Goal: Information Seeking & Learning: Learn about a topic

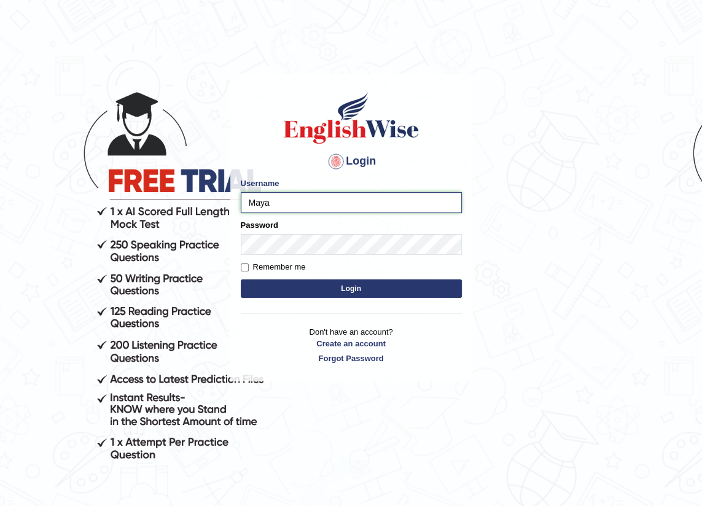
click at [287, 202] on input "Maya" at bounding box center [351, 202] width 221 height 21
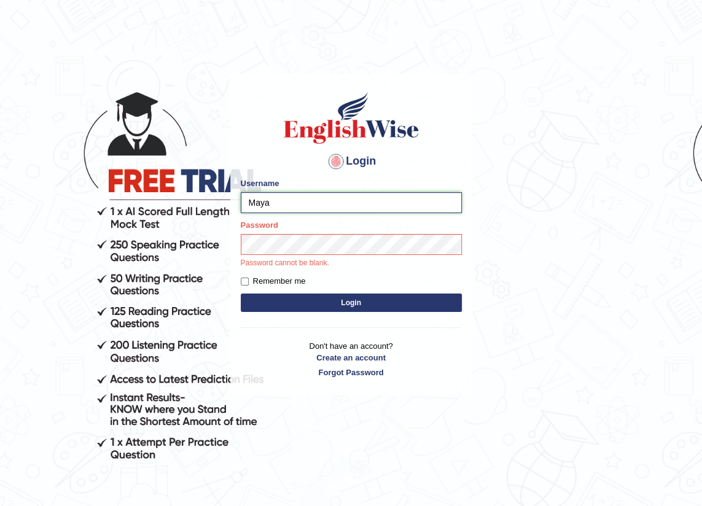
click at [276, 206] on input "Maya" at bounding box center [351, 202] width 221 height 21
type input "Mayah"
click at [364, 305] on button "Login" at bounding box center [351, 302] width 221 height 18
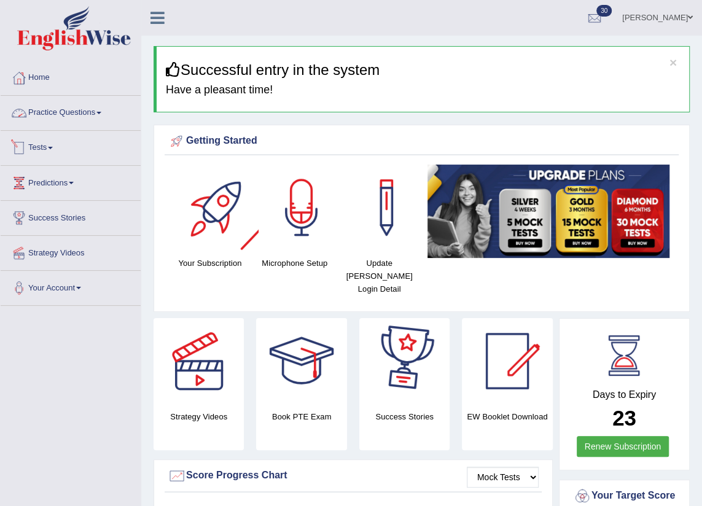
click at [103, 111] on link "Practice Questions" at bounding box center [71, 111] width 140 height 31
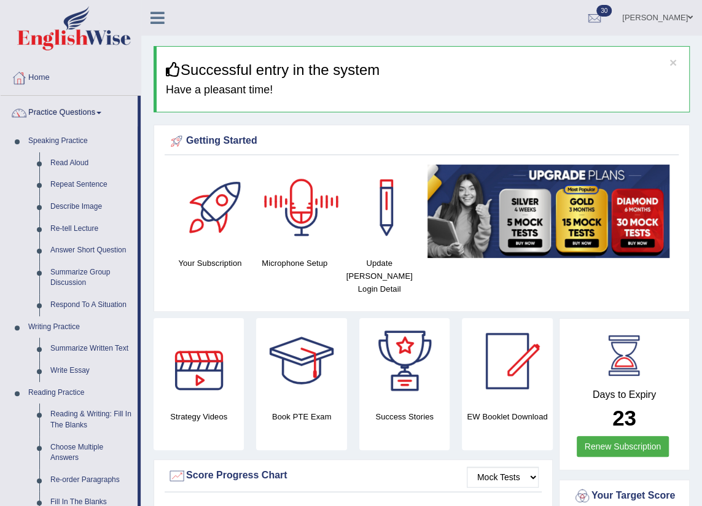
click at [300, 208] on div at bounding box center [301, 208] width 86 height 86
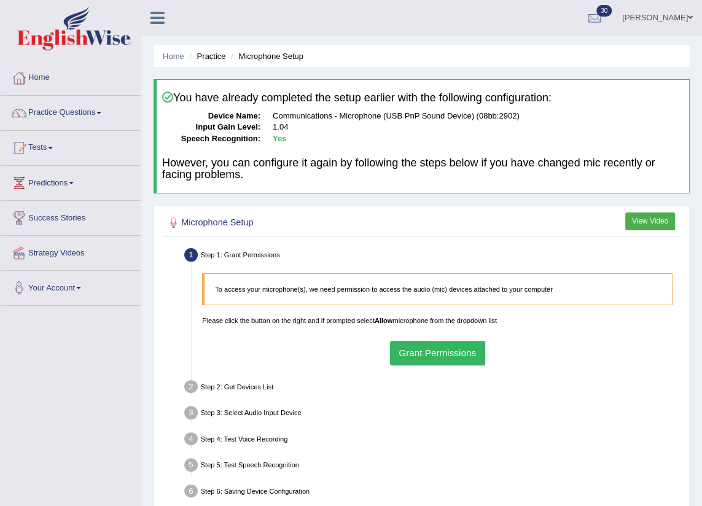
drag, startPoint x: 423, startPoint y: 349, endPoint x: 416, endPoint y: 345, distance: 8.2
click at [422, 349] on button "Grant Permissions" at bounding box center [437, 353] width 95 height 24
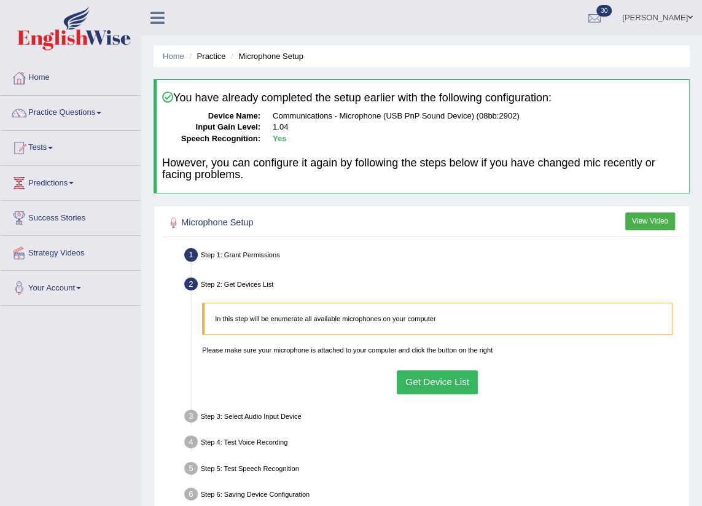
click at [426, 391] on button "Get Device List" at bounding box center [438, 382] width 82 height 24
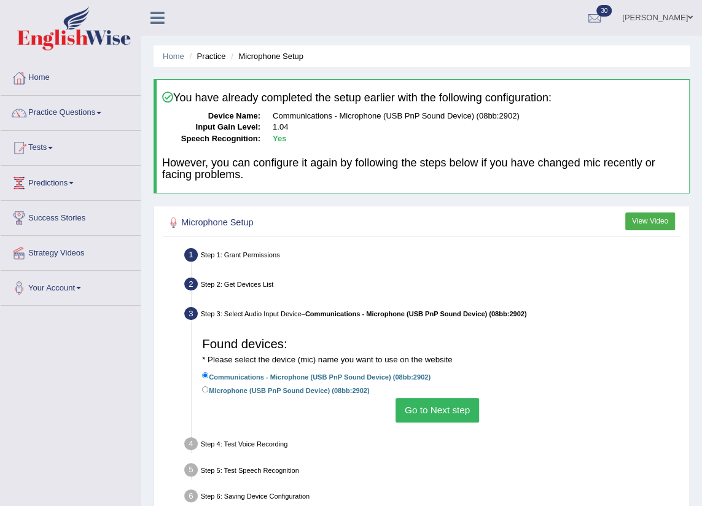
click at [411, 411] on button "Go to Next step" at bounding box center [436, 410] width 83 height 24
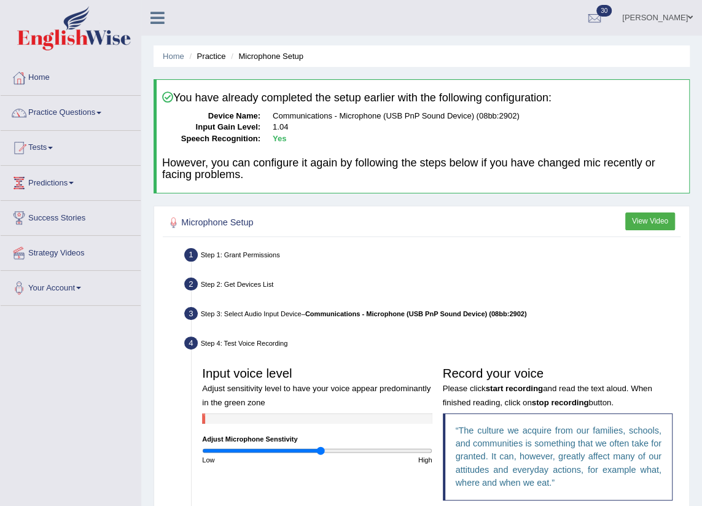
scroll to position [167, 0]
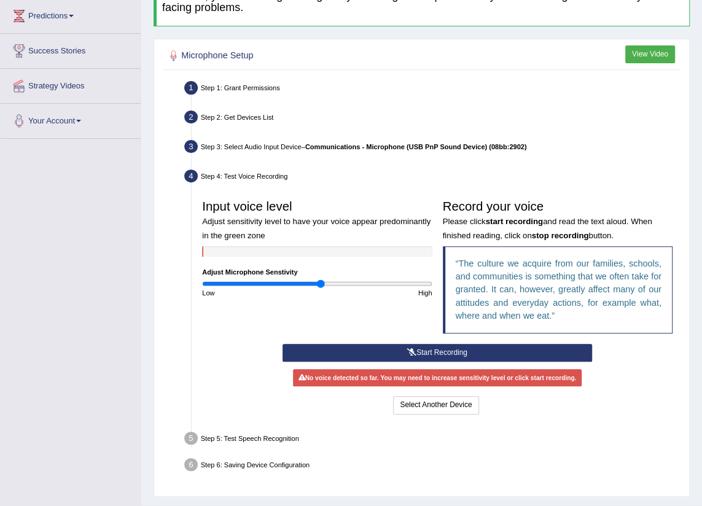
click at [465, 347] on button "Start Recording" at bounding box center [437, 353] width 310 height 18
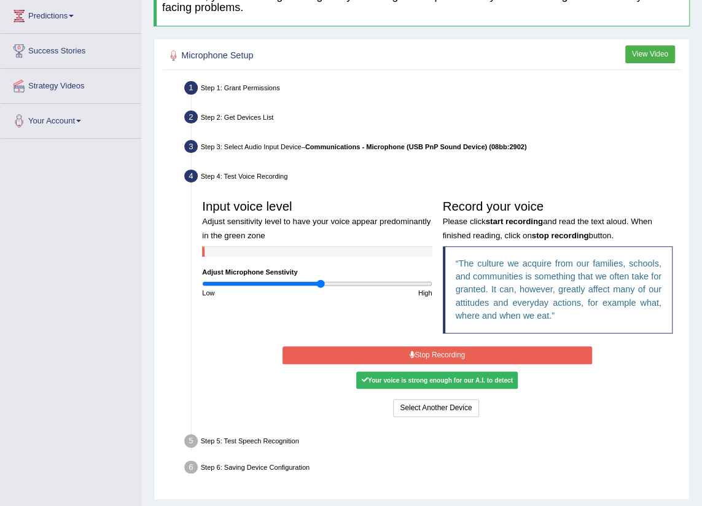
click at [473, 350] on button "Stop Recording" at bounding box center [437, 355] width 310 height 18
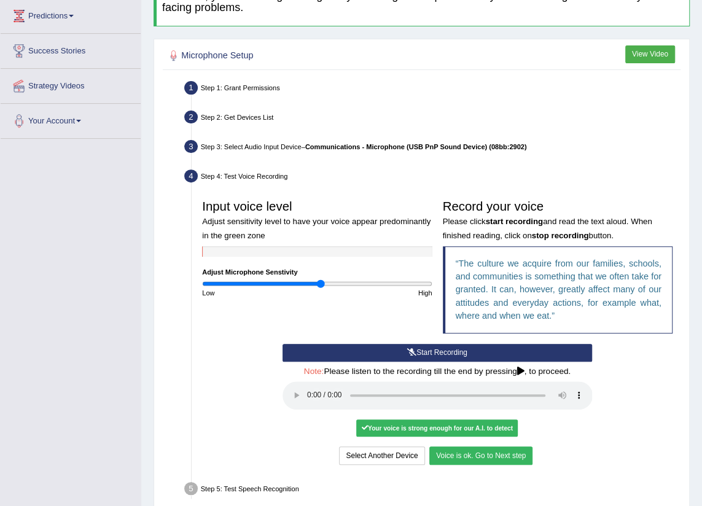
click at [453, 450] on button "Voice is ok. Go to Next step" at bounding box center [480, 455] width 103 height 18
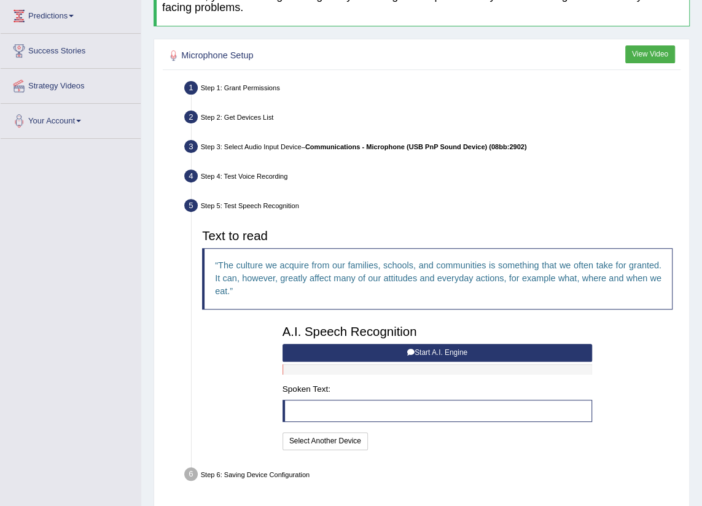
click at [413, 351] on button "Start A.I. Engine" at bounding box center [437, 353] width 310 height 18
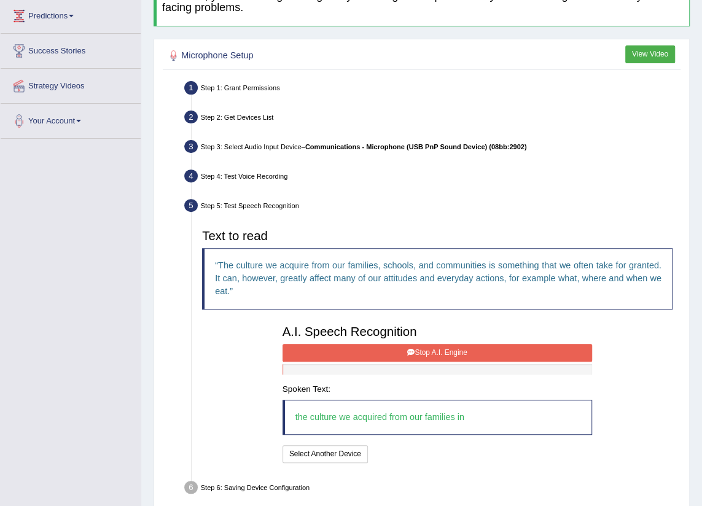
click at [430, 345] on button "Stop A.I. Engine" at bounding box center [437, 353] width 310 height 18
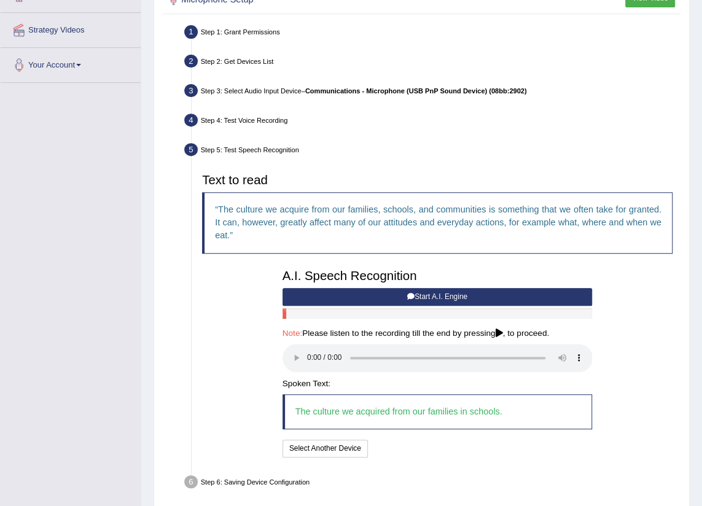
scroll to position [269, 0]
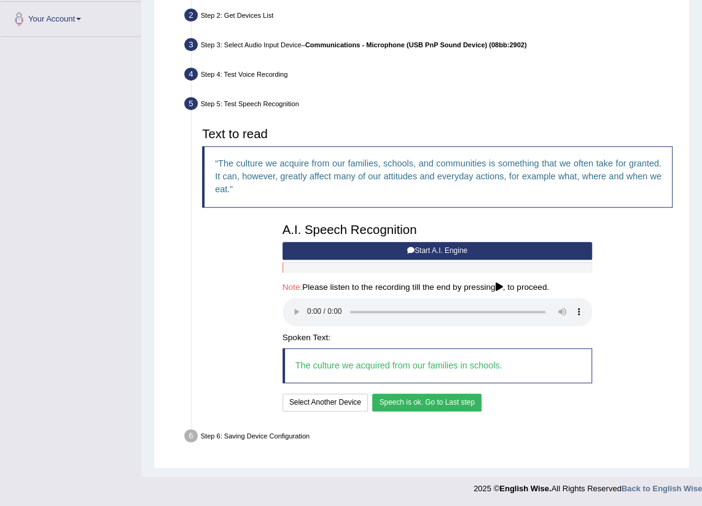
click at [405, 408] on button "Speech is ok. Go to Last step" at bounding box center [426, 403] width 109 height 18
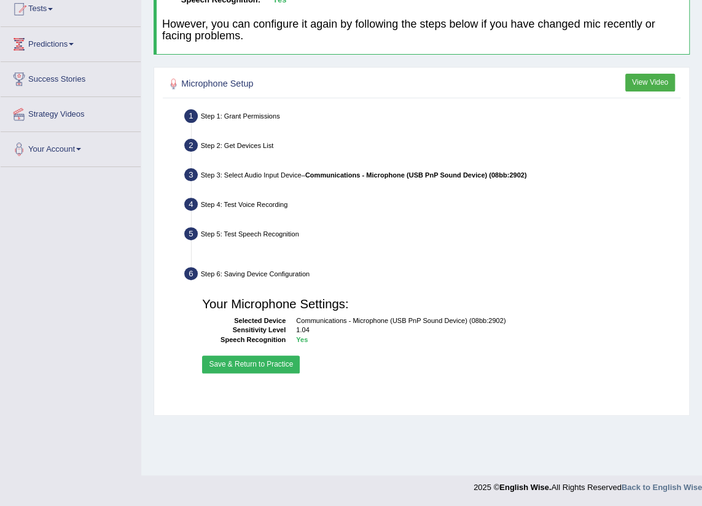
scroll to position [139, 0]
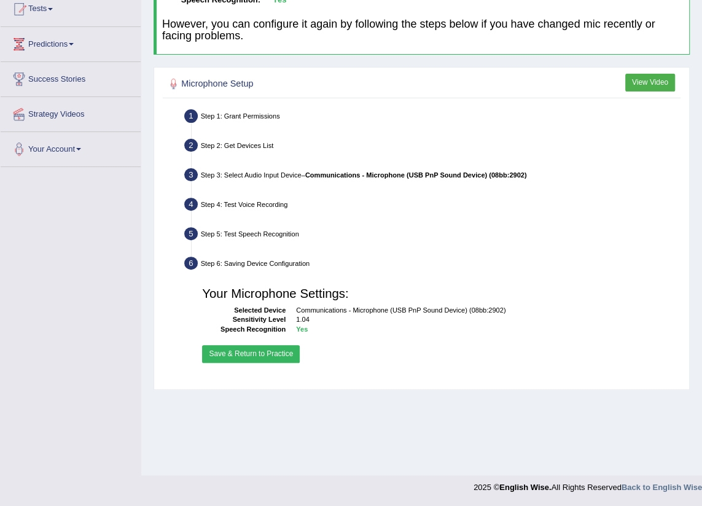
click at [267, 355] on button "Save & Return to Practice" at bounding box center [251, 354] width 98 height 18
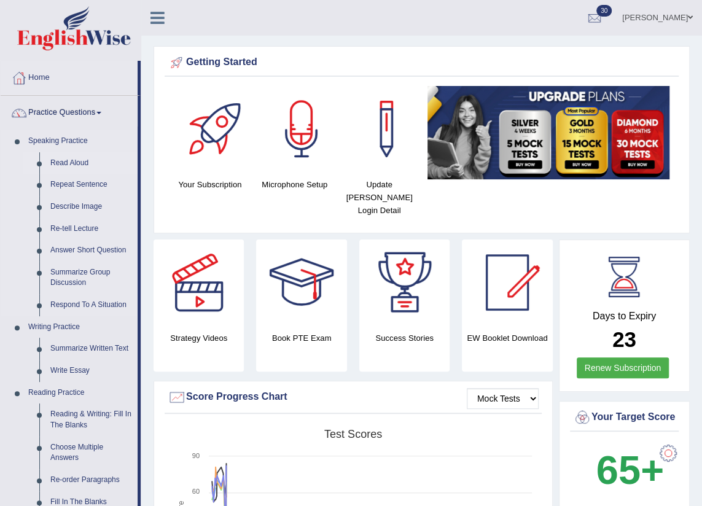
click at [72, 166] on link "Read Aloud" at bounding box center [91, 163] width 93 height 22
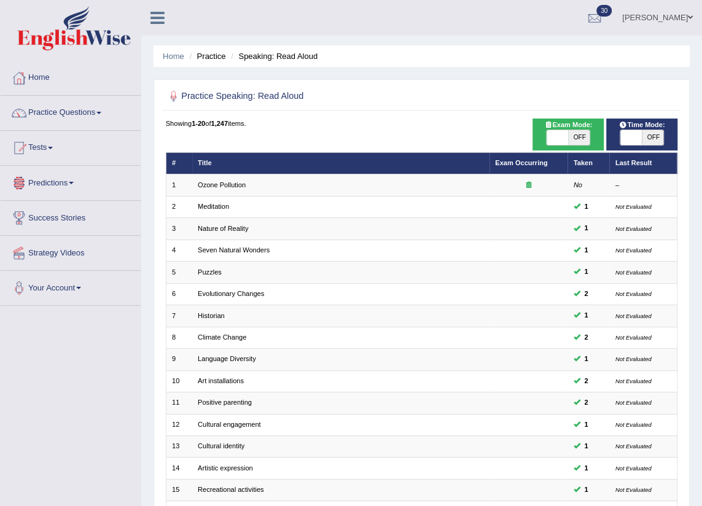
click at [644, 134] on span "OFF" at bounding box center [652, 137] width 21 height 15
checkbox input "true"
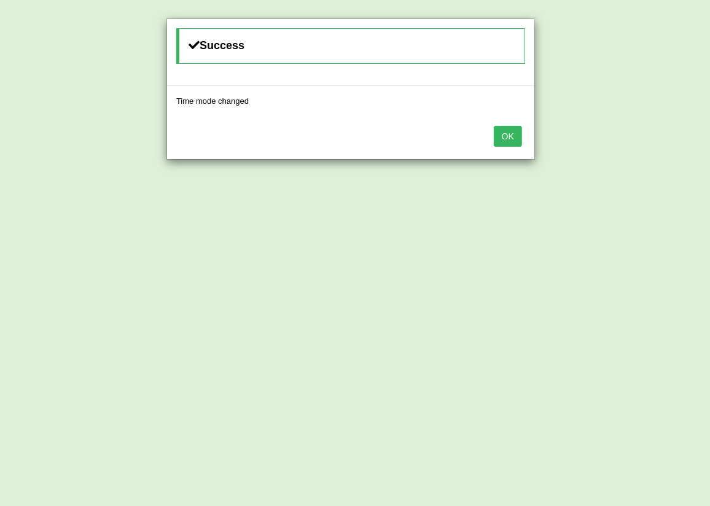
click at [500, 128] on button "OK" at bounding box center [508, 136] width 28 height 21
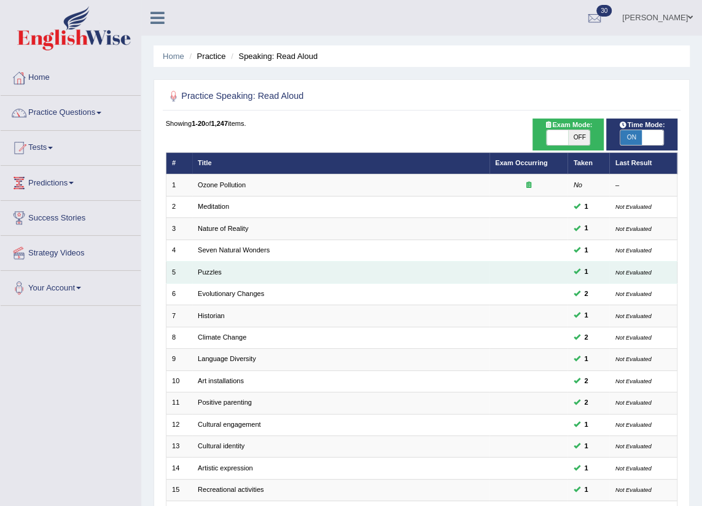
scroll to position [206, 0]
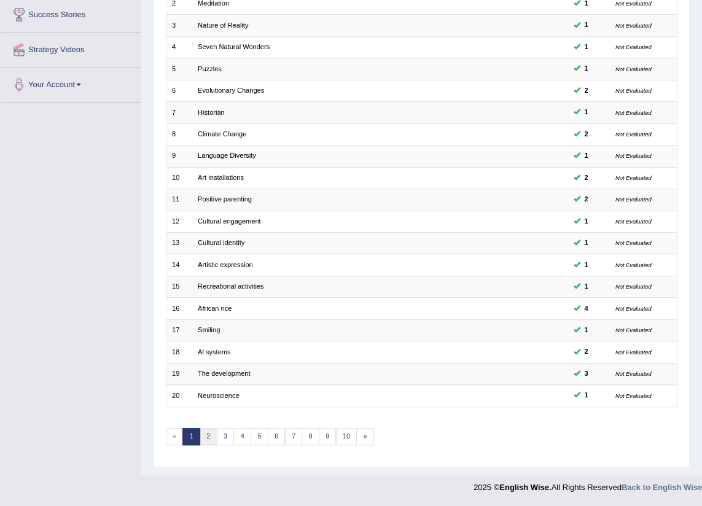
click at [208, 440] on link "2" at bounding box center [209, 436] width 18 height 17
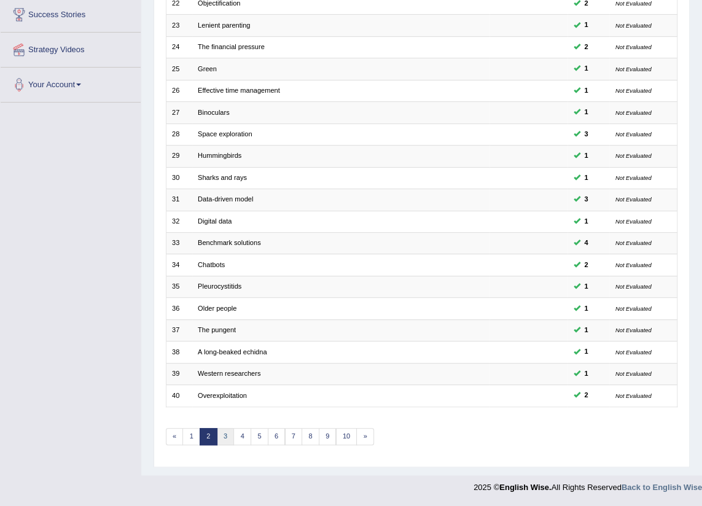
scroll to position [206, 0]
click at [226, 436] on link "3" at bounding box center [226, 436] width 18 height 17
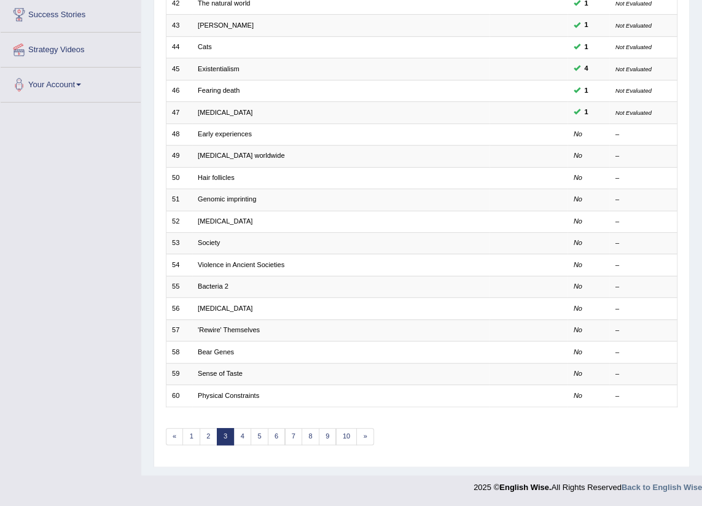
scroll to position [147, 0]
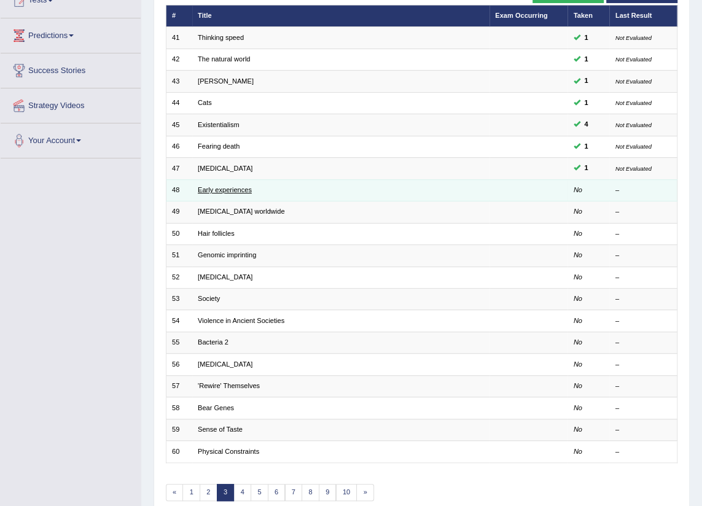
click at [215, 189] on link "Early experiences" at bounding box center [225, 189] width 54 height 7
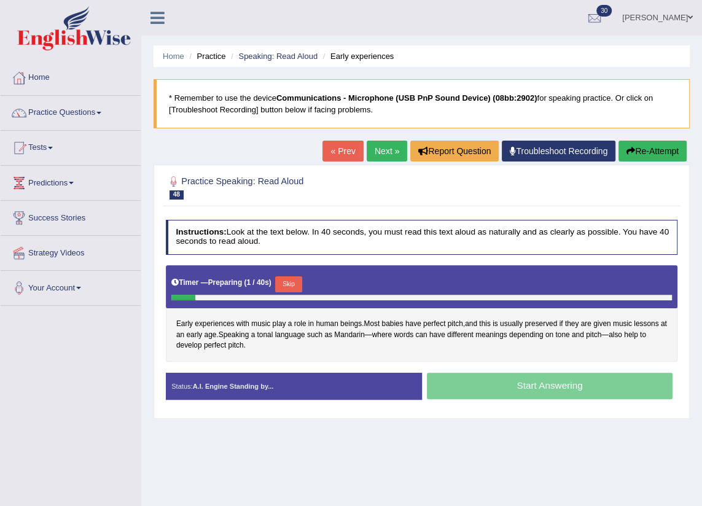
scroll to position [55, 0]
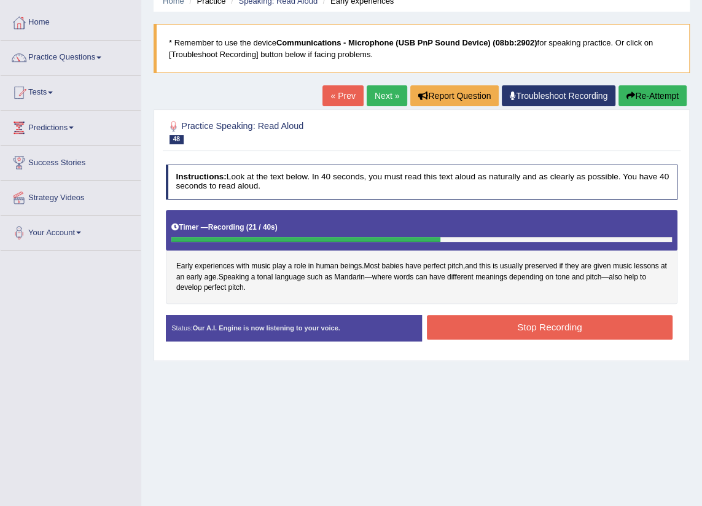
click at [522, 336] on button "Stop Recording" at bounding box center [550, 327] width 246 height 24
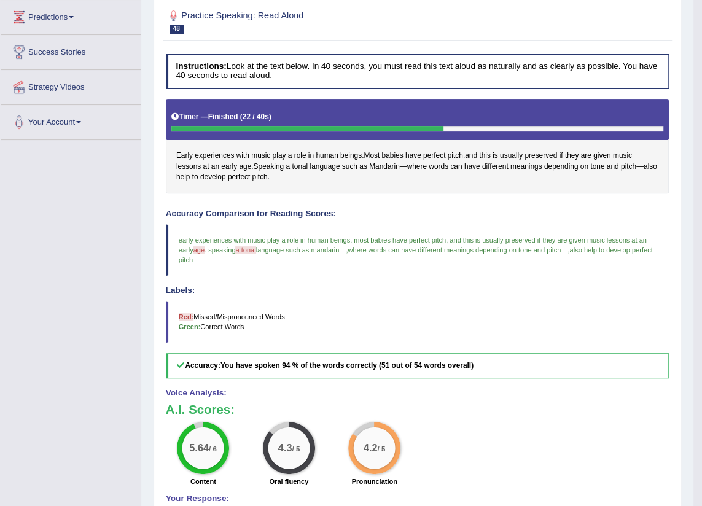
scroll to position [110, 0]
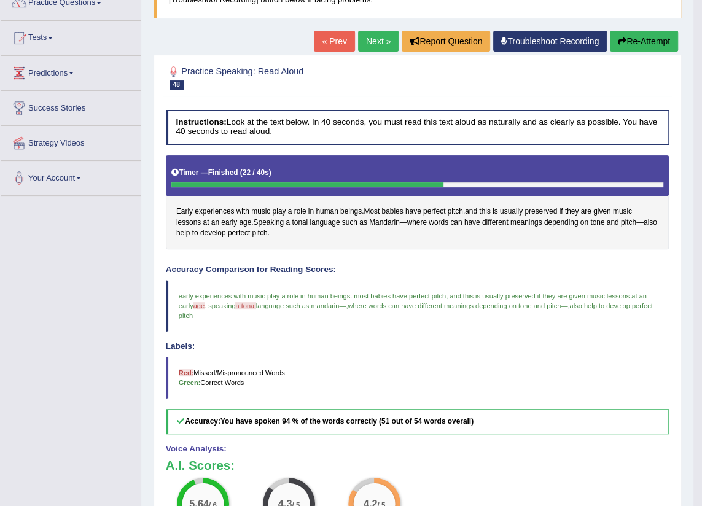
click at [374, 37] on link "Next »" at bounding box center [378, 41] width 41 height 21
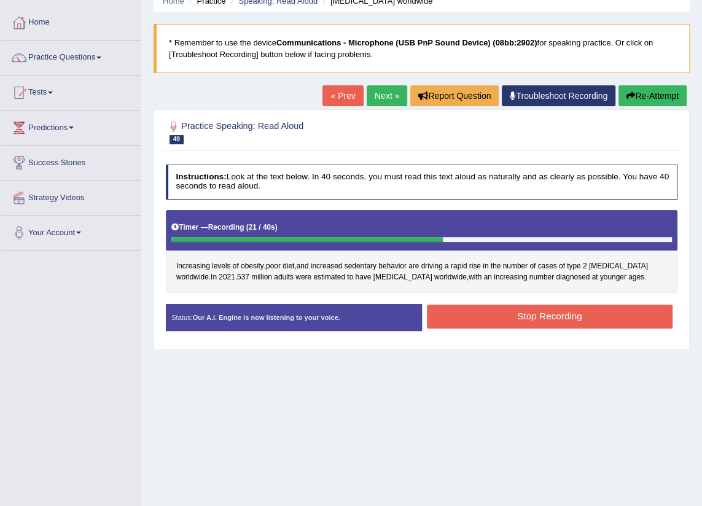
click at [527, 313] on button "Stop Recording" at bounding box center [550, 316] width 246 height 24
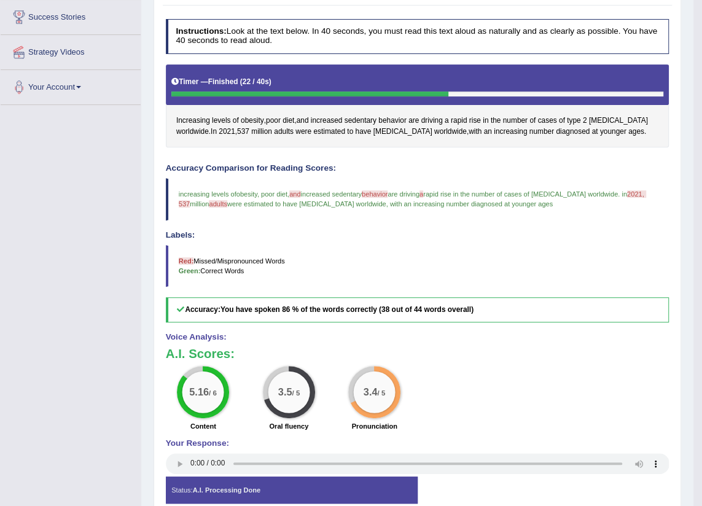
scroll to position [89, 0]
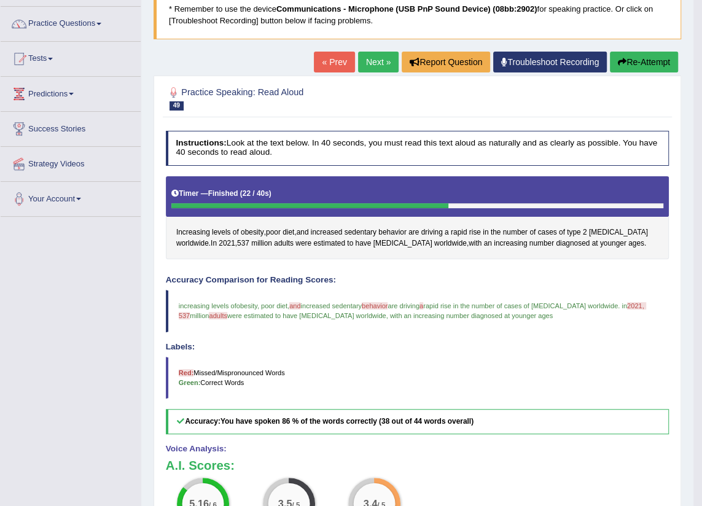
click at [632, 68] on button "Re-Attempt" at bounding box center [644, 62] width 68 height 21
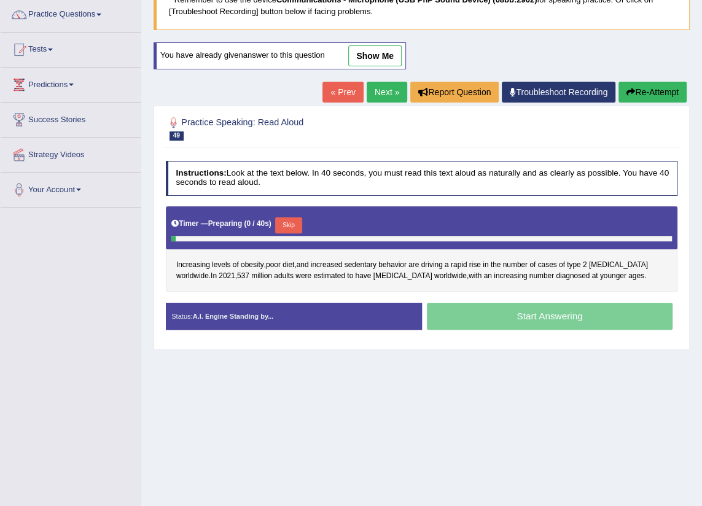
click at [282, 227] on button "Skip" at bounding box center [288, 225] width 26 height 16
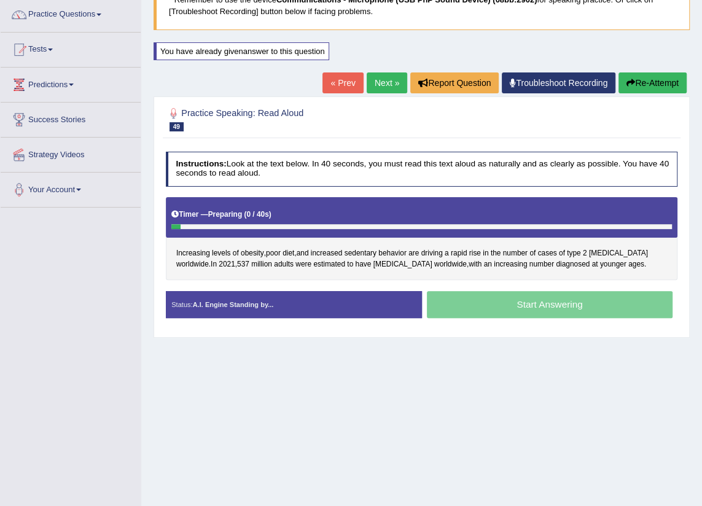
scroll to position [89, 0]
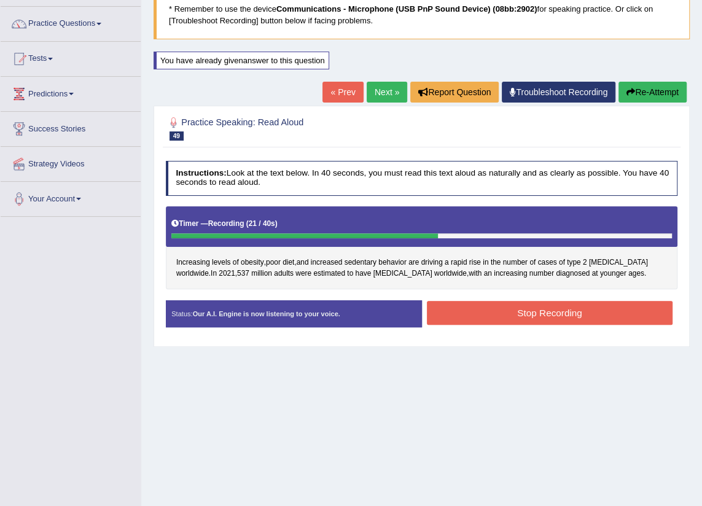
click at [531, 312] on button "Stop Recording" at bounding box center [550, 313] width 246 height 24
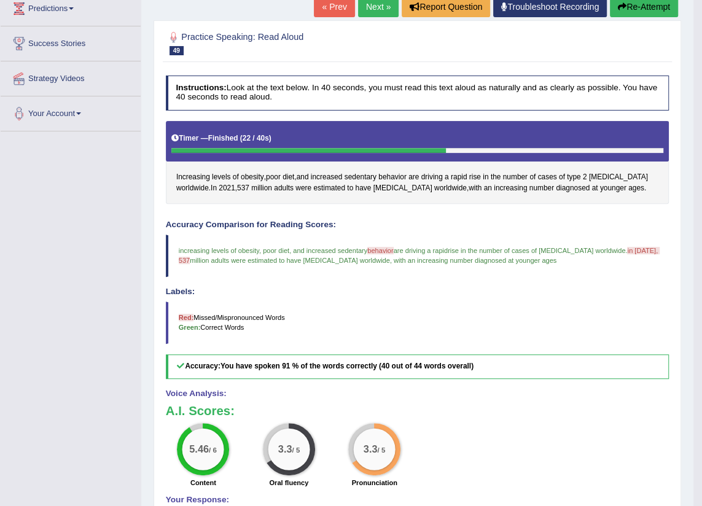
scroll to position [118, 0]
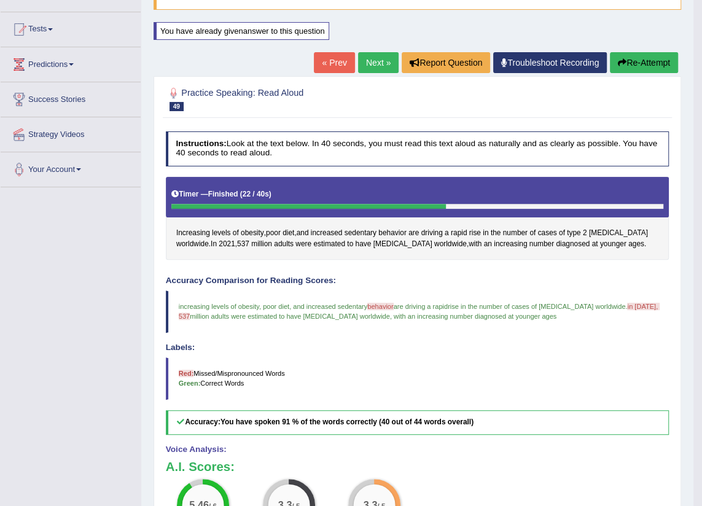
click at [378, 59] on link "Next »" at bounding box center [378, 62] width 41 height 21
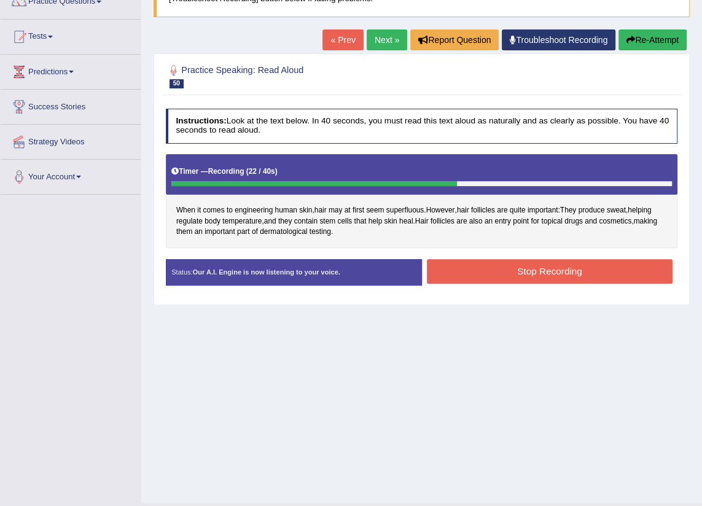
click at [526, 275] on button "Stop Recording" at bounding box center [550, 271] width 246 height 24
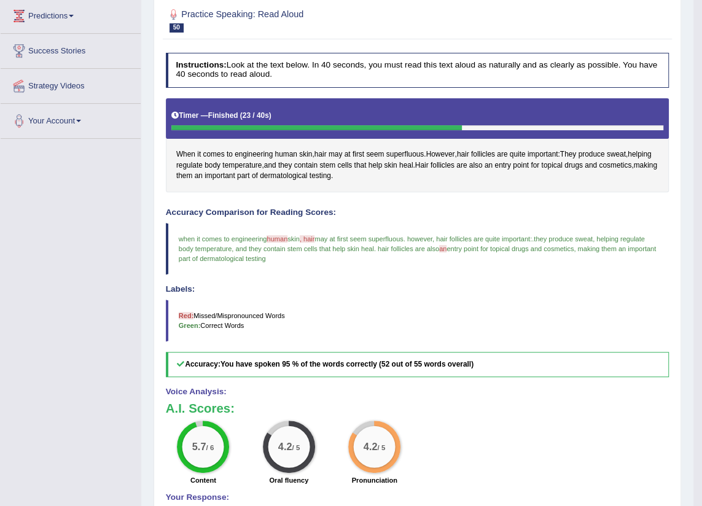
scroll to position [111, 0]
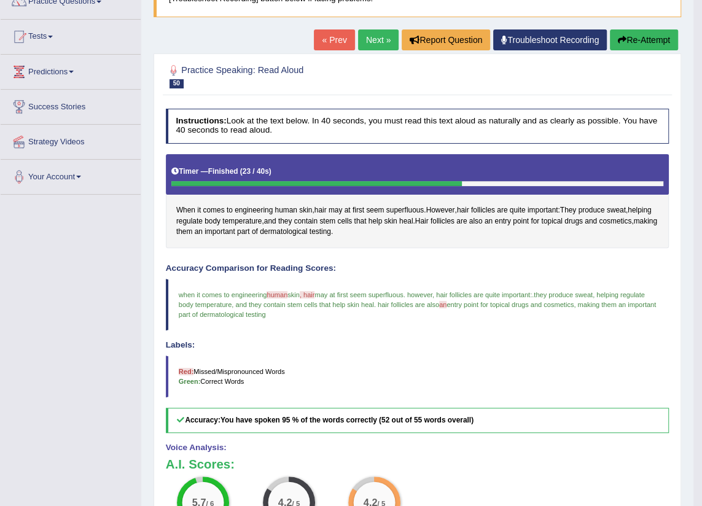
click at [368, 45] on link "Next »" at bounding box center [378, 39] width 41 height 21
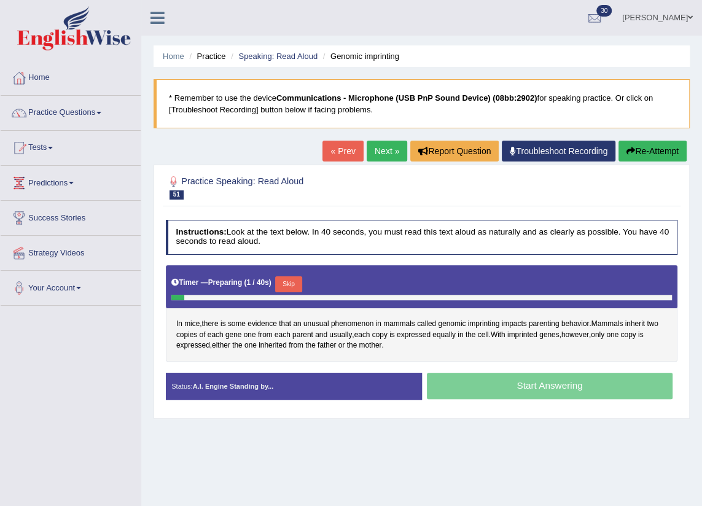
scroll to position [55, 0]
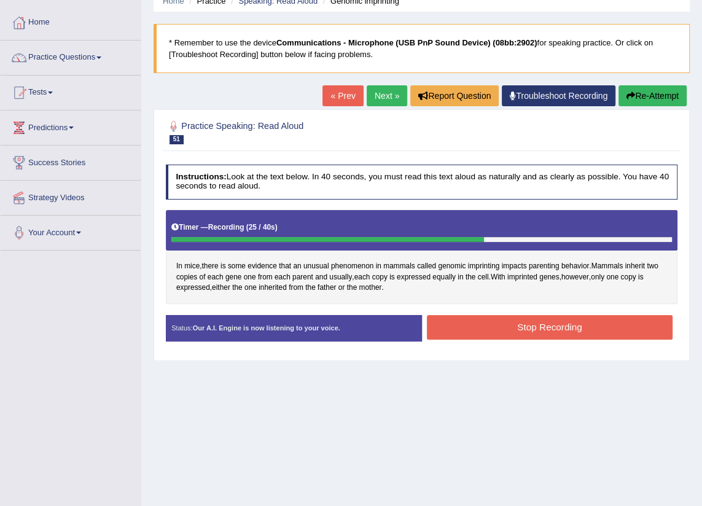
click at [505, 332] on button "Stop Recording" at bounding box center [550, 327] width 246 height 24
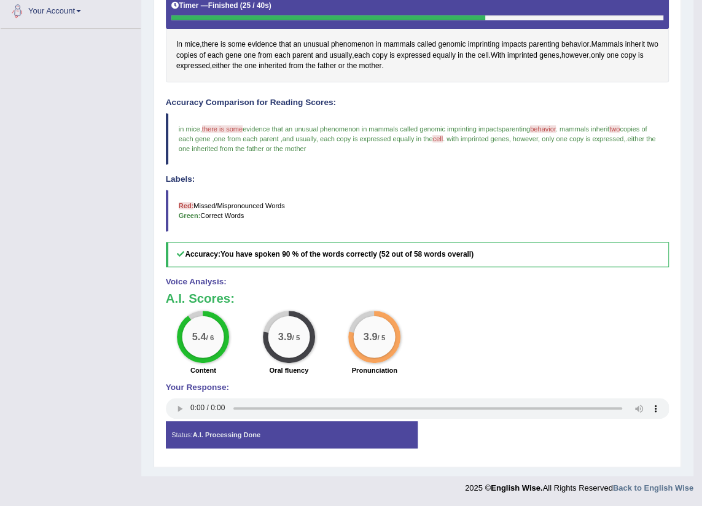
scroll to position [110, 0]
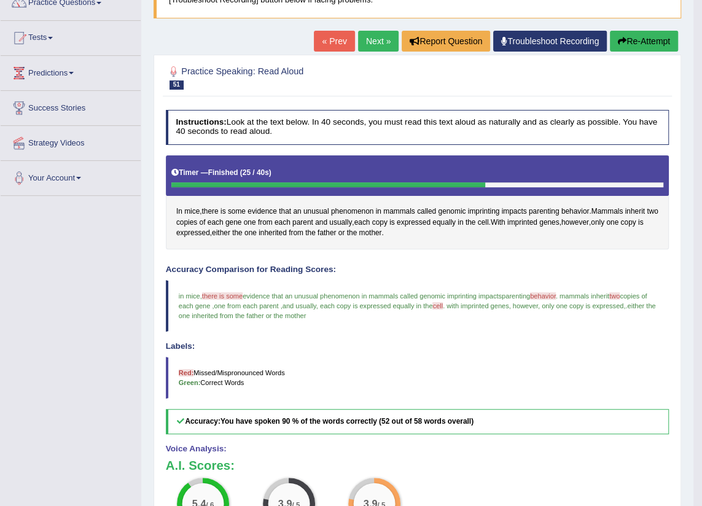
click at [365, 44] on link "Next »" at bounding box center [378, 41] width 41 height 21
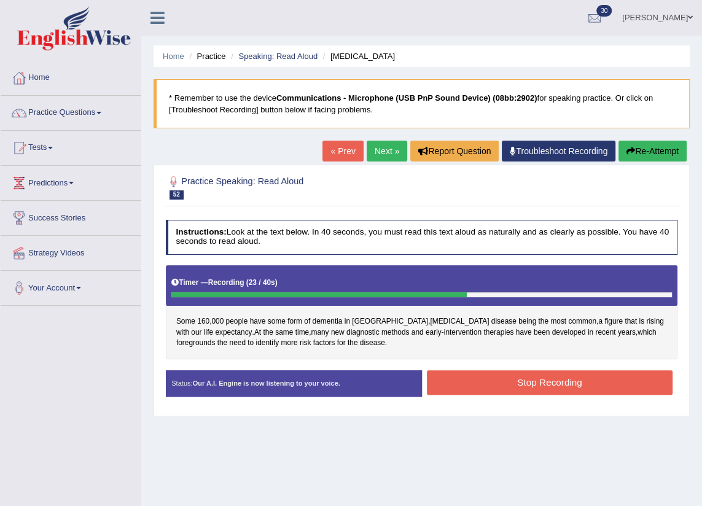
click at [528, 374] on button "Stop Recording" at bounding box center [550, 382] width 246 height 24
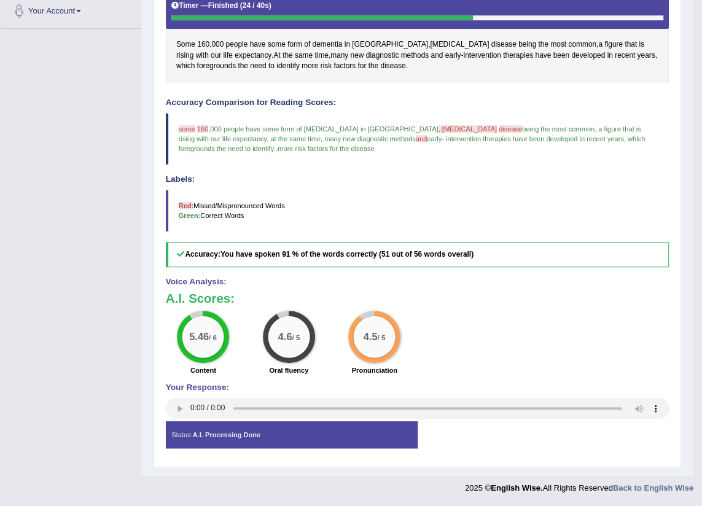
scroll to position [110, 0]
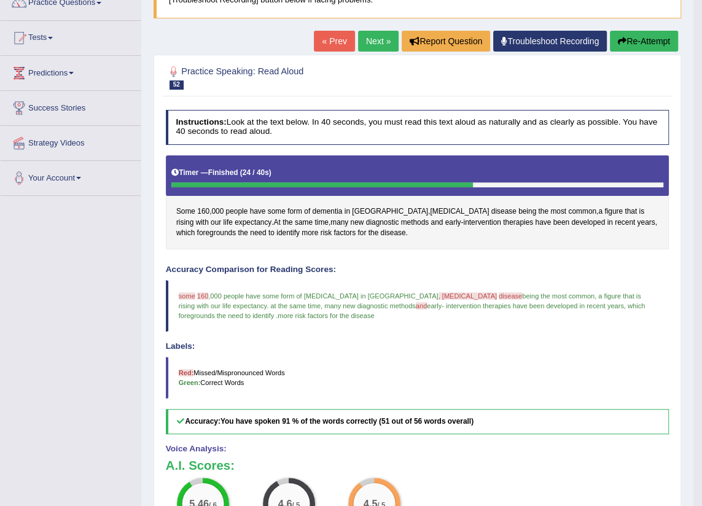
click at [374, 41] on link "Next »" at bounding box center [378, 41] width 41 height 21
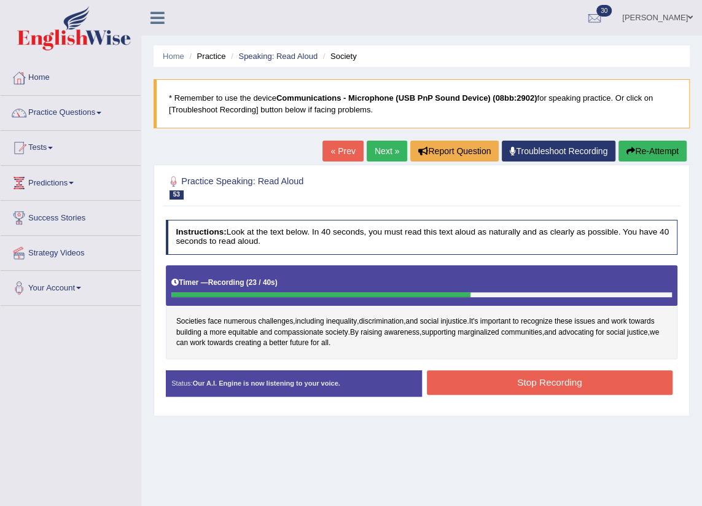
click at [570, 387] on button "Stop Recording" at bounding box center [550, 382] width 246 height 24
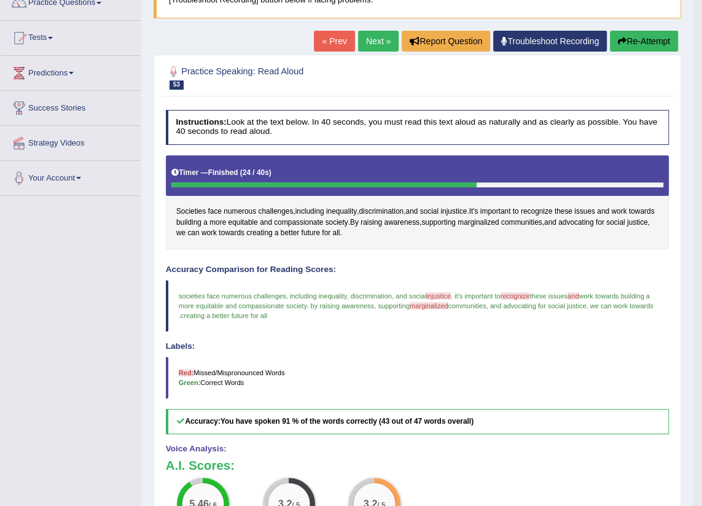
scroll to position [54, 0]
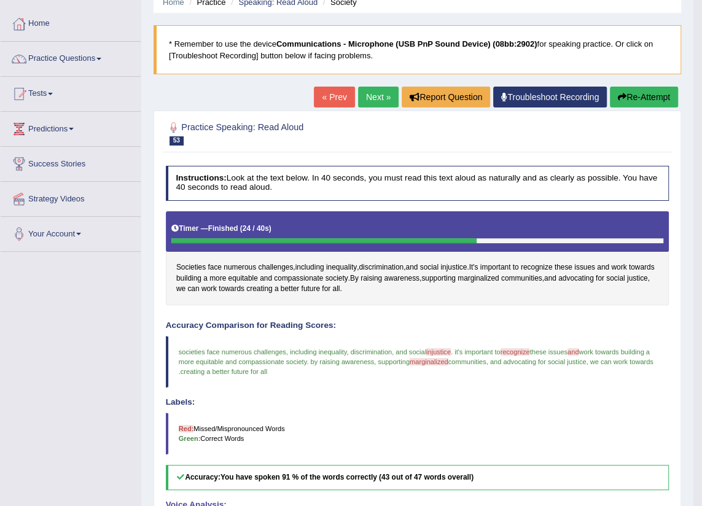
click at [384, 97] on link "Next »" at bounding box center [378, 97] width 41 height 21
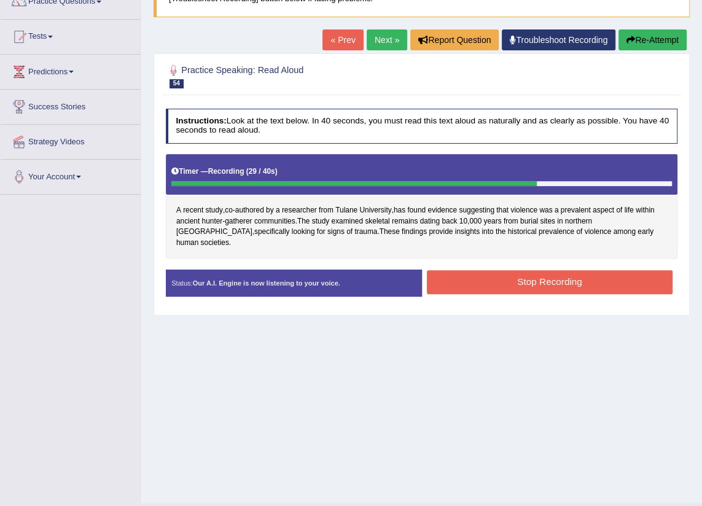
click at [576, 273] on button "Stop Recording" at bounding box center [550, 282] width 246 height 24
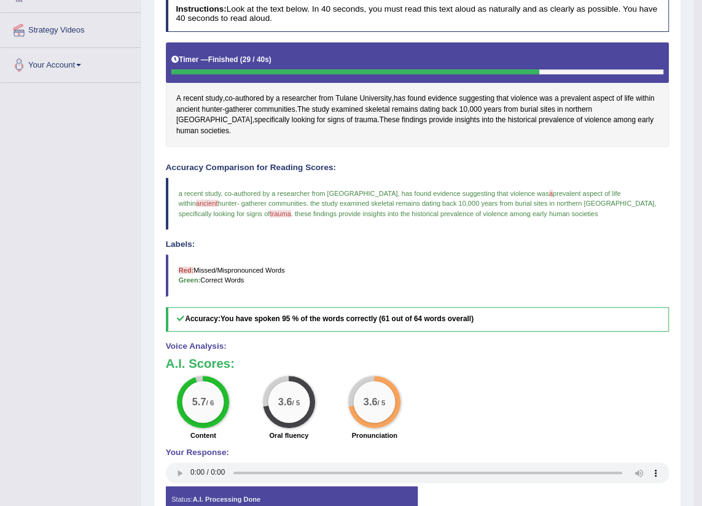
scroll to position [111, 0]
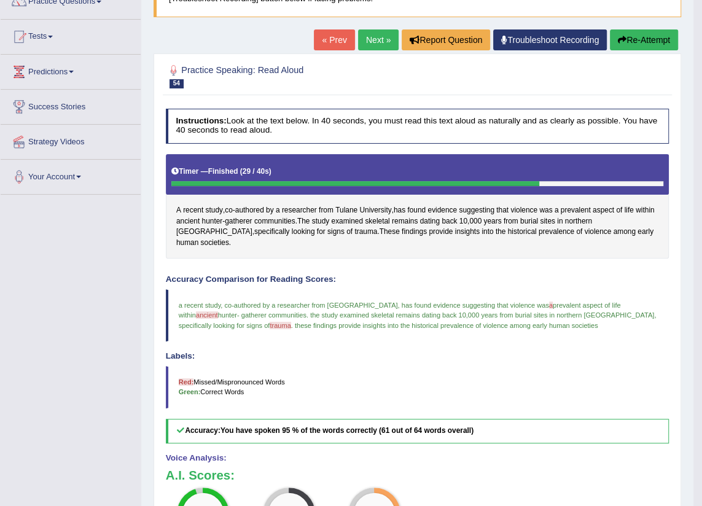
click at [651, 34] on button "Re-Attempt" at bounding box center [644, 39] width 68 height 21
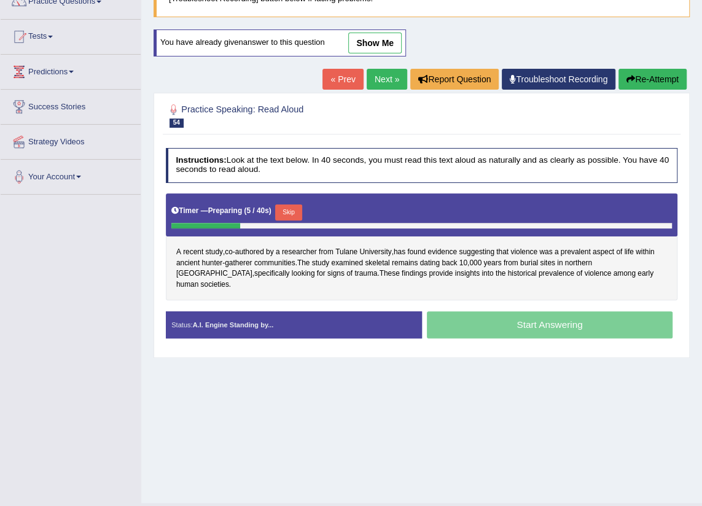
click at [290, 209] on button "Skip" at bounding box center [288, 212] width 26 height 16
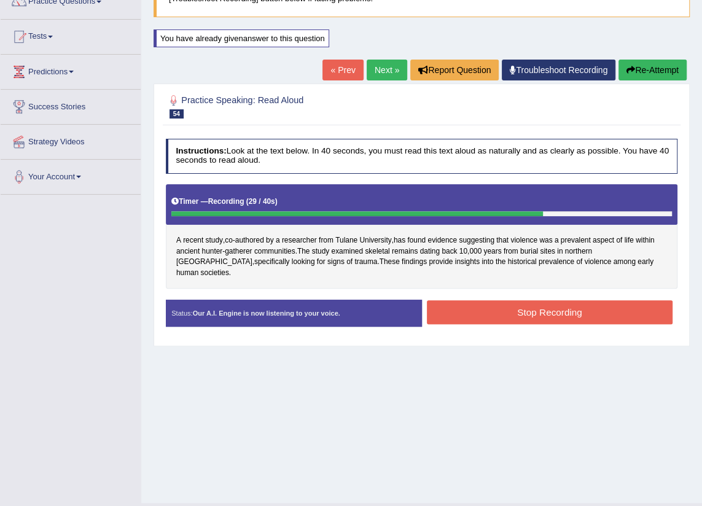
click at [558, 303] on button "Stop Recording" at bounding box center [550, 312] width 246 height 24
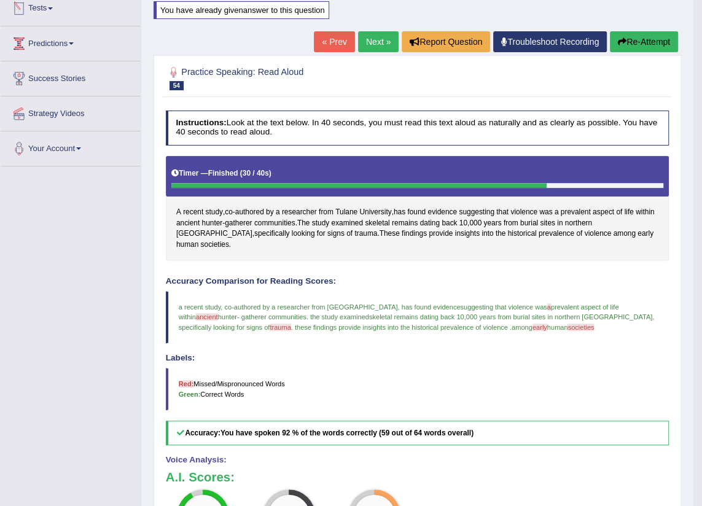
scroll to position [28, 0]
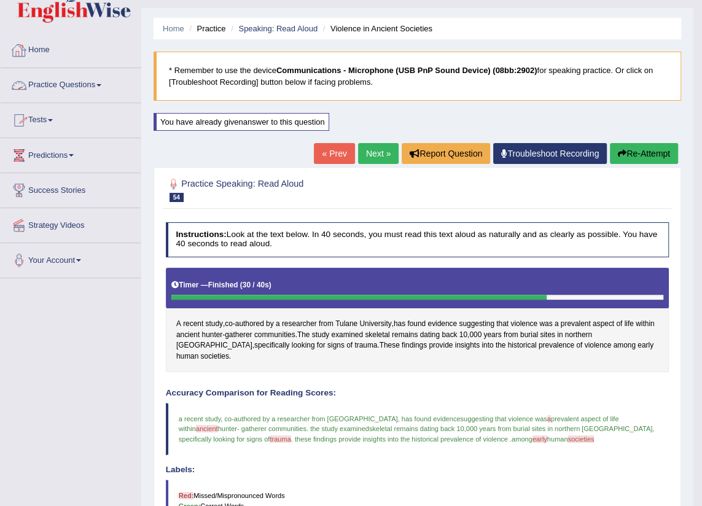
click at [92, 80] on link "Practice Questions" at bounding box center [71, 83] width 140 height 31
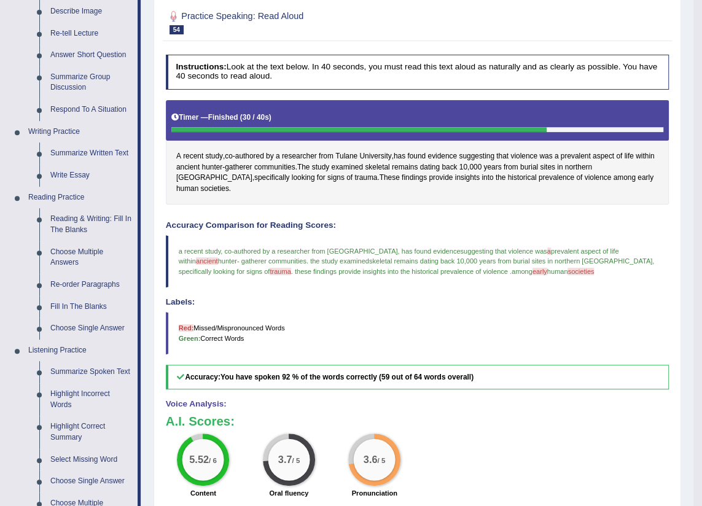
scroll to position [139, 0]
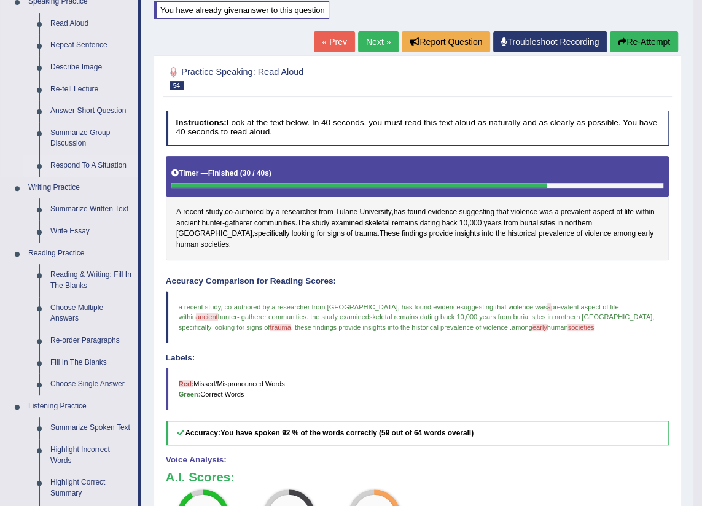
click at [110, 159] on link "Respond To A Situation" at bounding box center [91, 166] width 93 height 22
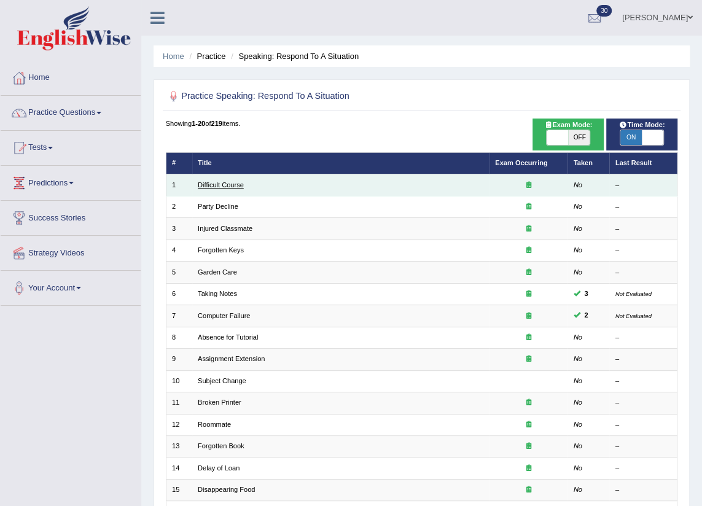
click at [215, 185] on link "Difficult Course" at bounding box center [221, 184] width 46 height 7
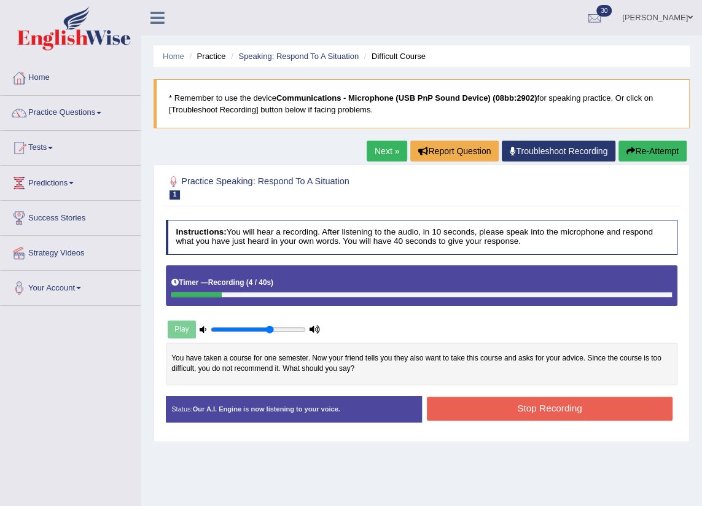
click at [638, 149] on button "Re-Attempt" at bounding box center [652, 151] width 68 height 21
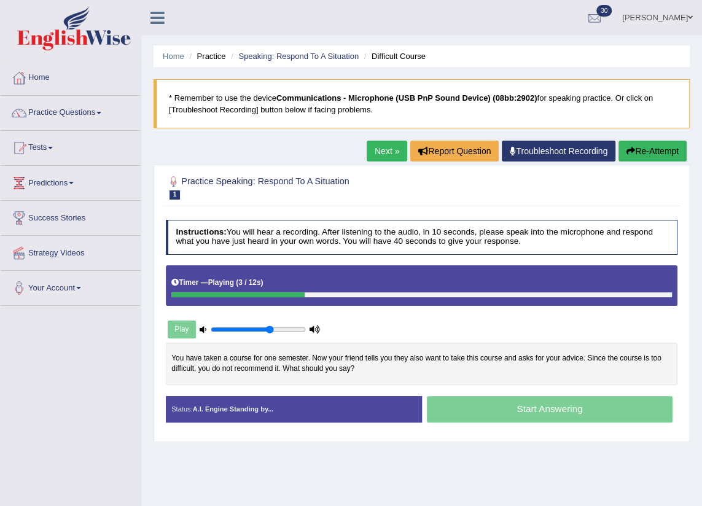
scroll to position [55, 0]
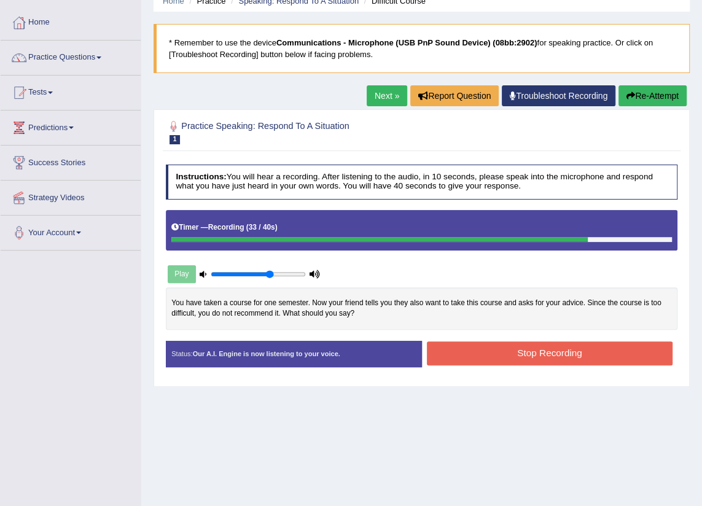
click at [457, 349] on button "Stop Recording" at bounding box center [550, 353] width 246 height 24
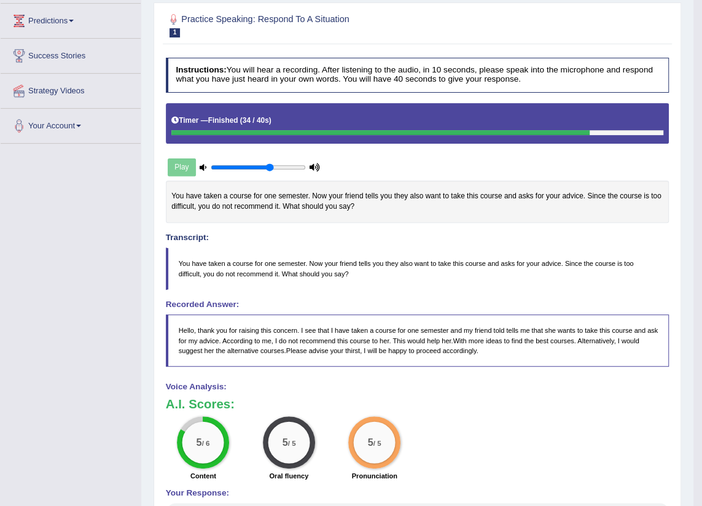
scroll to position [50, 0]
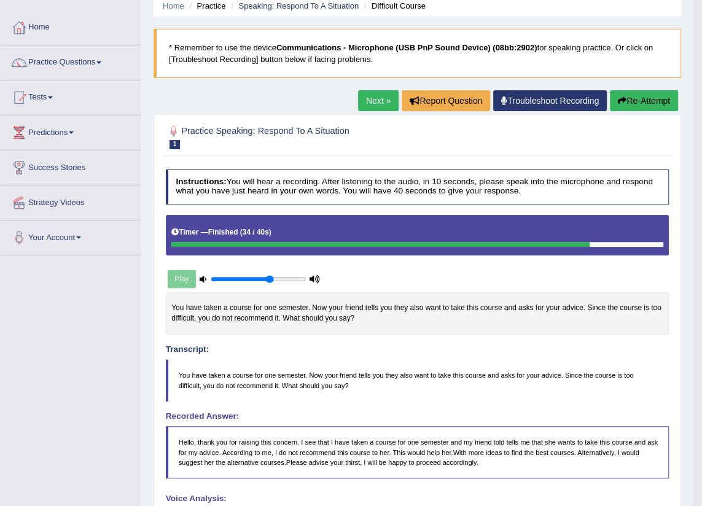
click at [647, 104] on button "Re-Attempt" at bounding box center [644, 100] width 68 height 21
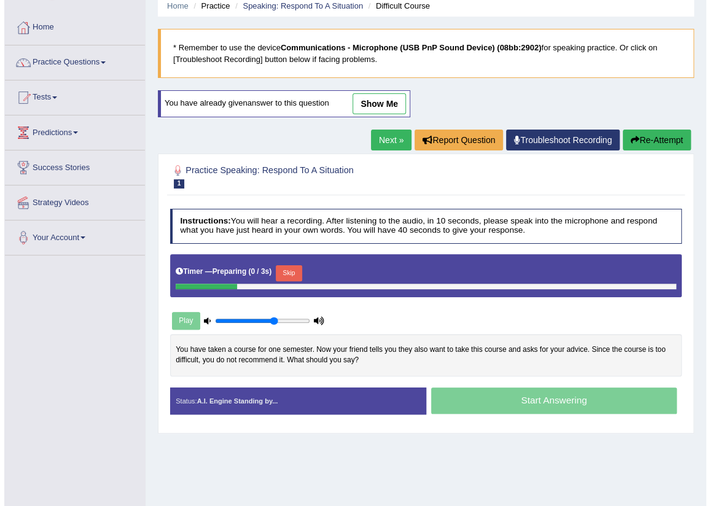
scroll to position [50, 0]
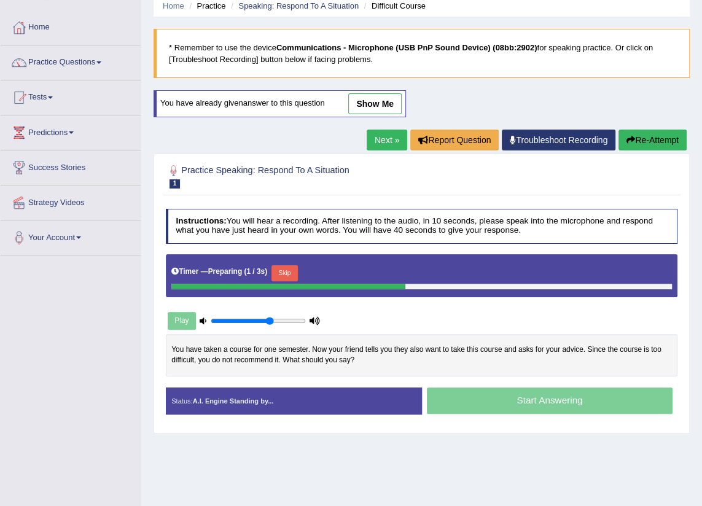
click at [282, 267] on button "Skip" at bounding box center [284, 273] width 26 height 16
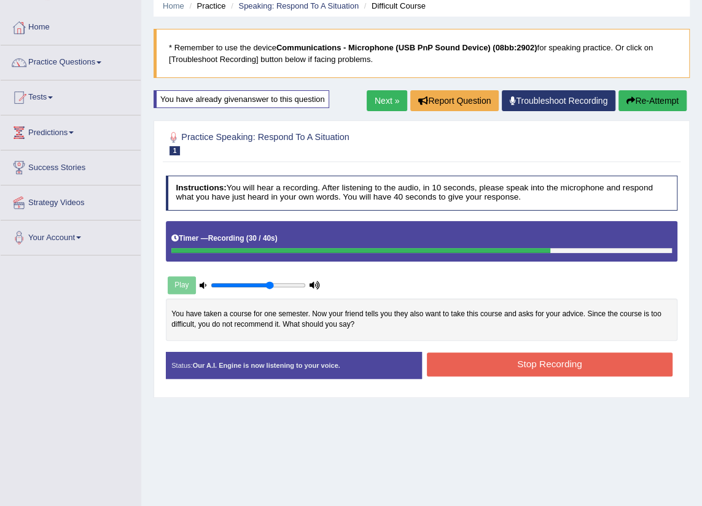
click at [495, 368] on button "Stop Recording" at bounding box center [550, 364] width 246 height 24
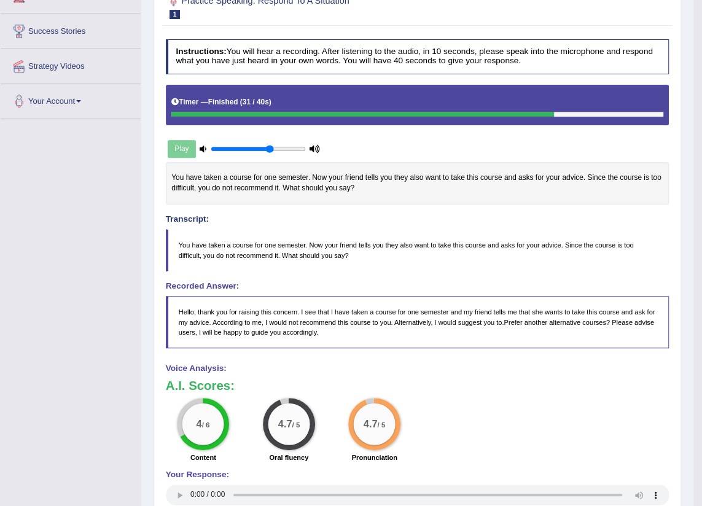
scroll to position [75, 0]
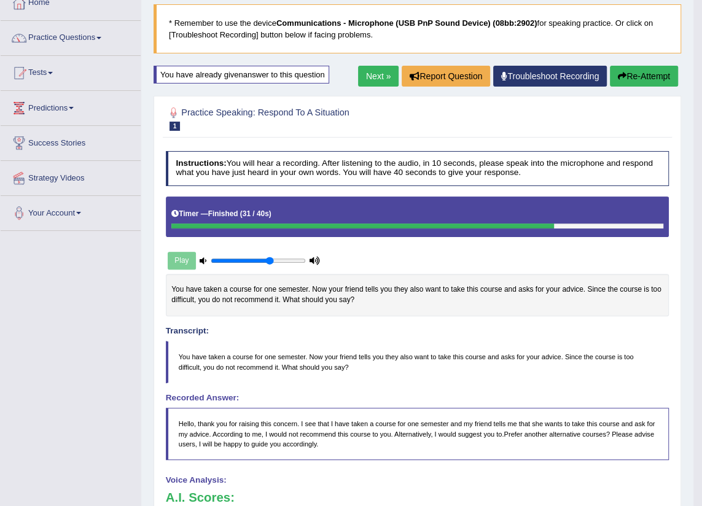
click at [657, 68] on button "Re-Attempt" at bounding box center [644, 76] width 68 height 21
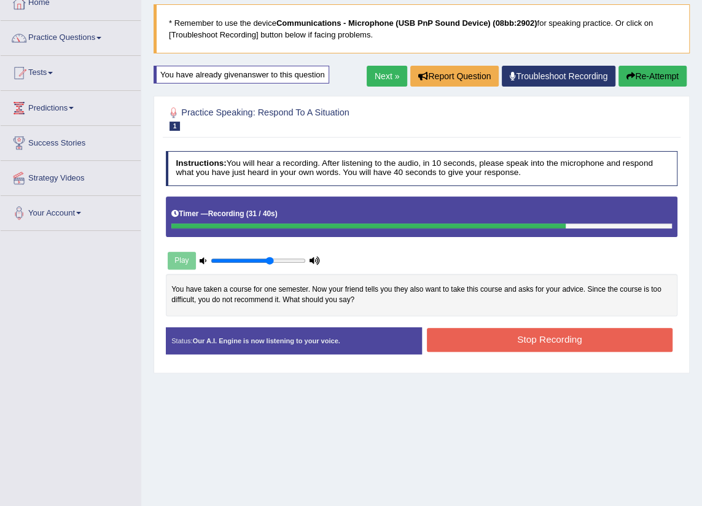
click at [525, 344] on button "Stop Recording" at bounding box center [550, 340] width 246 height 24
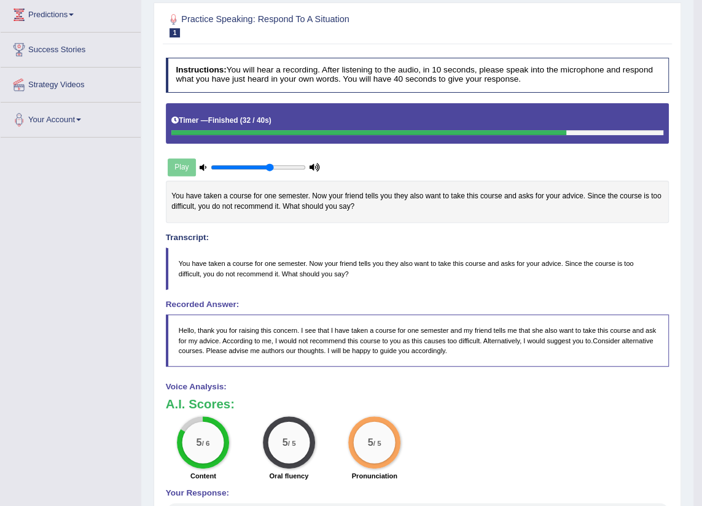
scroll to position [1, 0]
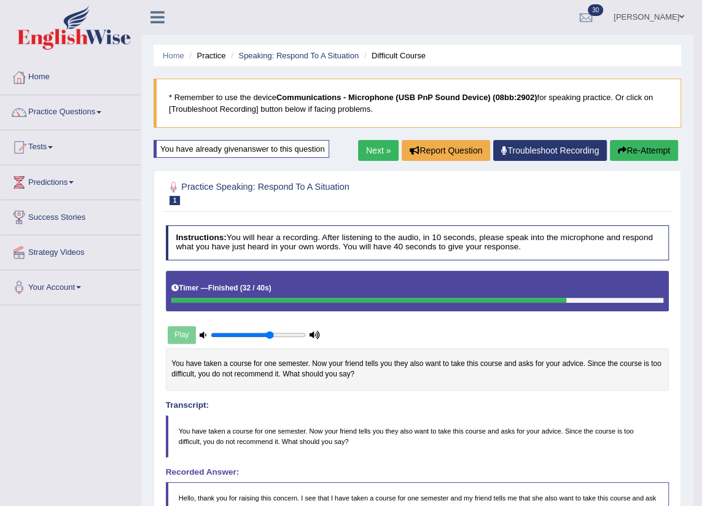
click at [373, 147] on link "Next »" at bounding box center [378, 150] width 41 height 21
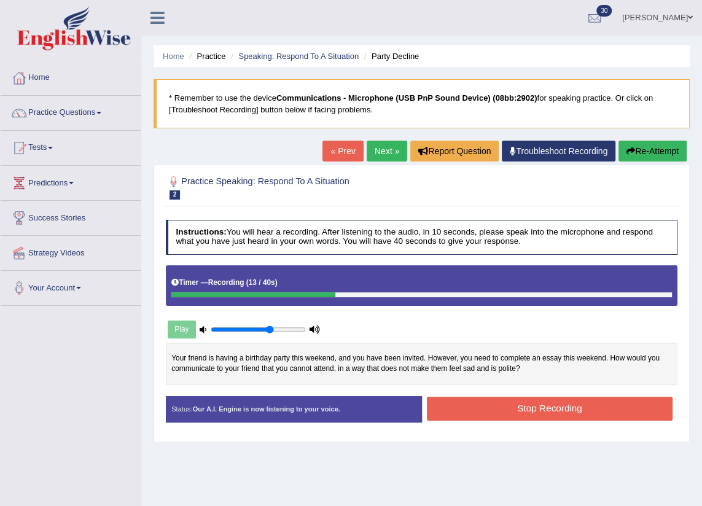
click at [637, 147] on button "Re-Attempt" at bounding box center [652, 151] width 68 height 21
click at [498, 394] on div "Created with Highcharts 7.1.2 Too low Too high Time Pitch meter: 0 10 20 30 40 …" at bounding box center [421, 369] width 522 height 53
click at [505, 403] on button "Stop Recording" at bounding box center [550, 409] width 246 height 24
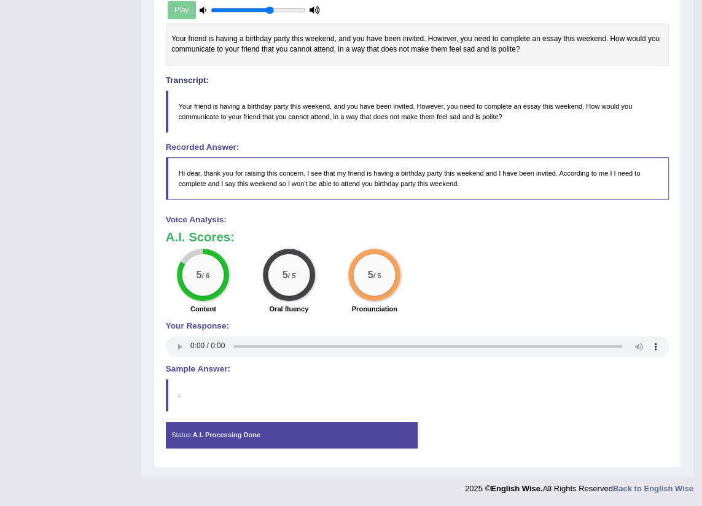
scroll to position [152, 0]
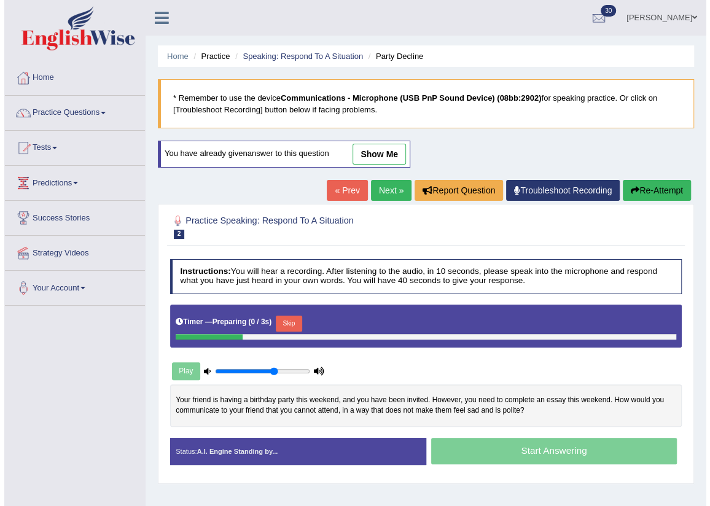
scroll to position [139, 0]
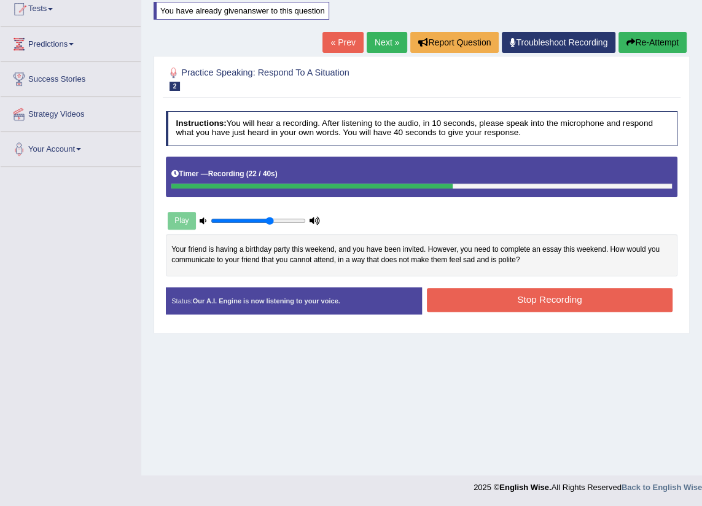
click at [494, 303] on button "Stop Recording" at bounding box center [550, 300] width 246 height 24
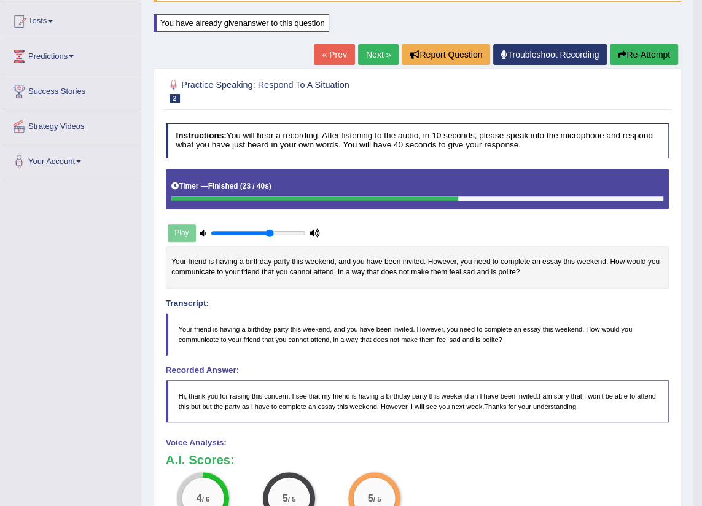
scroll to position [0, 0]
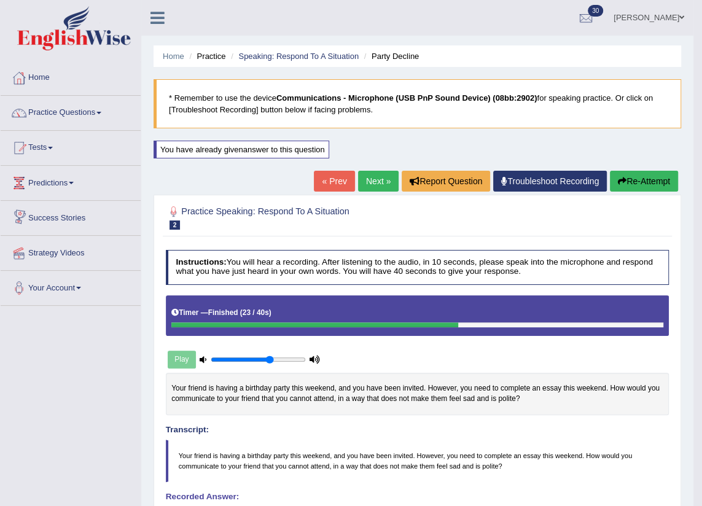
click at [364, 180] on link "Next »" at bounding box center [378, 181] width 41 height 21
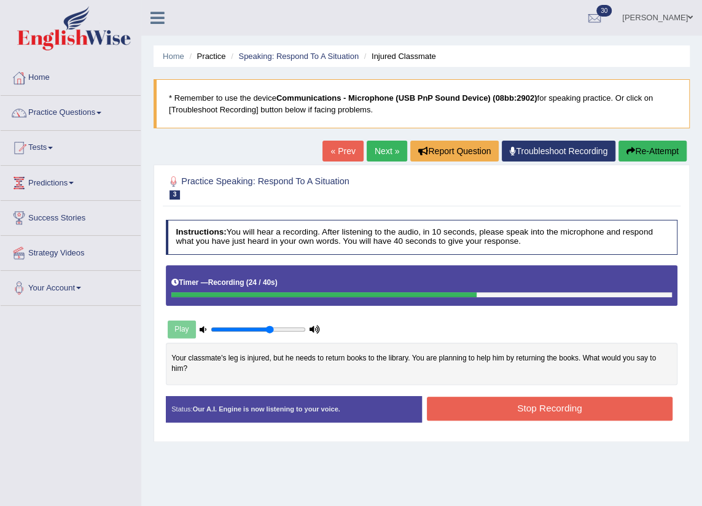
click at [543, 399] on button "Stop Recording" at bounding box center [550, 409] width 246 height 24
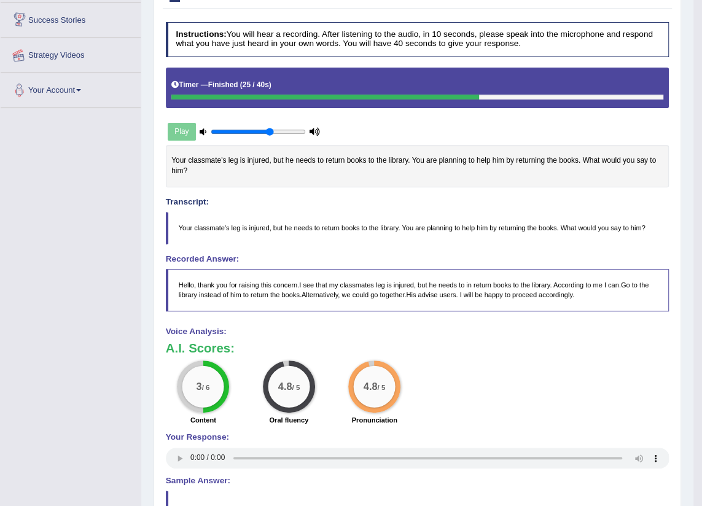
scroll to position [31, 0]
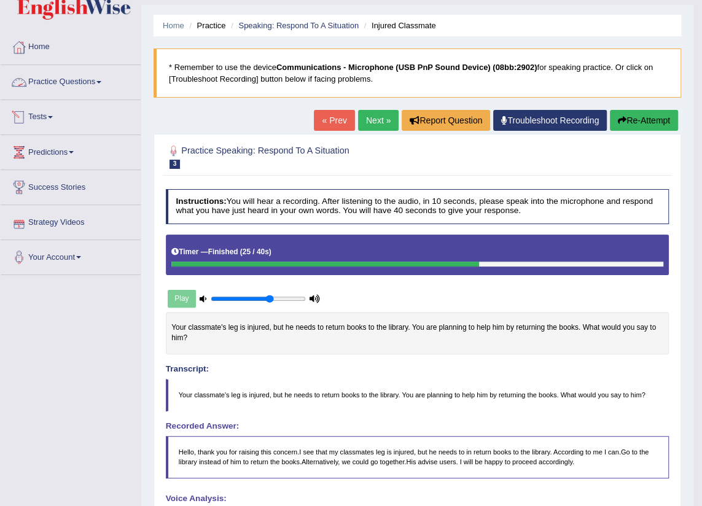
click at [56, 77] on link "Practice Questions" at bounding box center [71, 80] width 140 height 31
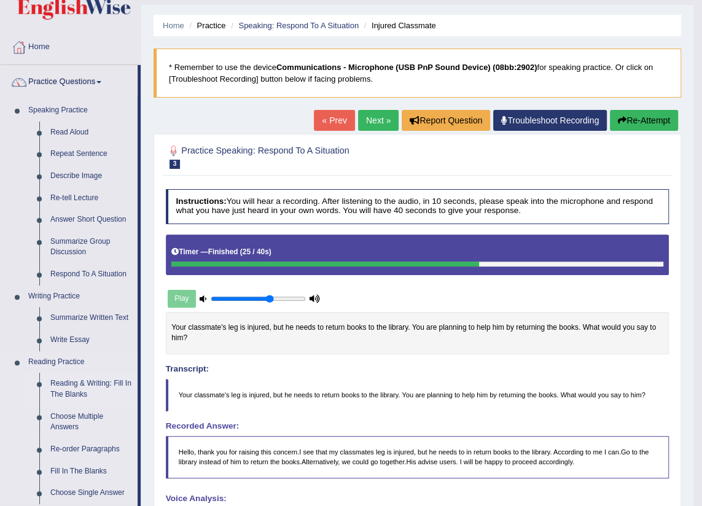
scroll to position [142, 0]
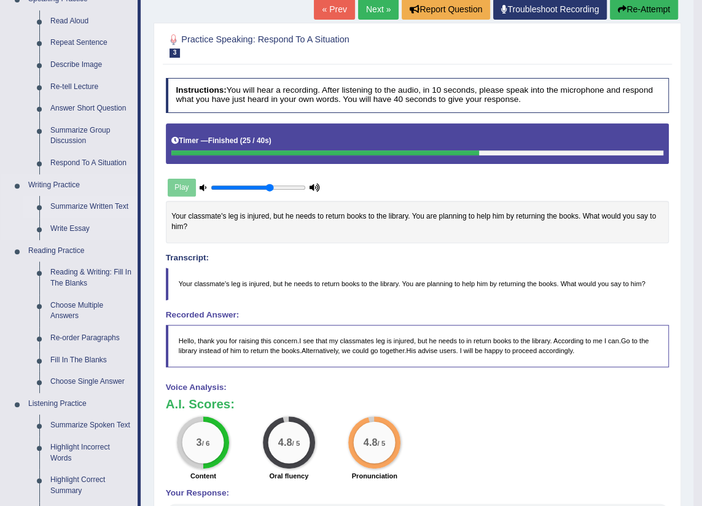
click at [89, 203] on link "Summarize Written Text" at bounding box center [91, 207] width 93 height 22
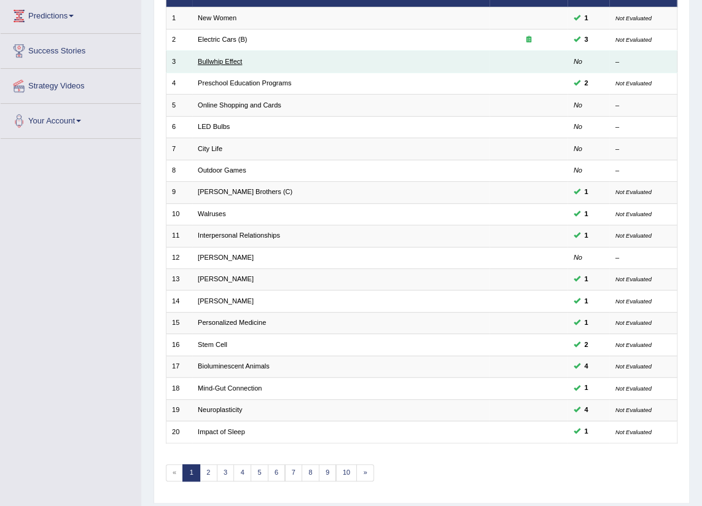
click at [209, 58] on link "Bullwhip Effect" at bounding box center [220, 61] width 44 height 7
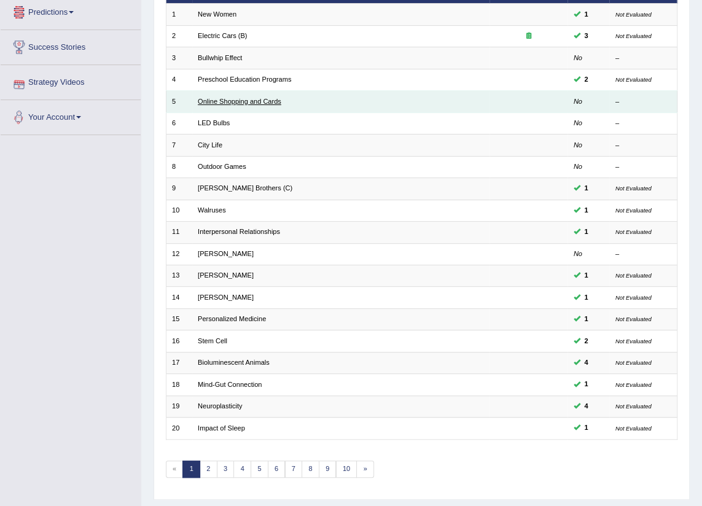
click at [242, 99] on link "Online Shopping and Cards" at bounding box center [239, 101] width 83 height 7
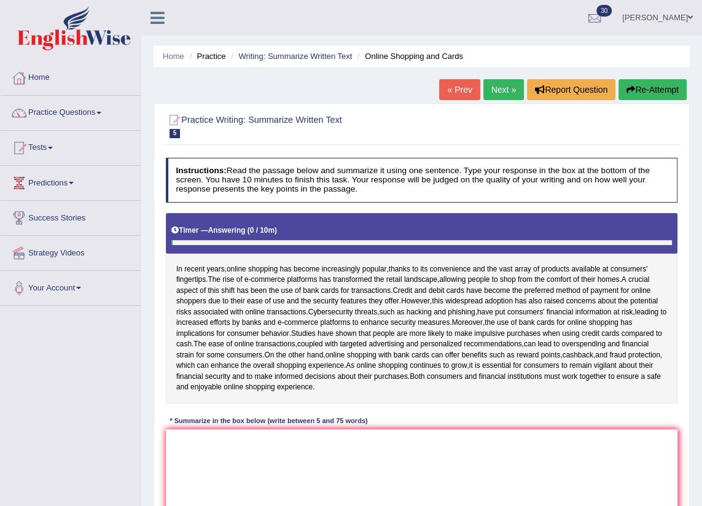
scroll to position [139, 0]
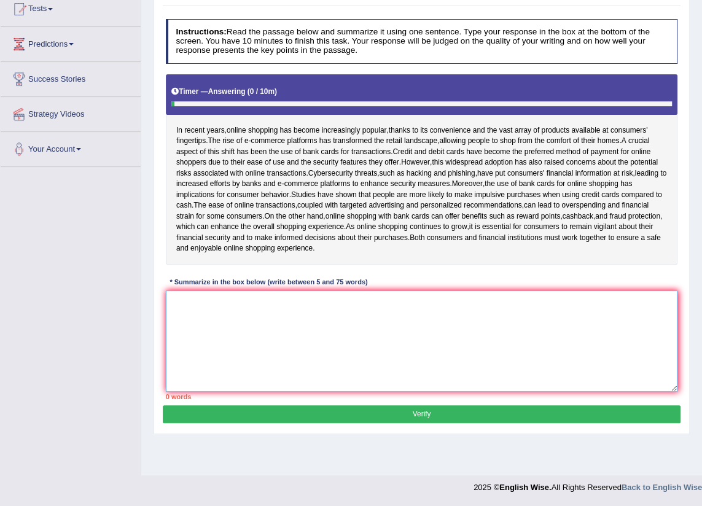
click at [219, 312] on textarea at bounding box center [422, 340] width 512 height 101
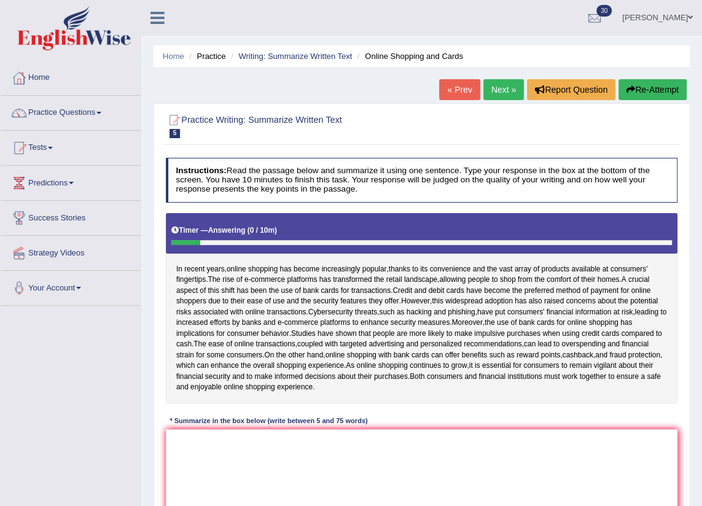
click at [663, 92] on button "Re-Attempt" at bounding box center [652, 89] width 68 height 21
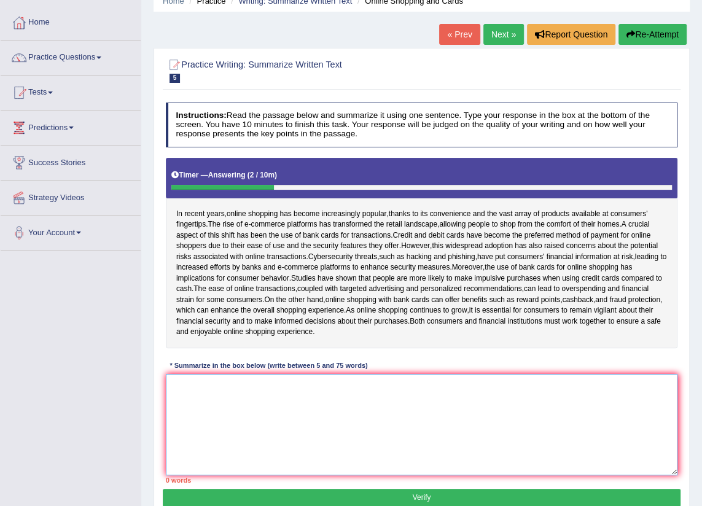
click at [255, 417] on textarea at bounding box center [422, 424] width 512 height 101
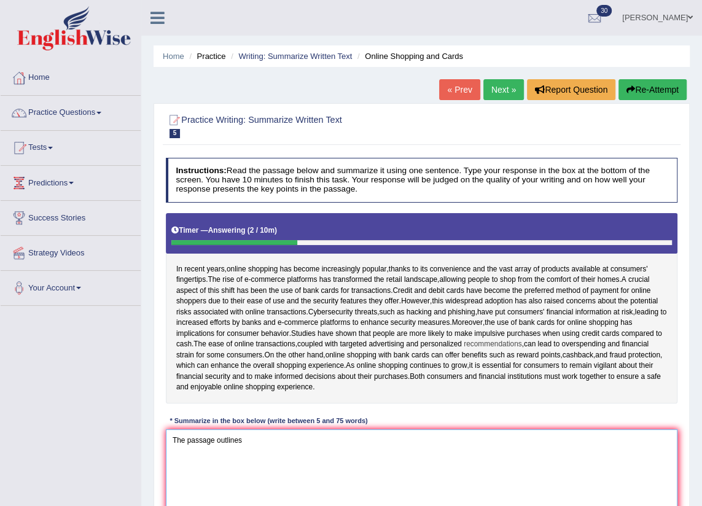
scroll to position [111, 0]
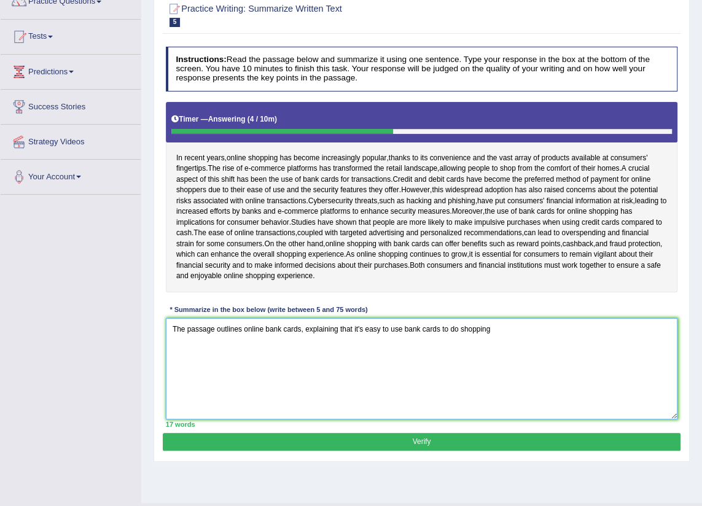
drag, startPoint x: 447, startPoint y: 339, endPoint x: 504, endPoint y: 339, distance: 57.1
click at [504, 339] on textarea "The passage outlines online bank cards, explaining that it's easy to use bank c…" at bounding box center [422, 368] width 512 height 101
click at [359, 339] on textarea "The passage outlines online bank cards, explaining that it's easy to use bank c…" at bounding box center [422, 368] width 512 height 101
click at [360, 338] on textarea "The passage outlines online bank cards, explaining that it's easy to use bank c…" at bounding box center [422, 368] width 512 height 101
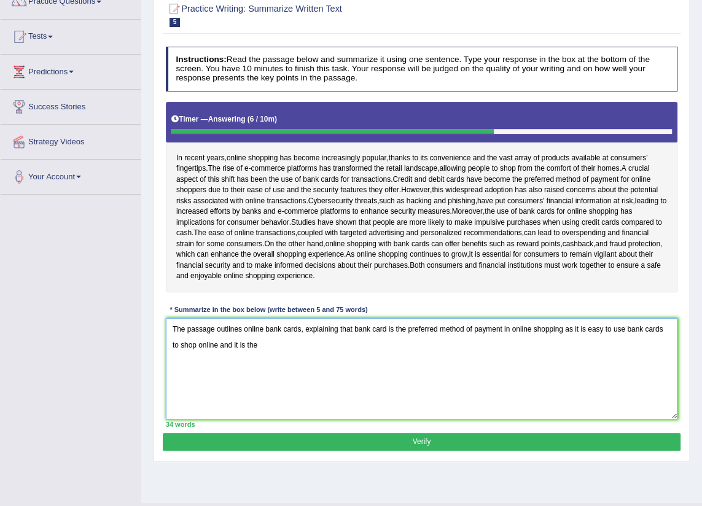
drag, startPoint x: 625, startPoint y: 339, endPoint x: 258, endPoint y: 363, distance: 367.9
click at [258, 363] on textarea "The passage outlines online bank cards, explaining that bank card is the prefer…" at bounding box center [422, 368] width 512 height 101
click at [294, 354] on textarea "The passage outlines online bank cards, explaining that bank card is the prefer…" at bounding box center [422, 368] width 512 height 101
click at [254, 355] on textarea "The passage outlines online bank cards, explaining that bank card is the prefer…" at bounding box center [422, 368] width 512 height 101
click at [342, 355] on textarea "The passage outlines online bank cards, explaining that bank card is the prefer…" at bounding box center [422, 368] width 512 height 101
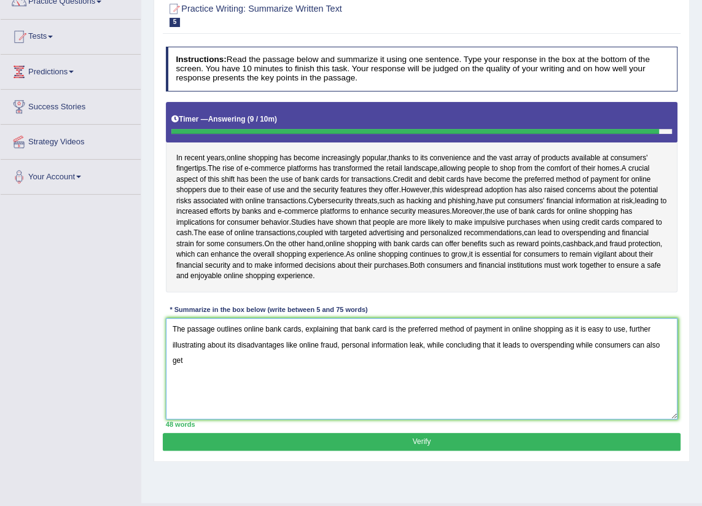
drag, startPoint x: 171, startPoint y: 336, endPoint x: 187, endPoint y: 371, distance: 38.7
click at [187, 371] on textarea "The passage outlines online bank cards, explaining that bank card is the prefer…" at bounding box center [422, 368] width 512 height 101
click at [185, 374] on textarea "The passage outlines online bank cards, explaining that bank card is the prefer…" at bounding box center [422, 368] width 512 height 101
type textarea "The passage outlines online bank cards, explaining that bank card is the prefer…"
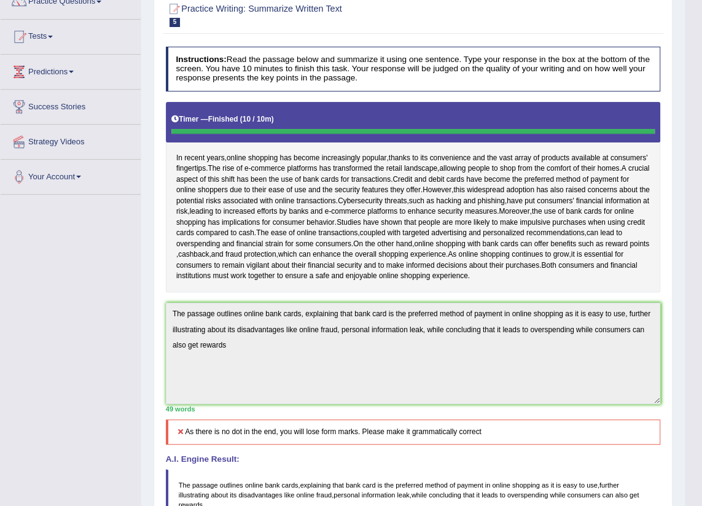
scroll to position [0, 0]
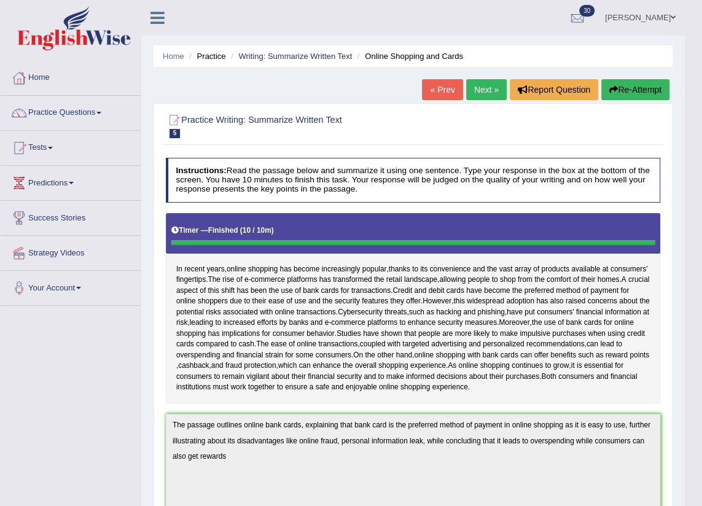
click at [634, 91] on button "Re-Attempt" at bounding box center [635, 89] width 68 height 21
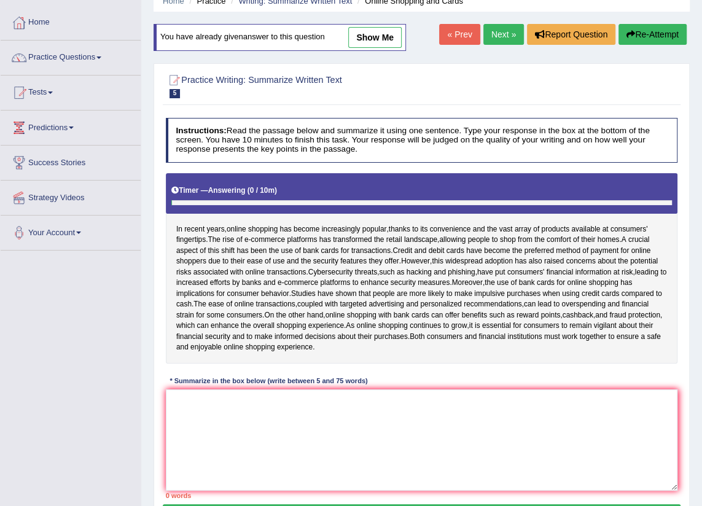
scroll to position [55, 0]
click at [304, 430] on textarea at bounding box center [422, 439] width 512 height 101
paste textarea "The passage outlines online bank cards, explaining that bank card is the prefer…"
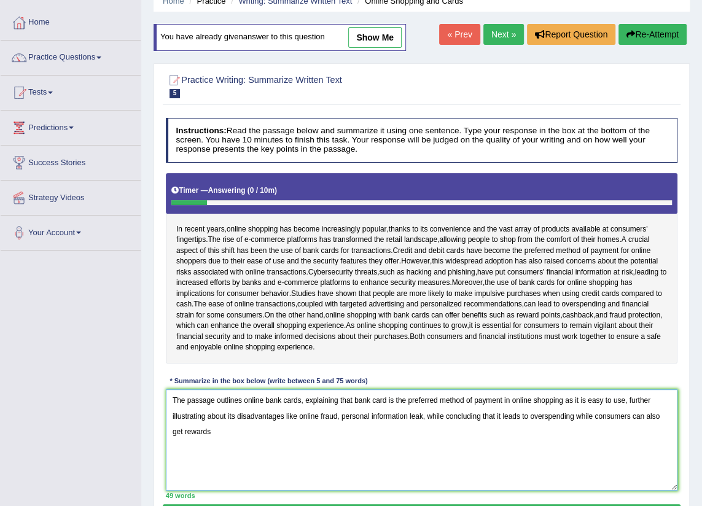
click at [645, 428] on textarea "The passage outlines online bank cards, explaining that bank card is the prefer…" at bounding box center [422, 439] width 512 height 101
click at [182, 444] on textarea "The passage outlines online bank cards, explaining that bank card is the prefer…" at bounding box center [422, 439] width 512 height 101
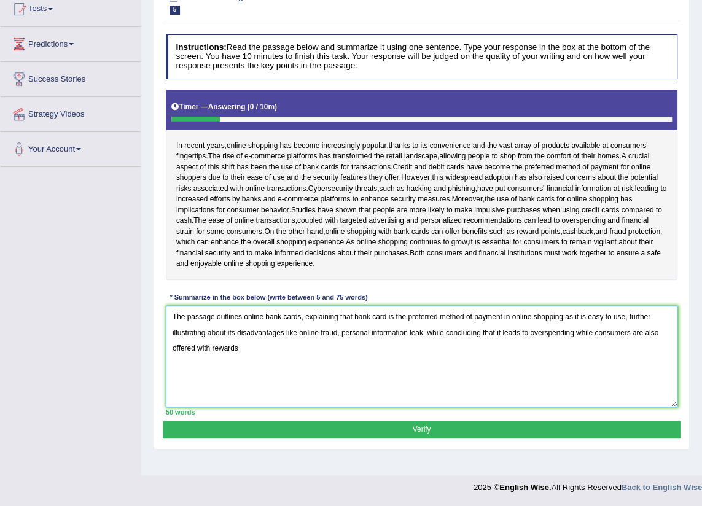
click at [245, 365] on textarea "The passage outlines online bank cards, explaining that bank card is the prefer…" at bounding box center [422, 356] width 512 height 101
drag, startPoint x: 498, startPoint y: 344, endPoint x: 595, endPoint y: 341, distance: 96.4
click at [595, 341] on textarea "The passage outlines online bank cards, explaining that bank card is the prefer…" at bounding box center [422, 356] width 512 height 101
click at [425, 344] on textarea "The passage outlines online bank cards, explaining that bank card is the prefer…" at bounding box center [422, 356] width 512 height 101
click at [430, 346] on textarea "The passage outlines online bank cards, explaining that bank card is the prefer…" at bounding box center [422, 356] width 512 height 101
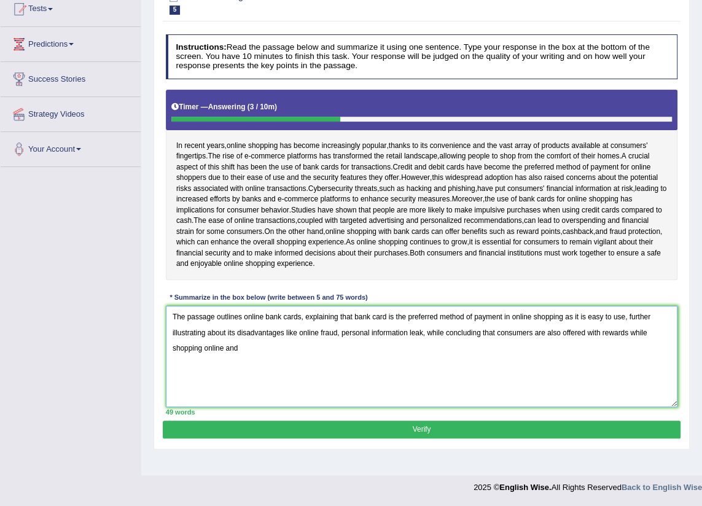
paste textarea "it leads to overspending while"
drag, startPoint x: 299, startPoint y: 325, endPoint x: 262, endPoint y: 326, distance: 36.8
click at [262, 326] on textarea "The passage outlines online bank cards, explaining that bank card is the prefer…" at bounding box center [422, 356] width 512 height 101
click at [263, 328] on textarea "The passage outlines online shopping , explaining that bank card is the preferr…" at bounding box center [422, 356] width 512 height 101
click at [273, 326] on textarea "The passage outlines shopping , explaining that bank card is the preferred meth…" at bounding box center [422, 356] width 512 height 101
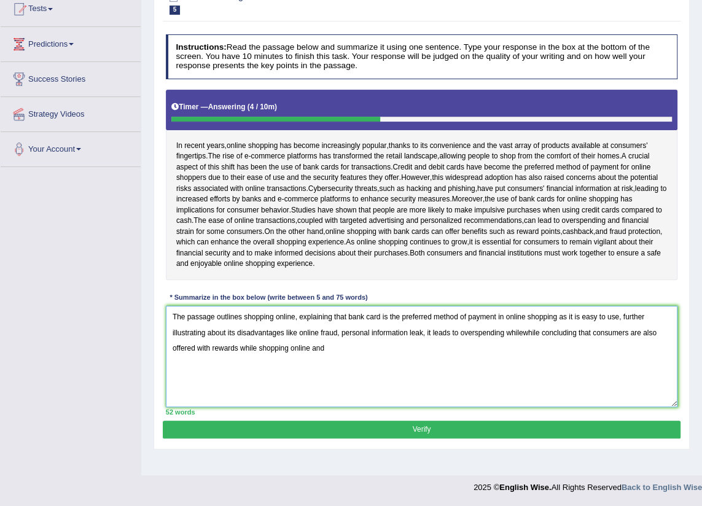
drag, startPoint x: 377, startPoint y: 325, endPoint x: 349, endPoint y: 328, distance: 28.4
click at [349, 328] on textarea "The passage outlines shopping online, explaining that bank card is the preferre…" at bounding box center [422, 356] width 512 height 101
click at [490, 341] on textarea "The passage outlines shopping online, explaining that online payement using ban…" at bounding box center [422, 356] width 512 height 101
drag, startPoint x: 616, startPoint y: 341, endPoint x: 599, endPoint y: 344, distance: 17.5
click at [599, 344] on textarea "The passage outlines shopping online, explaining that online payement using ban…" at bounding box center [422, 356] width 512 height 101
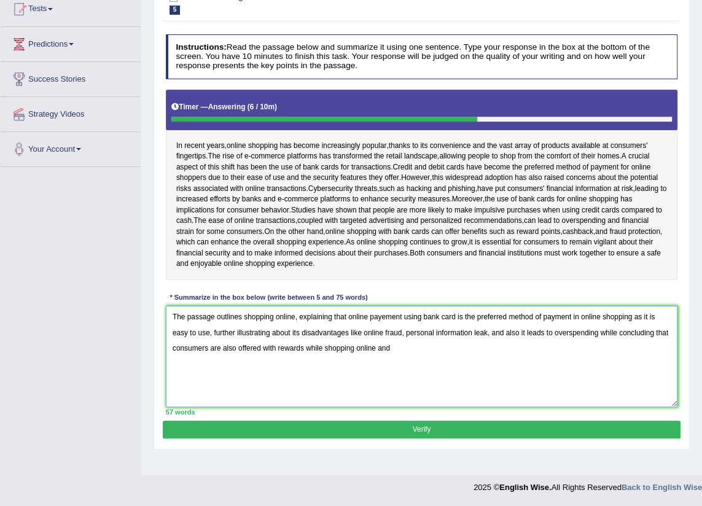
click at [293, 330] on textarea "The passage outlines shopping online, explaining that online payement using ban…" at bounding box center [422, 356] width 512 height 101
click at [483, 365] on textarea "The passage outlines shopping online with bank cards, explaining that online pa…" at bounding box center [422, 356] width 512 height 101
click at [447, 359] on textarea "The passage outlines shopping online with bank cards, explaining that online pa…" at bounding box center [422, 356] width 512 height 101
click at [539, 356] on textarea "The passage outlines shopping online with bank cards, explaining that online pa…" at bounding box center [422, 356] width 512 height 101
click at [463, 359] on textarea "The passage outlines shopping online with bank cards, explaining that online pa…" at bounding box center [422, 356] width 512 height 101
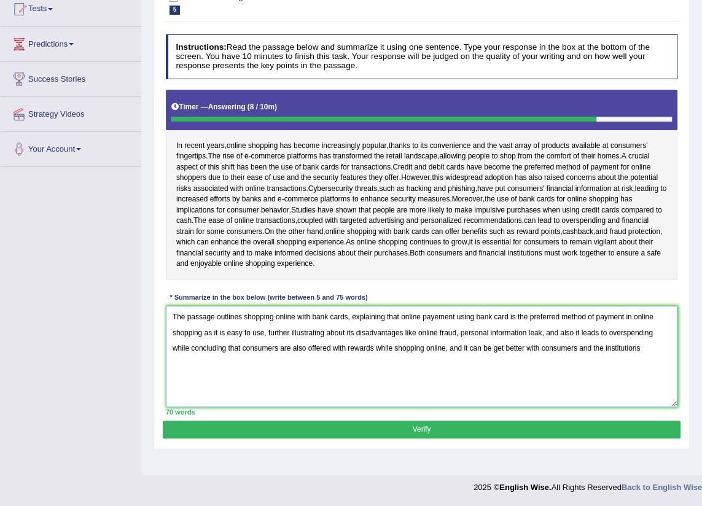
click at [651, 356] on textarea "The passage outlines shopping online with bank cards, explaining that online pa…" at bounding box center [422, 356] width 512 height 101
click at [542, 361] on textarea "The passage outlines shopping online with bank cards, explaining that online pa…" at bounding box center [422, 356] width 512 height 101
click at [663, 357] on textarea "The passage outlines shopping online with bank cards, explaining that online pa…" at bounding box center [422, 356] width 512 height 101
type textarea "The passage outlines shopping online with bank cards, explaining that online pa…"
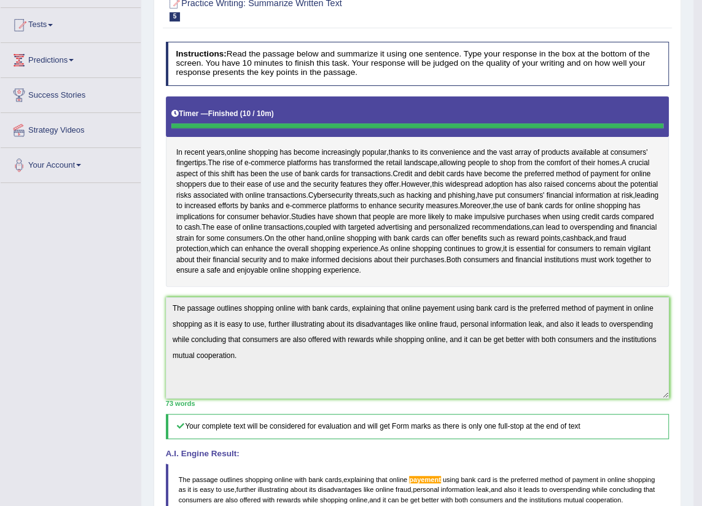
scroll to position [0, 0]
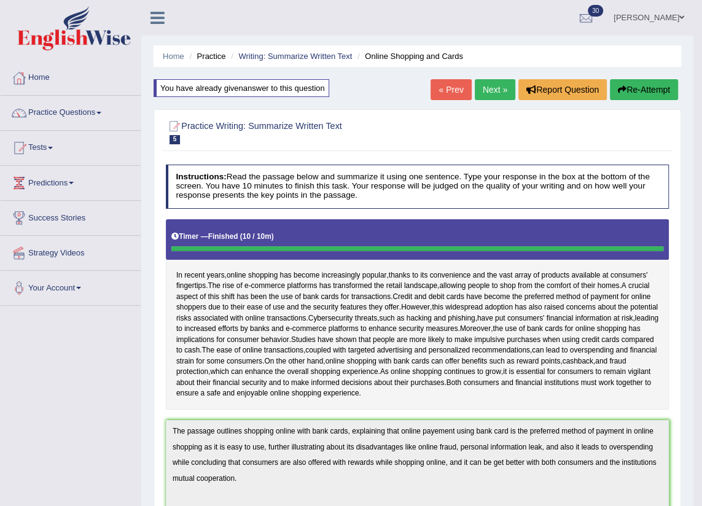
drag, startPoint x: 645, startPoint y: 90, endPoint x: 630, endPoint y: 90, distance: 14.1
click at [644, 91] on button "Re-Attempt" at bounding box center [644, 89] width 68 height 21
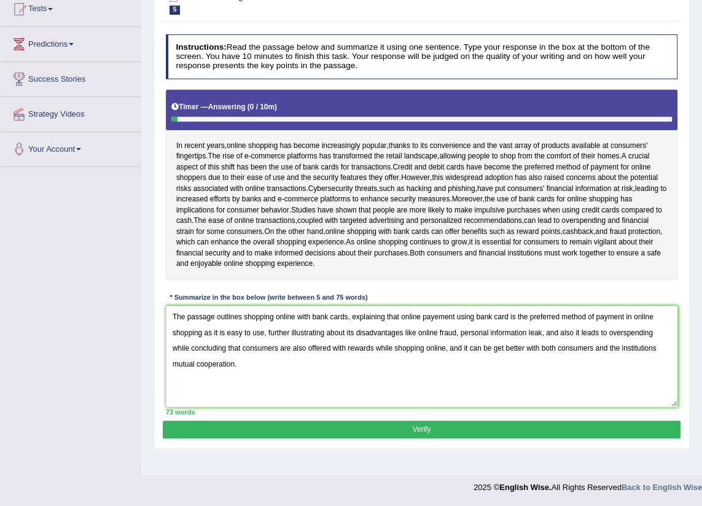
click at [435, 328] on textarea "The passage outlines shopping online with bank cards, explaining that online pa…" at bounding box center [422, 356] width 512 height 101
drag, startPoint x: 356, startPoint y: 343, endPoint x: 417, endPoint y: 340, distance: 61.4
click at [417, 340] on textarea "The passage outlines shopping online with bank cards, explaining that online pa…" at bounding box center [422, 356] width 512 height 101
drag, startPoint x: 526, startPoint y: 342, endPoint x: 570, endPoint y: 349, distance: 45.3
click at [570, 349] on textarea "The passage outlines shopping online with bank cards, explaining that online pa…" at bounding box center [422, 356] width 512 height 101
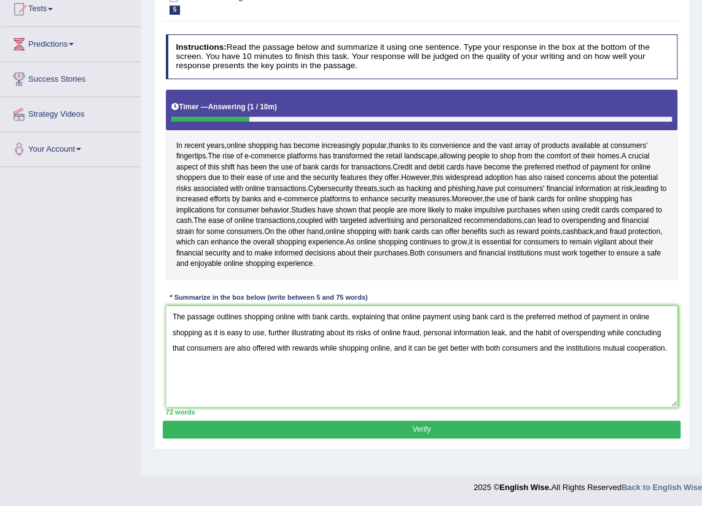
click at [436, 359] on textarea "The passage outlines shopping online with bank cards, explaining that online pa…" at bounding box center [422, 356] width 512 height 101
click at [437, 359] on textarea "The passage outlines shopping online with bank cards, explaining that online pa…" at bounding box center [422, 356] width 512 height 101
type textarea "The passage outlines shopping online with bank cards, explaining that online pa…"
click at [521, 435] on button "Verify" at bounding box center [421, 430] width 517 height 18
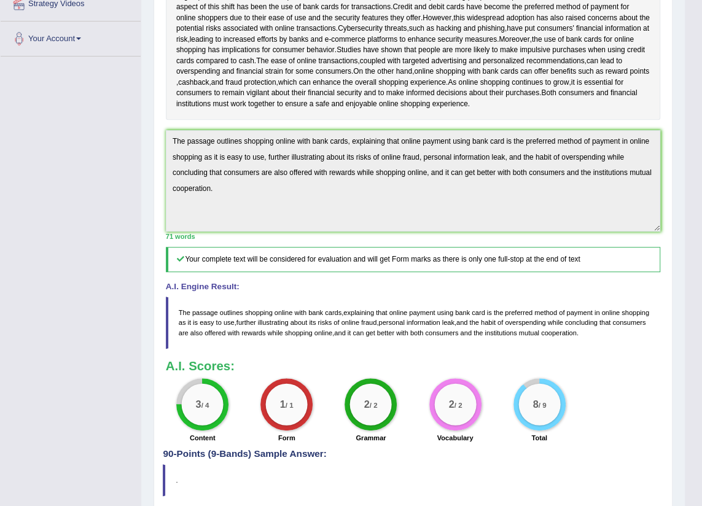
scroll to position [305, 0]
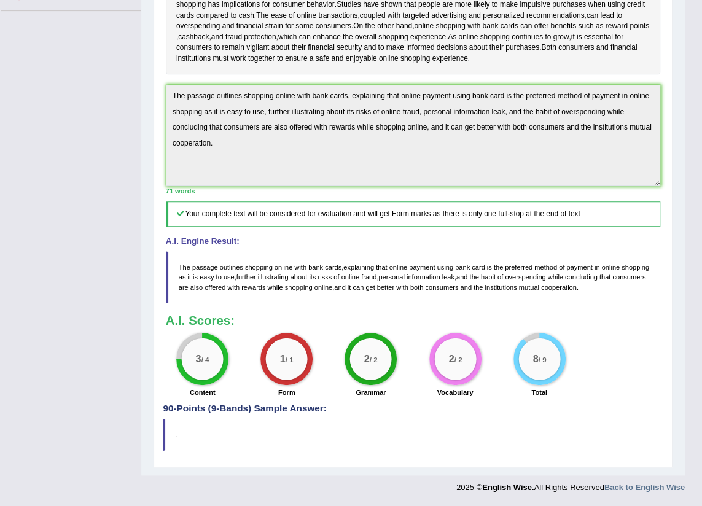
click at [212, 408] on h4 "90-Points (9-Bands) Sample Answer:" at bounding box center [413, 138] width 500 height 552
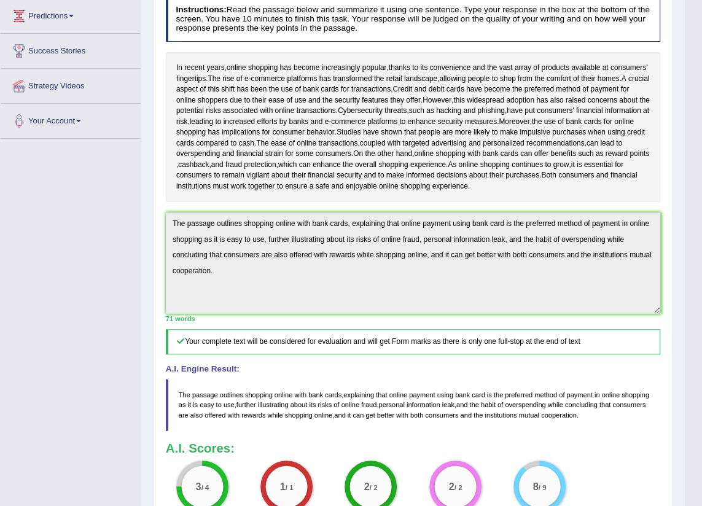
scroll to position [0, 0]
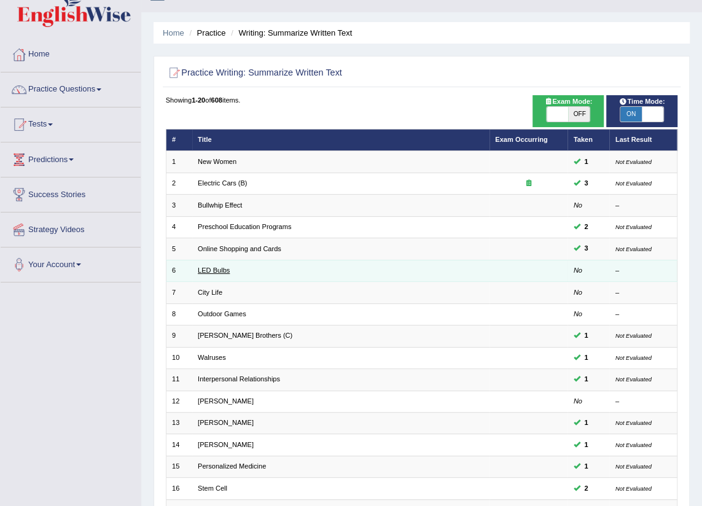
click at [226, 270] on link "LED Bulbs" at bounding box center [214, 269] width 32 height 7
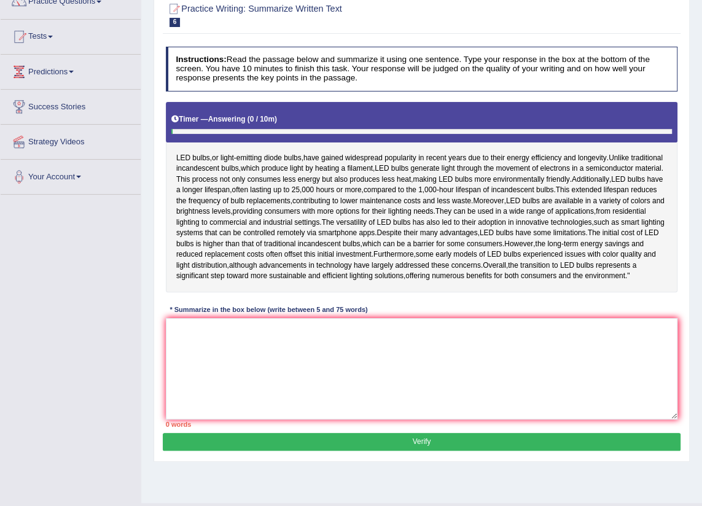
scroll to position [148, 0]
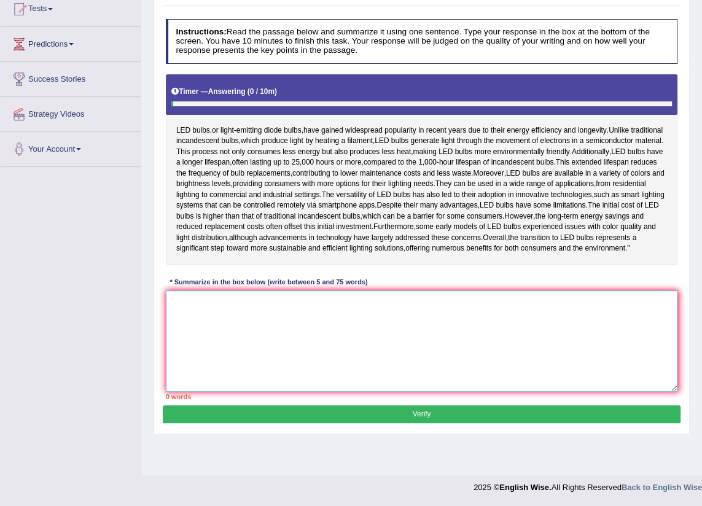
click at [252, 387] on textarea at bounding box center [422, 340] width 512 height 101
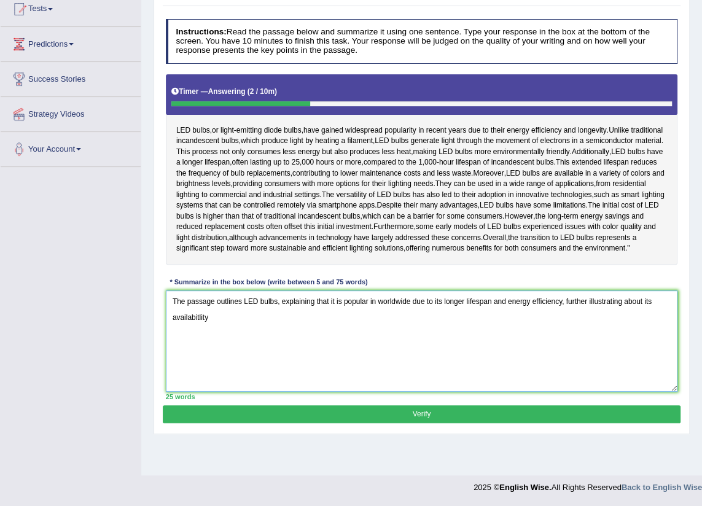
click at [198, 352] on textarea "The passage outlines LED bulbs, explaining that it is popular in worldwide due …" at bounding box center [422, 340] width 512 height 101
click at [211, 350] on textarea "The passage outlines LED bulbs, explaining that it is popular in worldwide due …" at bounding box center [422, 340] width 512 height 101
click at [279, 350] on textarea "The passage outlines LED bulbs, explaining that it is popular in worldwide due …" at bounding box center [422, 340] width 512 height 101
click at [364, 351] on textarea "The passage outlines LED bulbs, explaining that it is popular in worldwide due …" at bounding box center [422, 340] width 512 height 101
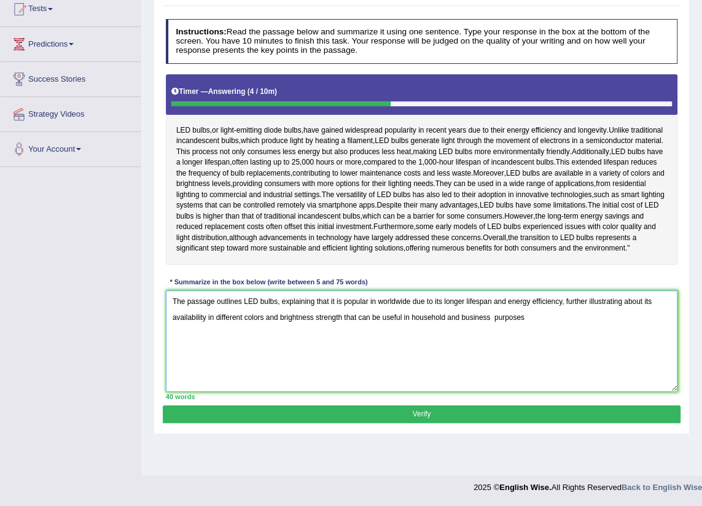
click at [496, 350] on textarea "The passage outlines LED bulbs, explaining that it is popular in worldwide due …" at bounding box center [422, 340] width 512 height 101
click at [414, 352] on textarea "The passage outlines LED bulbs, explaining that it is popular in worldwide due …" at bounding box center [422, 340] width 512 height 101
click at [545, 350] on textarea "The passage outlines LED bulbs, explaining that it is popular in worldwide due …" at bounding box center [422, 340] width 512 height 101
click at [235, 365] on textarea "The passage outlines LED bulbs, explaining that it is popular in worldwide due …" at bounding box center [422, 340] width 512 height 101
click at [273, 372] on textarea "The passage outlines LED bulbs, explaining that it is popular in worldwide due …" at bounding box center [422, 340] width 512 height 101
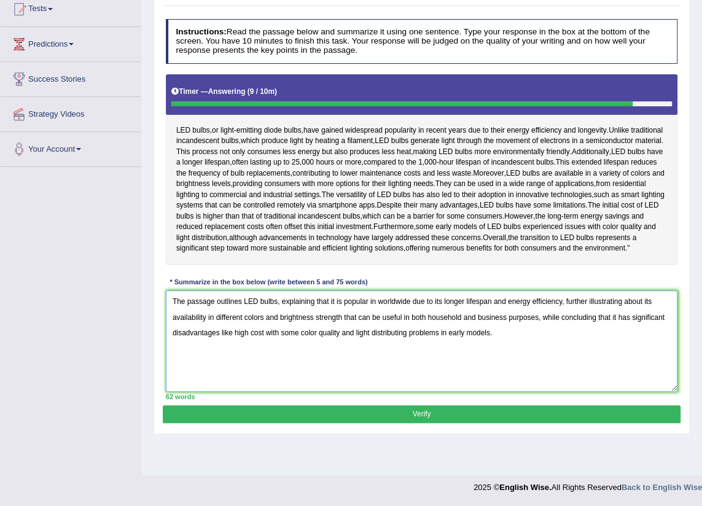
click at [616, 351] on textarea "The passage outlines LED bulbs, explaining that it is popular in worldwide due …" at bounding box center [422, 340] width 512 height 101
drag, startPoint x: 172, startPoint y: 338, endPoint x: 518, endPoint y: 381, distance: 348.9
click at [518, 381] on textarea "The passage outlines LED bulbs, explaining that it is popular in worldwide due …" at bounding box center [422, 340] width 512 height 101
type textarea "The passage outlines LED bulbs, explaining that it is popular in worldwide due …"
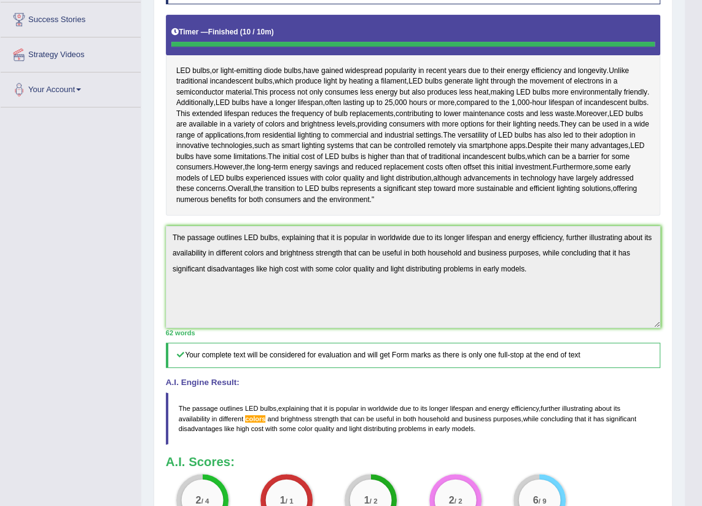
scroll to position [0, 0]
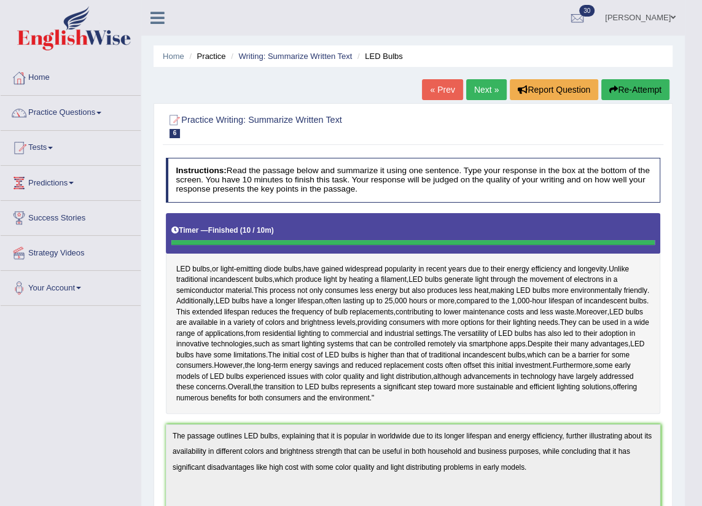
click at [626, 94] on button "Re-Attempt" at bounding box center [635, 89] width 68 height 21
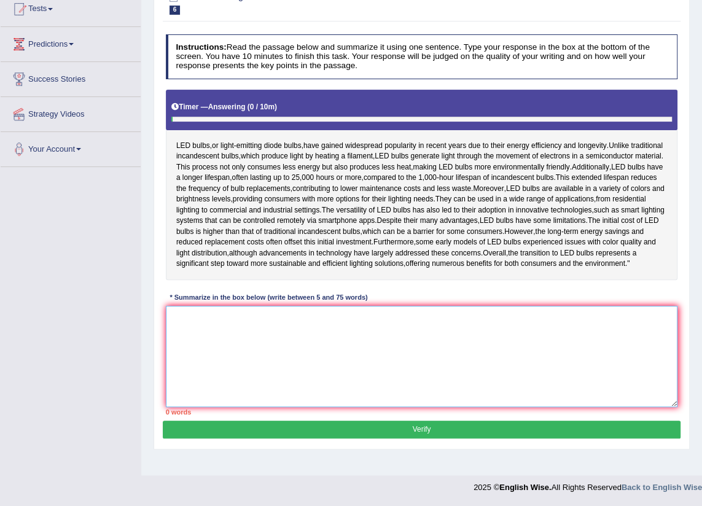
click at [187, 385] on textarea at bounding box center [422, 356] width 512 height 101
paste textarea "The passage outlines LED bulbs, explaining that it is popular in worldwide due …"
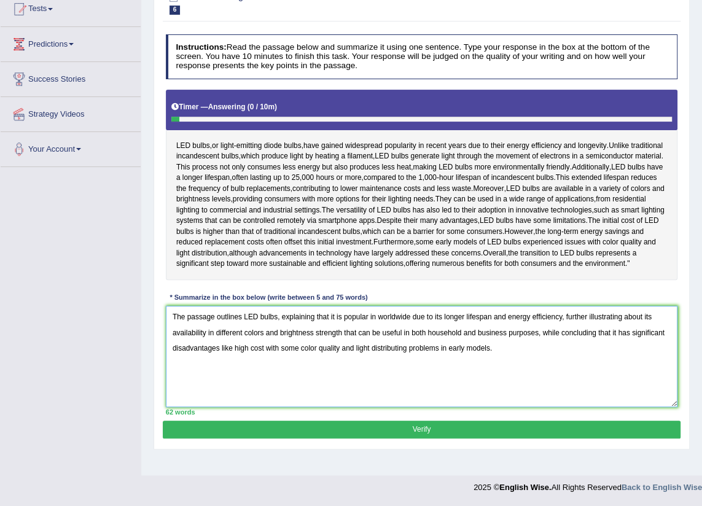
click at [630, 350] on textarea "The passage outlines LED bulbs, explaining that it is popular in worldwide due …" at bounding box center [422, 356] width 512 height 101
click at [635, 351] on textarea "The passage outlines LED bulbs, explaining that it is popular in worldwide due …" at bounding box center [422, 356] width 512 height 101
click at [559, 336] on textarea "The passage outlines LED bulbs, explaining that it is popular in worldwide due …" at bounding box center [422, 356] width 512 height 101
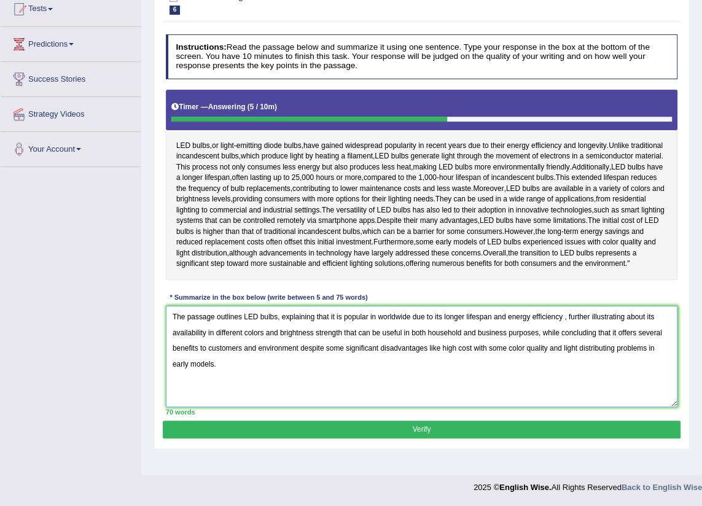
click at [559, 335] on textarea "The passage outlines LED bulbs, explaining that it is popular in worldwide due …" at bounding box center [422, 356] width 512 height 101
click at [196, 382] on textarea "The passage outlines LED bulbs, explaining that it is popular in worldwide due …" at bounding box center [422, 356] width 512 height 101
type textarea "The passage outlines LED bulbs, explaining that it is popular in worldwide due …"
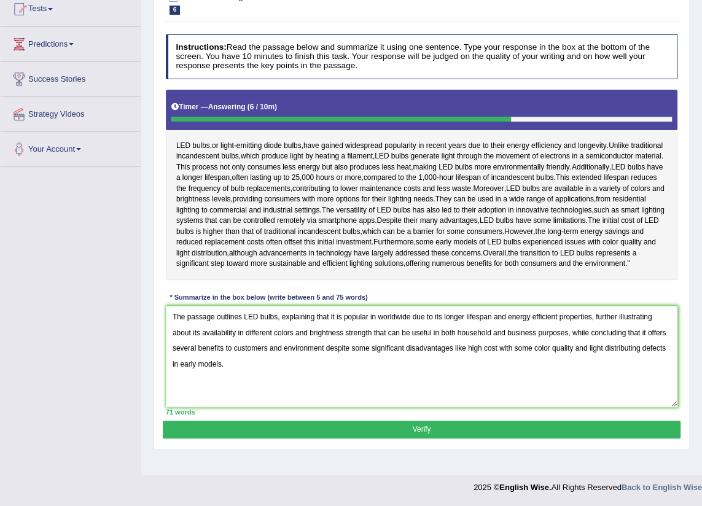
click at [429, 438] on button "Verify" at bounding box center [421, 430] width 517 height 18
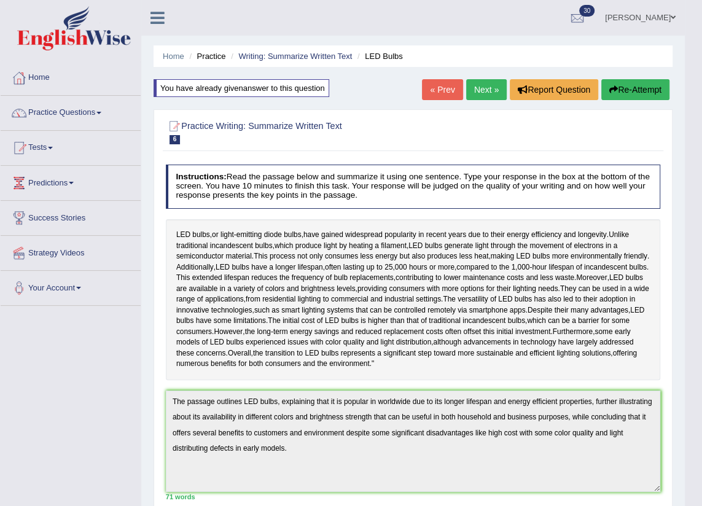
click at [620, 87] on button "Re-Attempt" at bounding box center [635, 89] width 68 height 21
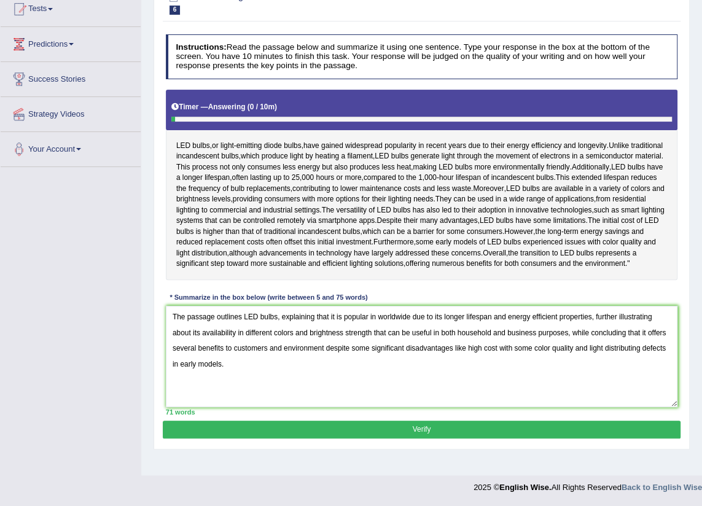
click at [287, 350] on textarea "The passage outlines LED bulbs, explaining that it is popular in worldwide due …" at bounding box center [422, 356] width 512 height 101
drag, startPoint x: 367, startPoint y: 335, endPoint x: 375, endPoint y: 335, distance: 8.0
click at [375, 335] on textarea "The passage outlines LED bulbs, explaining that it is popular in worldwide due …" at bounding box center [422, 356] width 512 height 101
click at [401, 333] on textarea "The passage outlines LED bulbs, explaining that it is popular worldwide due to …" at bounding box center [422, 356] width 512 height 101
type textarea "The passage outlines LED bulbs, explaining that it is popular worldwidely due t…"
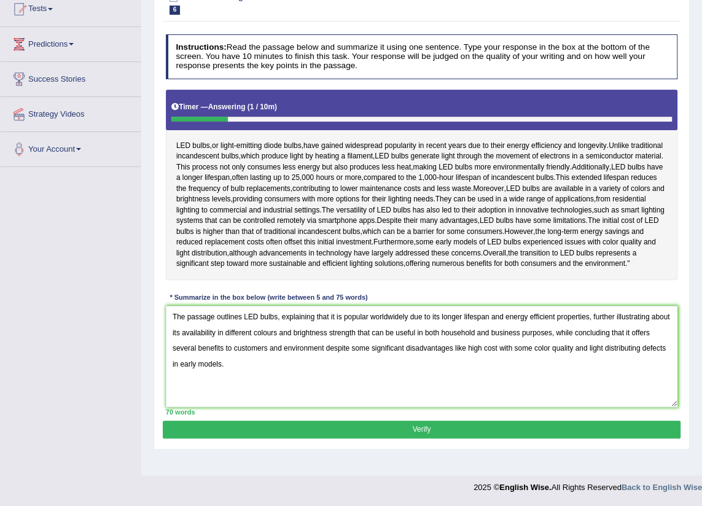
click at [421, 438] on button "Verify" at bounding box center [421, 430] width 517 height 18
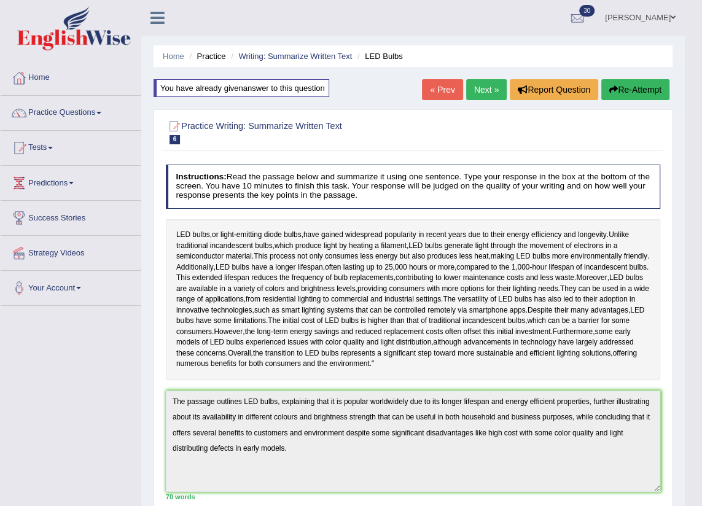
click at [644, 84] on button "Re-Attempt" at bounding box center [635, 89] width 68 height 21
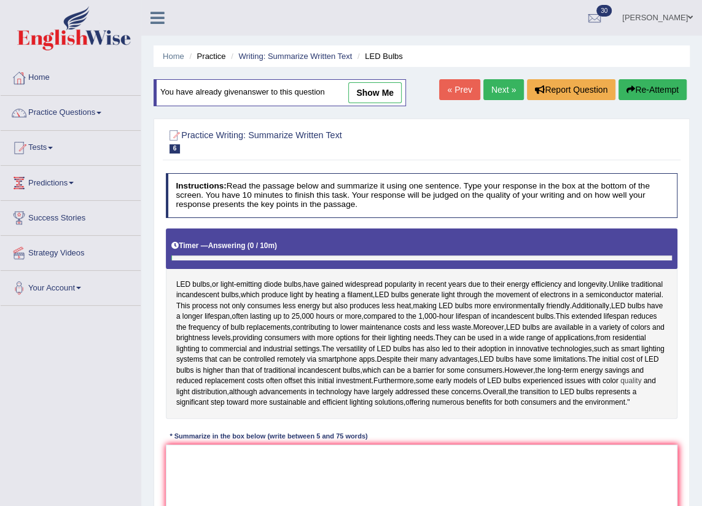
scroll to position [111, 0]
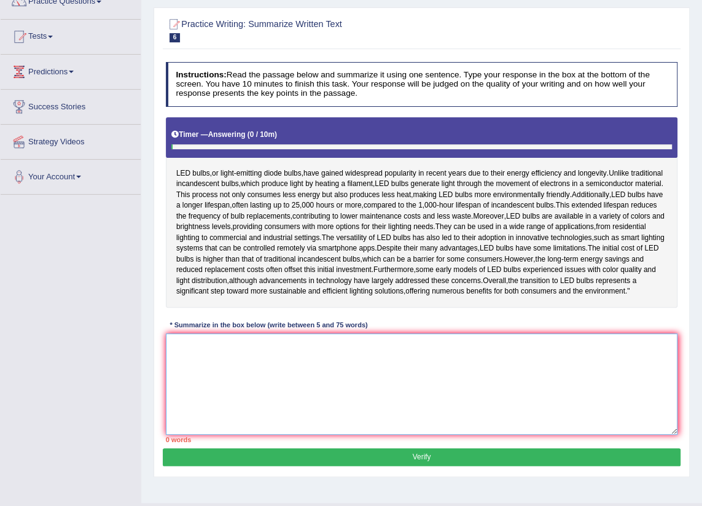
click at [362, 397] on textarea at bounding box center [422, 383] width 512 height 101
paste textarea "The passage outlines LED bulbs, explaining that it is popular in worldwide due …"
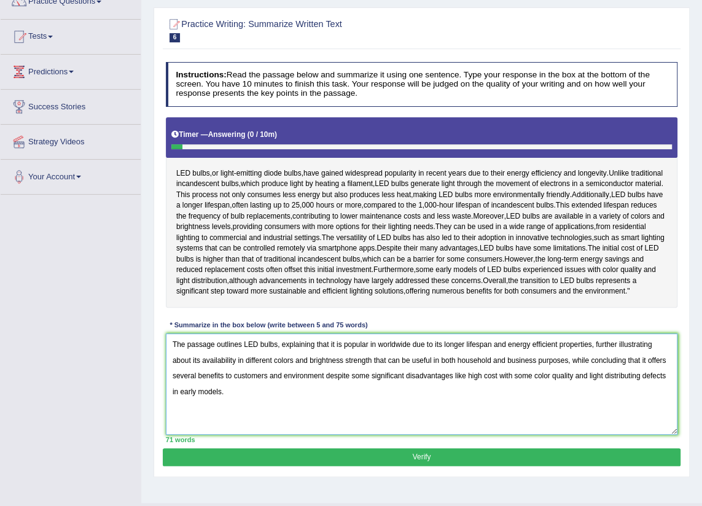
scroll to position [164, 0]
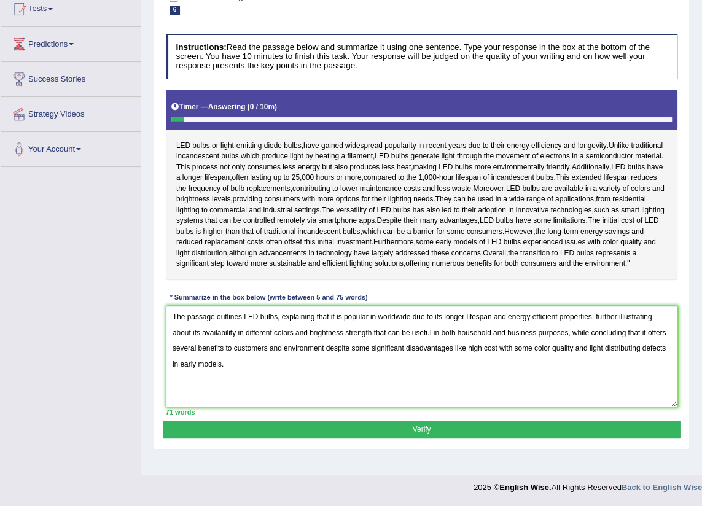
click at [288, 350] on textarea "The passage outlines LED bulbs, explaining that it is popular in worldwide due …" at bounding box center [422, 356] width 512 height 101
type textarea "The passage outlines LED bulbs, explaining that it is popular in worldwide due …"
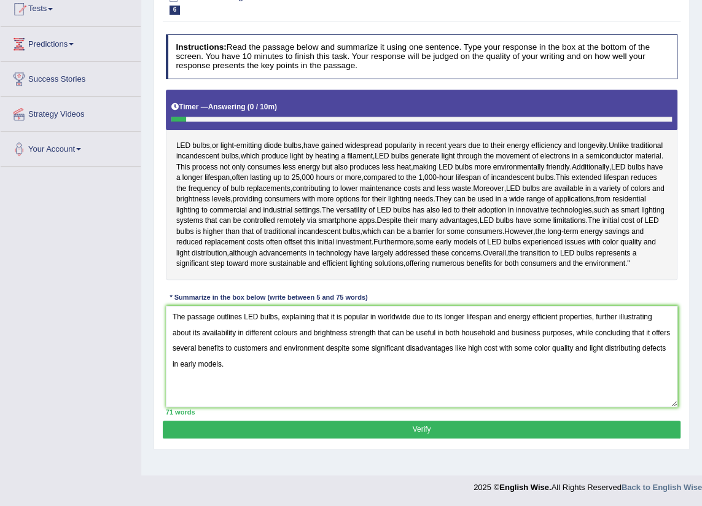
click at [417, 438] on button "Verify" at bounding box center [421, 430] width 517 height 18
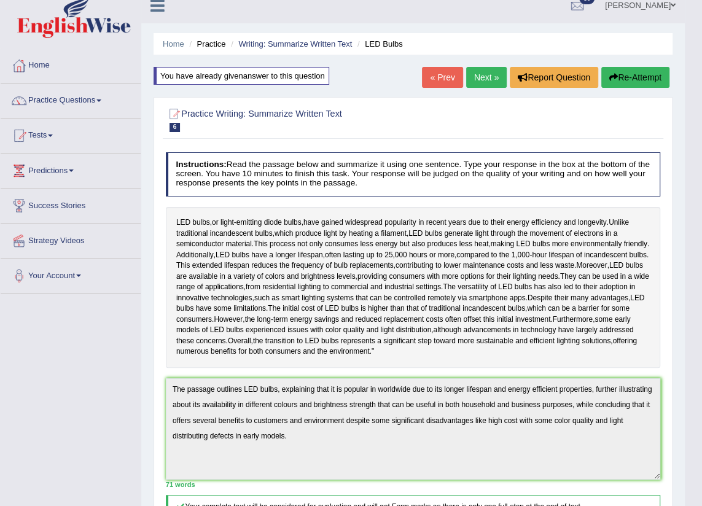
scroll to position [0, 0]
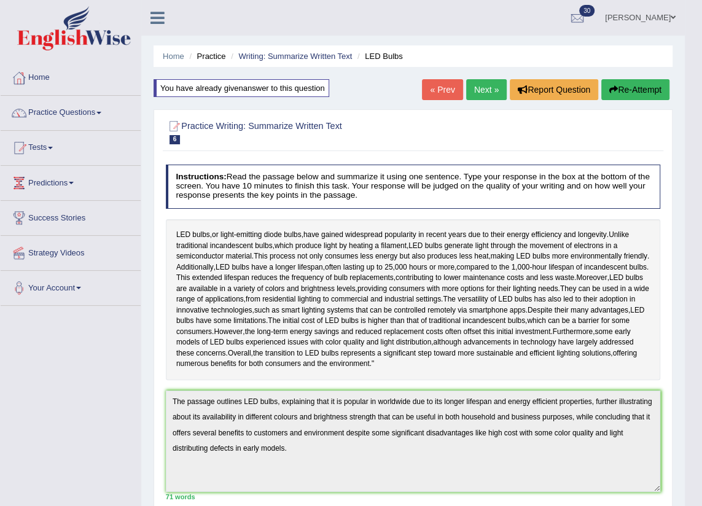
click at [635, 84] on button "Re-Attempt" at bounding box center [635, 89] width 68 height 21
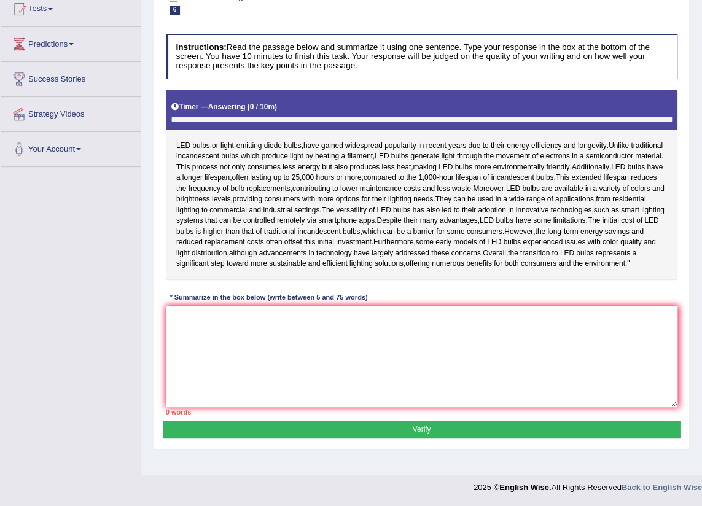
scroll to position [164, 0]
click at [180, 367] on textarea at bounding box center [422, 356] width 512 height 101
paste textarea "The passage outlines LED bulbs, explaining that it is popular in worldwide due …"
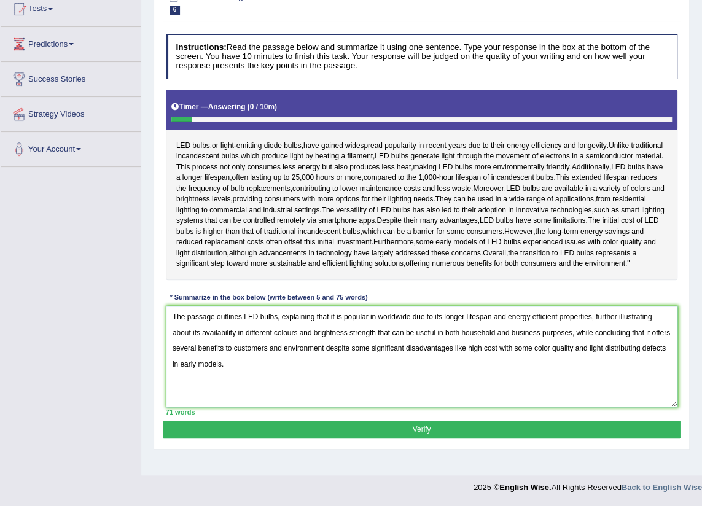
click at [573, 353] on textarea "The passage outlines LED bulbs, explaining that it is popular in worldwide due …" at bounding box center [422, 356] width 512 height 101
click at [192, 351] on textarea "The passage outlines LED bulbs, explaining that it is popular in worldwide due …" at bounding box center [422, 356] width 512 height 101
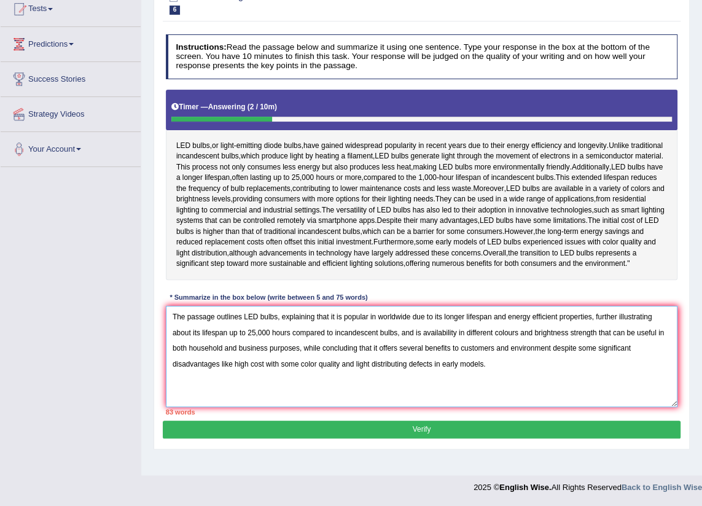
click at [455, 350] on textarea "The passage outlines LED bulbs, explaining that it is popular in worldwide due …" at bounding box center [422, 356] width 512 height 101
drag, startPoint x: 594, startPoint y: 350, endPoint x: 664, endPoint y: 347, distance: 69.4
click at [664, 347] on textarea "The passage outlines LED bulbs, explaining that it is popular in worldwide due …" at bounding box center [422, 356] width 512 height 101
drag, startPoint x: 594, startPoint y: 350, endPoint x: 232, endPoint y: 368, distance: 362.0
click at [232, 368] on textarea "The passage outlines LED bulbs, explaining that it is popular in worldwide due …" at bounding box center [422, 356] width 512 height 101
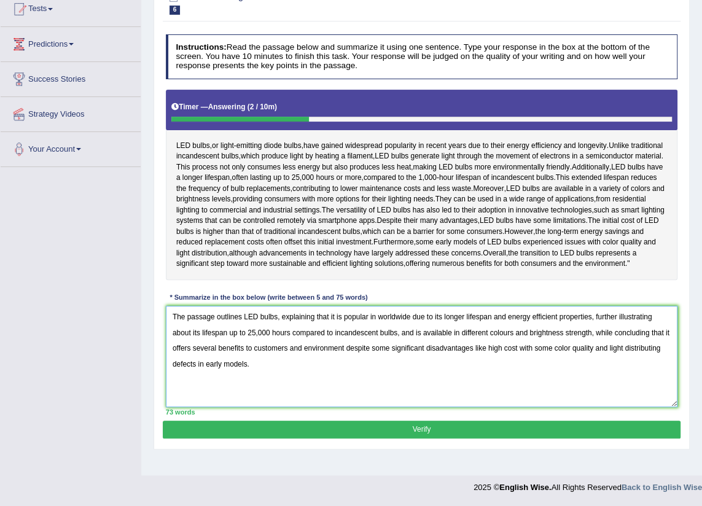
type textarea "The passage outlines LED bulbs, explaining that it is popular in worldwide due …"
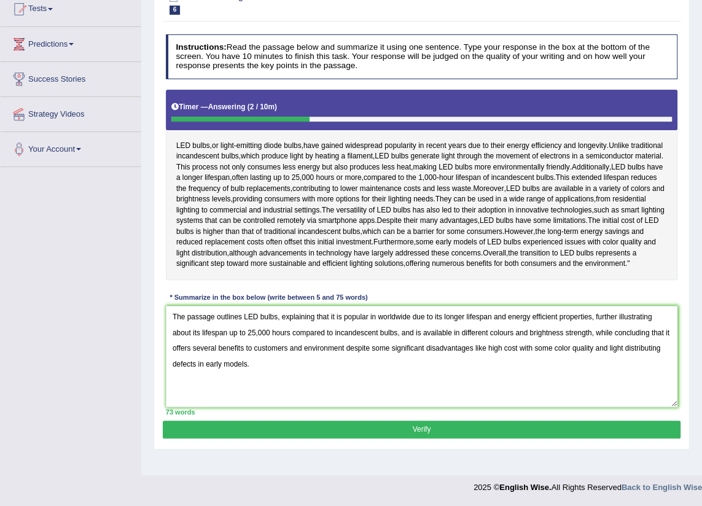
click at [424, 438] on button "Verify" at bounding box center [421, 430] width 517 height 18
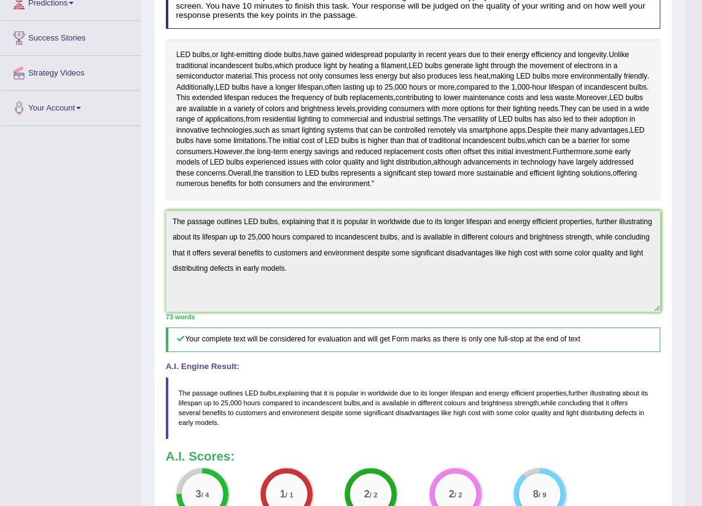
scroll to position [0, 0]
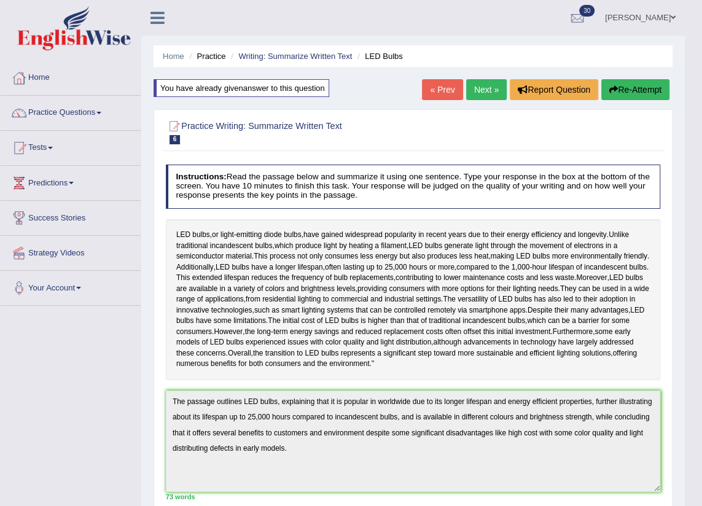
click at [639, 87] on button "Re-Attempt" at bounding box center [635, 89] width 68 height 21
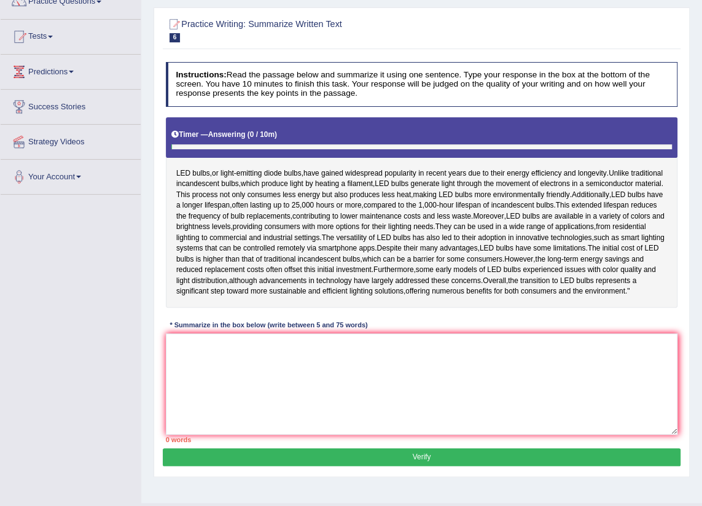
scroll to position [111, 0]
click at [264, 386] on textarea at bounding box center [422, 383] width 512 height 101
paste textarea "The passage outlines LED bulbs, explaining that it is popular in worldwide due …"
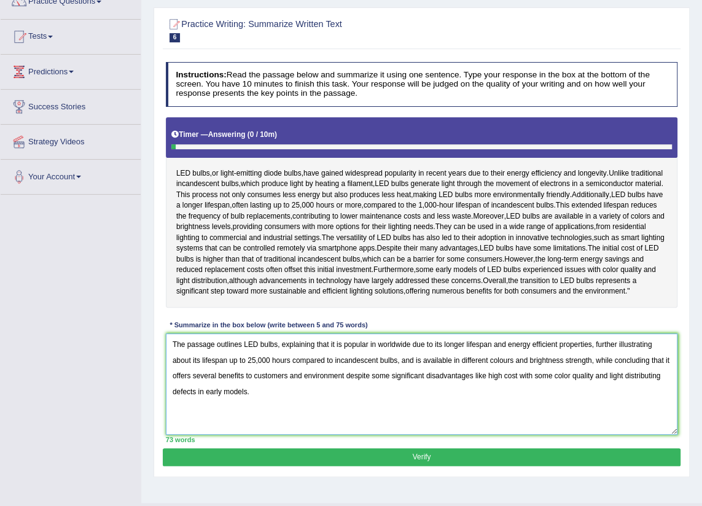
click at [335, 401] on textarea "The passage outlines LED bulbs, explaining that it is popular in worldwide due …" at bounding box center [422, 383] width 512 height 101
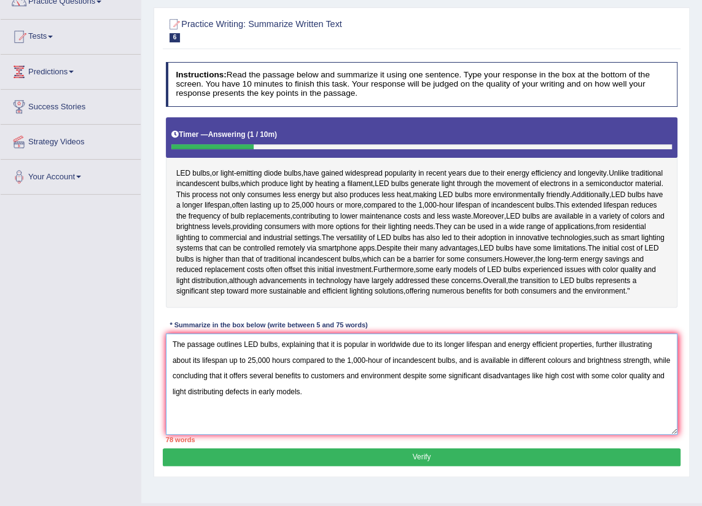
drag, startPoint x: 454, startPoint y: 403, endPoint x: 514, endPoint y: 403, distance: 60.2
click at [514, 403] on textarea "The passage outlines LED bulbs, explaining that it is popular in worldwide due …" at bounding box center [422, 383] width 512 height 101
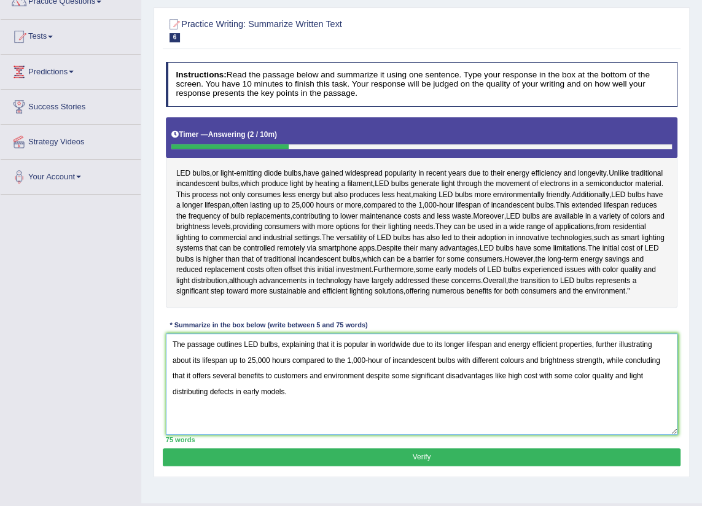
drag, startPoint x: 186, startPoint y: 420, endPoint x: 368, endPoint y: 423, distance: 182.4
click at [368, 423] on textarea "The passage outlines LED bulbs, explaining that it is popular in worldwide due …" at bounding box center [422, 383] width 512 height 101
drag, startPoint x: 201, startPoint y: 418, endPoint x: 224, endPoint y: 424, distance: 24.0
click at [224, 424] on textarea "The passage outlines LED bulbs, explaining that it is popular in worldwide due …" at bounding box center [422, 383] width 512 height 101
type textarea "The passage outlines LED bulbs, explaining that it is popular in worldwide due …"
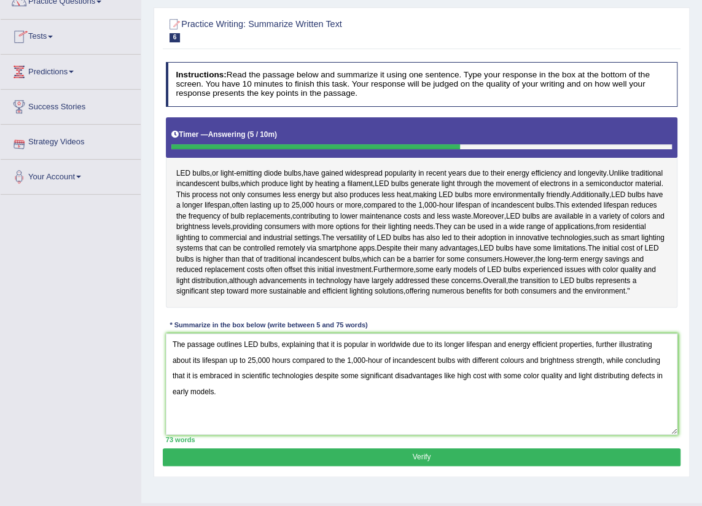
click at [423, 466] on button "Verify" at bounding box center [421, 457] width 517 height 18
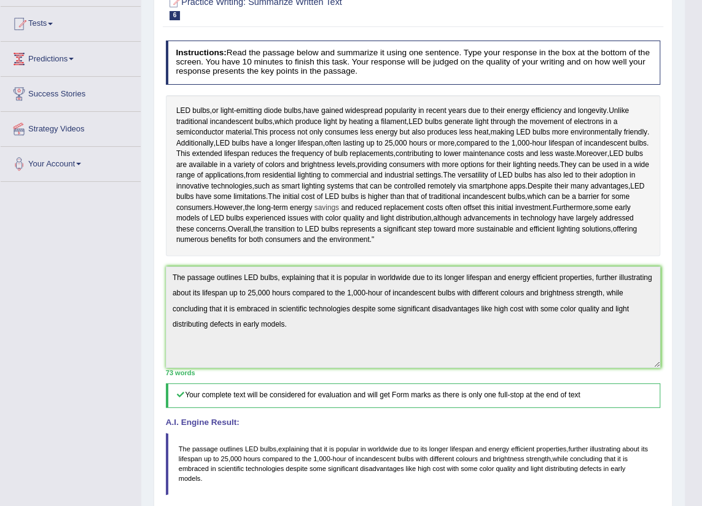
scroll to position [0, 0]
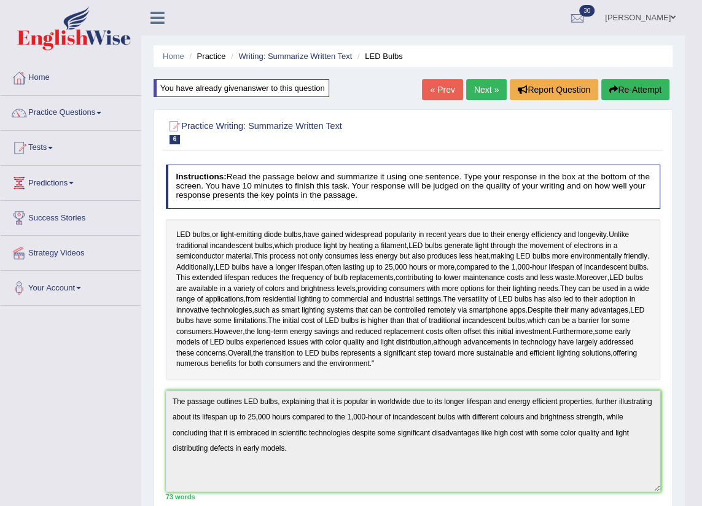
click at [489, 90] on link "Next »" at bounding box center [486, 89] width 41 height 21
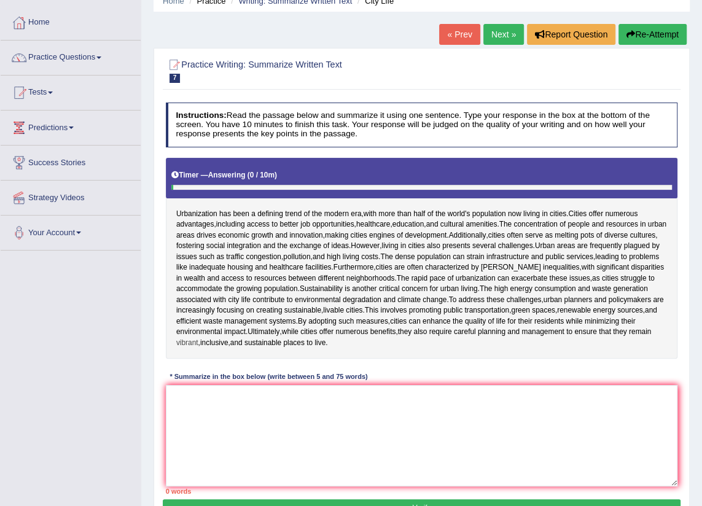
scroll to position [139, 0]
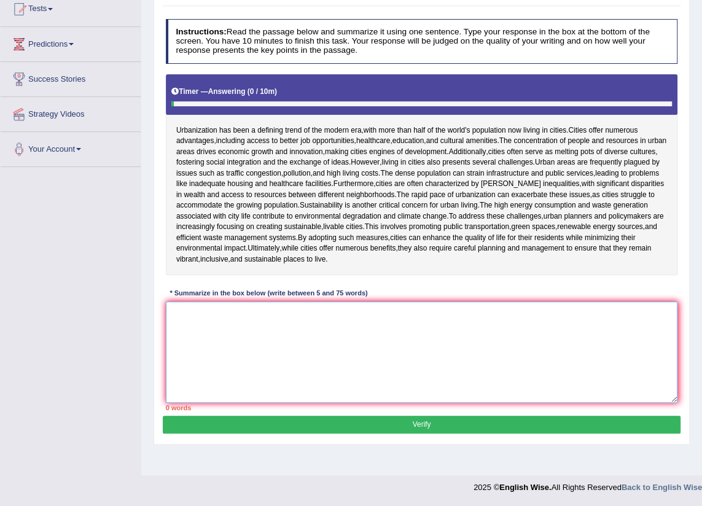
click at [216, 321] on textarea at bounding box center [422, 351] width 512 height 101
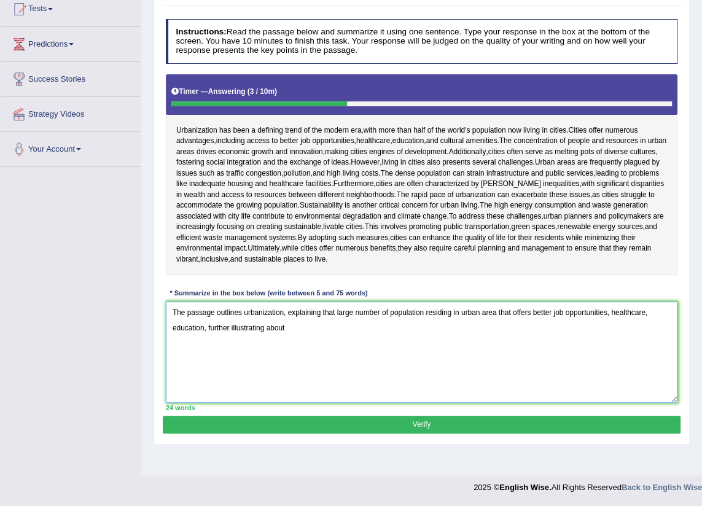
click at [206, 325] on textarea "The passage outlines urbanization, explaining that large number of population r…" at bounding box center [422, 351] width 512 height 101
click at [362, 328] on textarea "The passage outlines urbanization, explaining that large number of population r…" at bounding box center [422, 351] width 512 height 101
click at [457, 327] on textarea "The passage outlines urbanization, explaining that large number of population r…" at bounding box center [422, 351] width 512 height 101
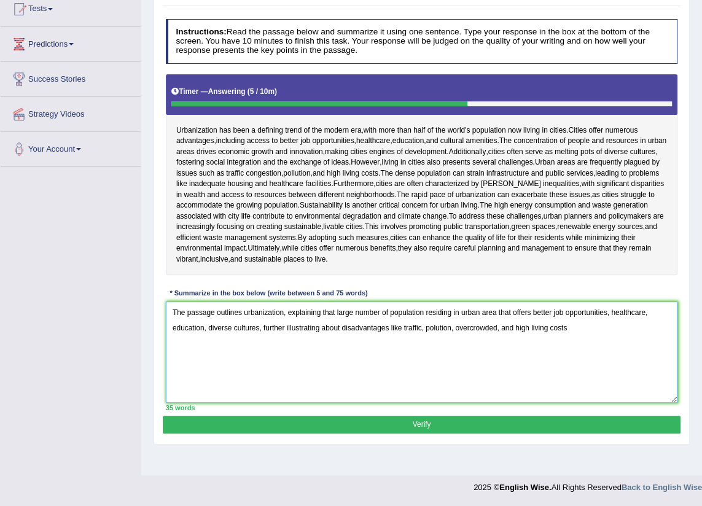
click at [583, 330] on textarea "The passage outlines urbanization, explaining that large number of population r…" at bounding box center [422, 351] width 512 height 101
click at [497, 327] on textarea "The passage outlines urbanization, explaining that large number of population r…" at bounding box center [422, 351] width 512 height 101
click at [595, 325] on textarea "The passage outlines urbanization, explaining that large number of population r…" at bounding box center [422, 351] width 512 height 101
drag, startPoint x: 635, startPoint y: 328, endPoint x: 611, endPoint y: 330, distance: 23.4
click at [611, 330] on textarea "The passage outlines urbanization, explaining that large number of population r…" at bounding box center [422, 351] width 512 height 101
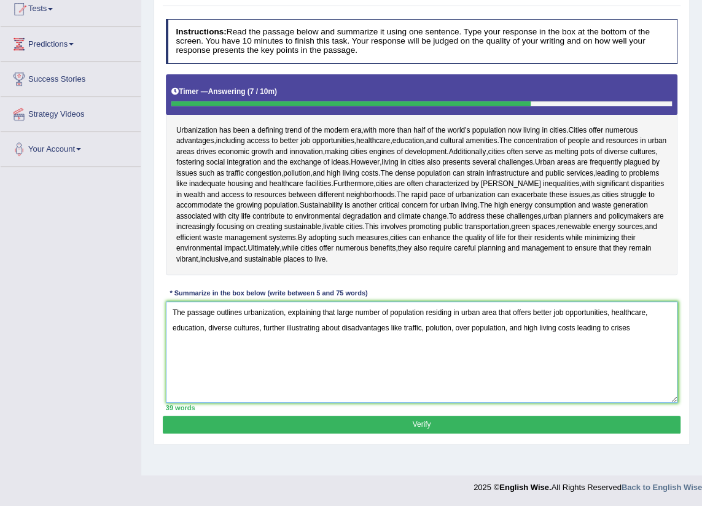
click at [627, 327] on textarea "The passage outlines urbanization, explaining that large number of population r…" at bounding box center [422, 351] width 512 height 101
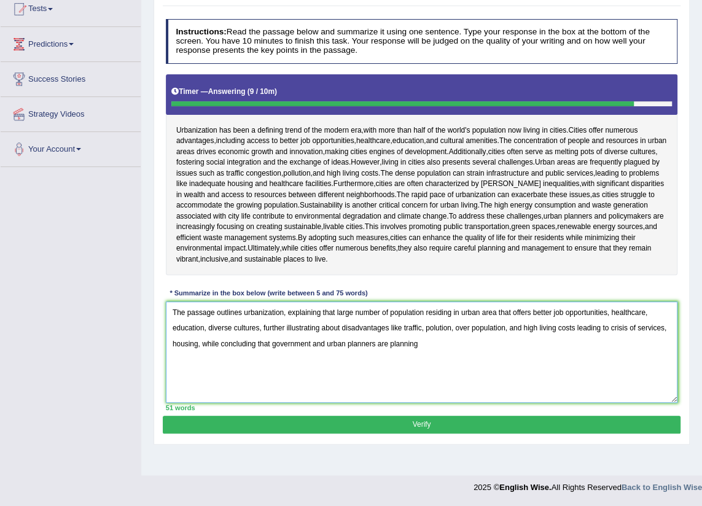
click at [388, 343] on textarea "The passage outlines urbanization, explaining that large number of population r…" at bounding box center [422, 351] width 512 height 101
click at [446, 346] on textarea "The passage outlines urbanization, explaining that large number of population r…" at bounding box center [422, 351] width 512 height 101
drag, startPoint x: 170, startPoint y: 308, endPoint x: 457, endPoint y: 367, distance: 292.7
click at [457, 367] on textarea "The passage outlines urbanization, explaining that large number of population r…" at bounding box center [422, 351] width 512 height 101
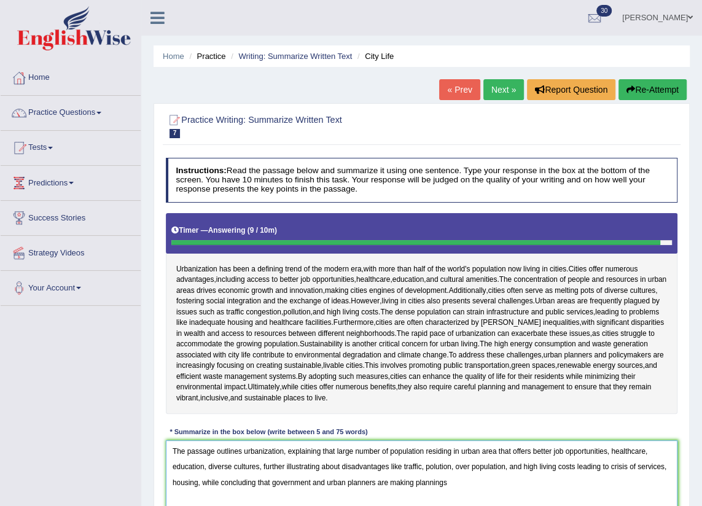
type textarea "The passage outlines urbanization, explaining that large number of population r…"
click at [656, 88] on button "Re-Attempt" at bounding box center [652, 89] width 68 height 21
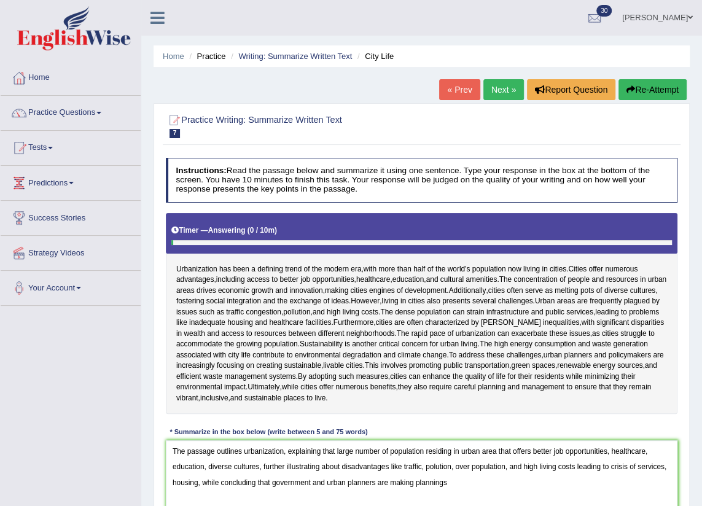
scroll to position [139, 0]
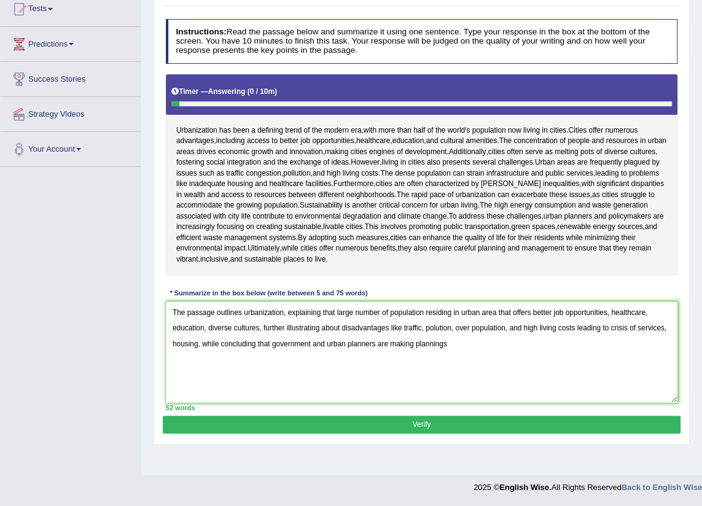
drag, startPoint x: 387, startPoint y: 344, endPoint x: 416, endPoint y: 344, distance: 28.9
click at [416, 344] on textarea "The passage outlines urbanization, explaining that large number of population r…" at bounding box center [422, 351] width 512 height 101
click at [433, 343] on textarea "The passage outlines urbanization, explaining that large number of population r…" at bounding box center [422, 351] width 512 height 101
click at [547, 344] on textarea "The passage outlines urbanization, explaining that large number of population r…" at bounding box center [422, 351] width 512 height 101
click at [572, 344] on textarea "The passage outlines urbanization, explaining that large number of population r…" at bounding box center [422, 351] width 512 height 101
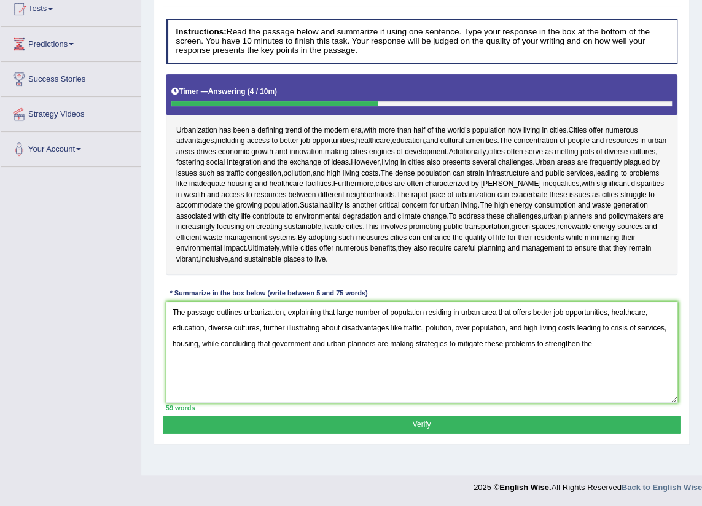
click at [614, 342] on textarea "The passage outlines urbanization, explaining that large number of population r…" at bounding box center [422, 351] width 512 height 101
click at [615, 341] on textarea "The passage outlines urbanization, explaining that large number of population r…" at bounding box center [422, 351] width 512 height 101
click at [647, 344] on textarea "The passage outlines urbanization, explaining that large number of population r…" at bounding box center [422, 351] width 512 height 101
click at [593, 343] on textarea "The passage outlines urbanization, explaining that large number of population r…" at bounding box center [422, 351] width 512 height 101
click at [670, 346] on textarea "The passage outlines urbanization, explaining that large number of population r…" at bounding box center [422, 351] width 512 height 101
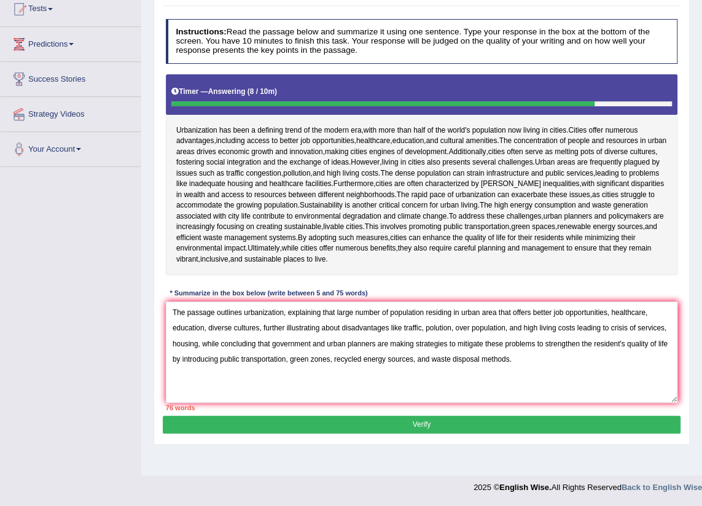
drag, startPoint x: 411, startPoint y: 360, endPoint x: 513, endPoint y: 352, distance: 102.2
click at [513, 352] on textarea "The passage outlines urbanization, explaining that large number of population r…" at bounding box center [422, 351] width 512 height 101
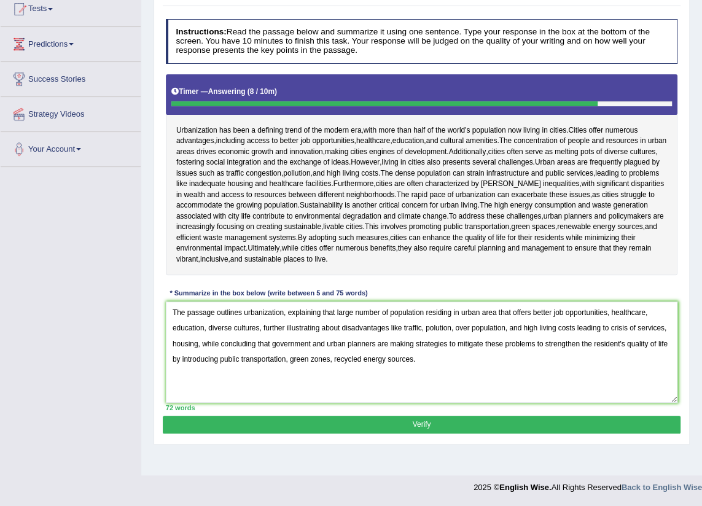
click at [332, 360] on textarea "The passage outlines urbanization, explaining that large number of population r…" at bounding box center [422, 351] width 512 height 101
click at [434, 325] on textarea "The passage outlines urbanization, explaining that large number of population r…" at bounding box center [422, 351] width 512 height 101
click at [540, 327] on textarea "The passage outlines urbanization, explaining that large number of population r…" at bounding box center [422, 351] width 512 height 101
click at [641, 332] on textarea "The passage outlines urbanization, explaining that large number of population r…" at bounding box center [422, 351] width 512 height 101
click at [217, 359] on textarea "The passage outlines urbanization, explaining that large number of population r…" at bounding box center [422, 351] width 512 height 101
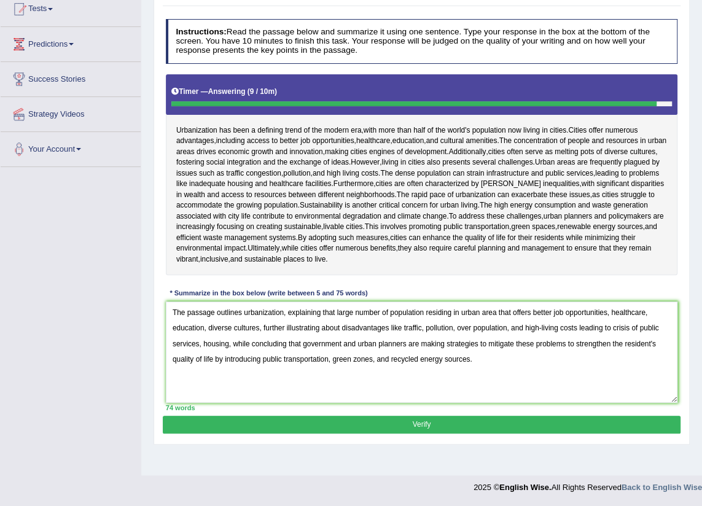
drag, startPoint x: 234, startPoint y: 356, endPoint x: 238, endPoint y: 371, distance: 15.2
click at [238, 371] on textarea "The passage outlines urbanization, explaining that large number of population r…" at bounding box center [422, 351] width 512 height 101
type textarea "The passage outlines urbanization, explaining that large number of population r…"
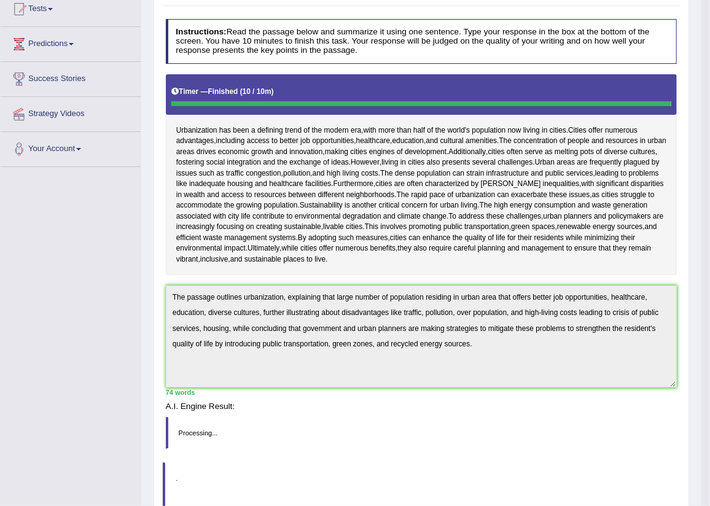
click at [436, 367] on body "Toggle navigation Home Practice Questions Speaking Practice Read Aloud Repeat S…" at bounding box center [355, 114] width 710 height 506
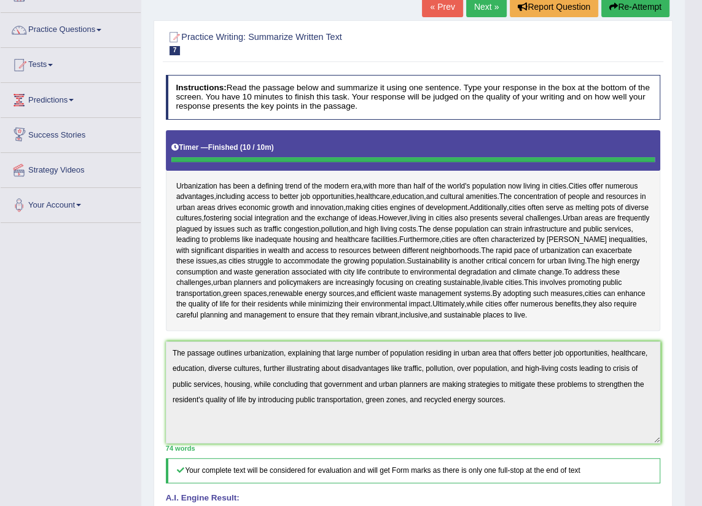
scroll to position [0, 0]
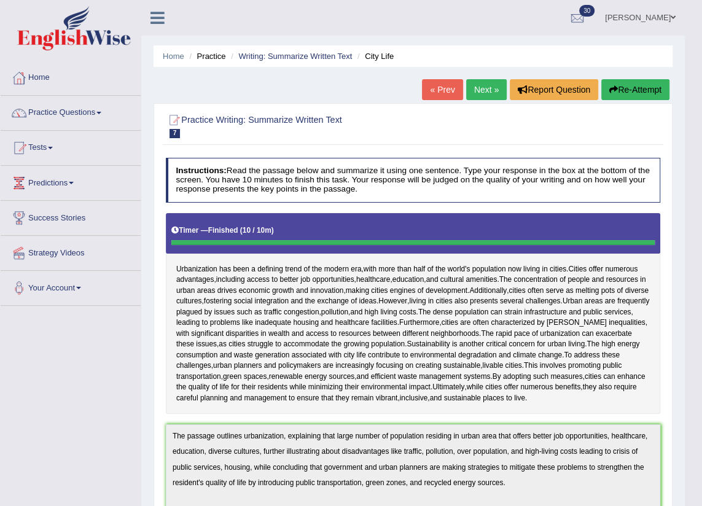
click at [645, 18] on link "[PERSON_NAME]" at bounding box center [639, 16] width 89 height 32
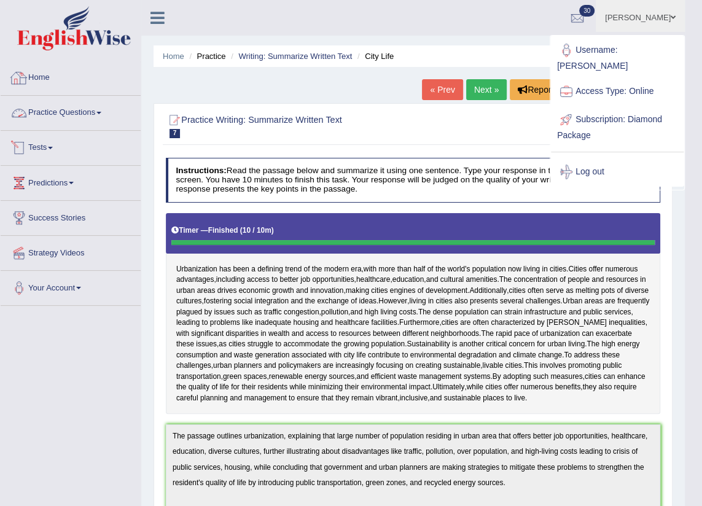
click at [23, 76] on div at bounding box center [19, 78] width 18 height 18
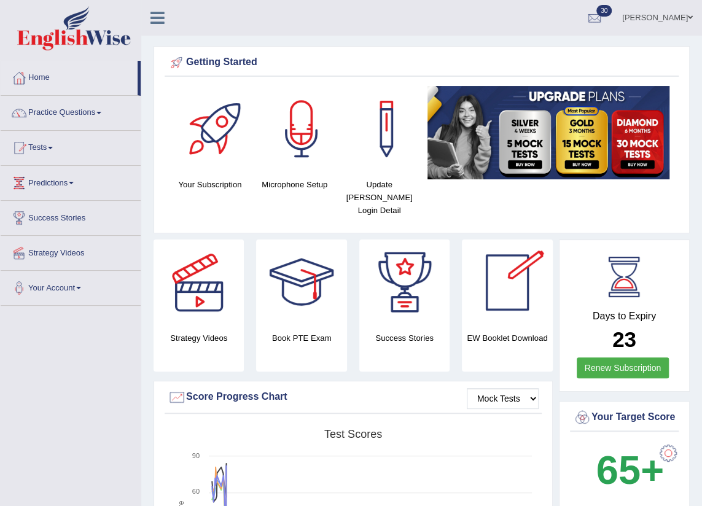
click at [677, 12] on link "[PERSON_NAME]" at bounding box center [657, 16] width 89 height 32
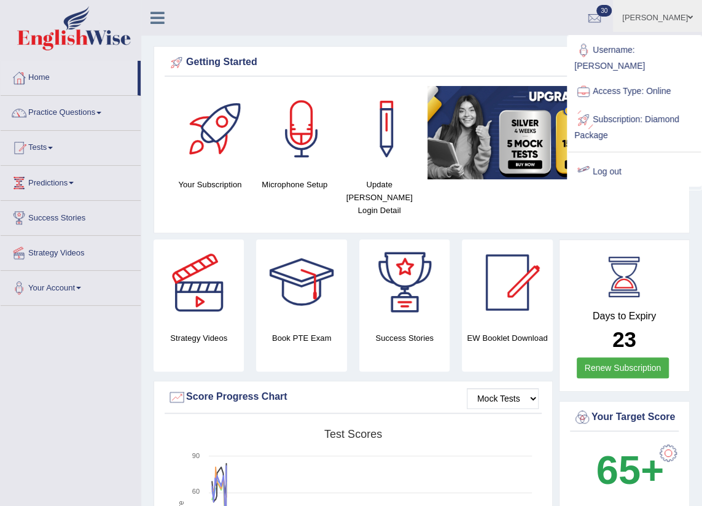
click at [607, 158] on link "Log out" at bounding box center [634, 172] width 133 height 28
